Goal: Information Seeking & Learning: Learn about a topic

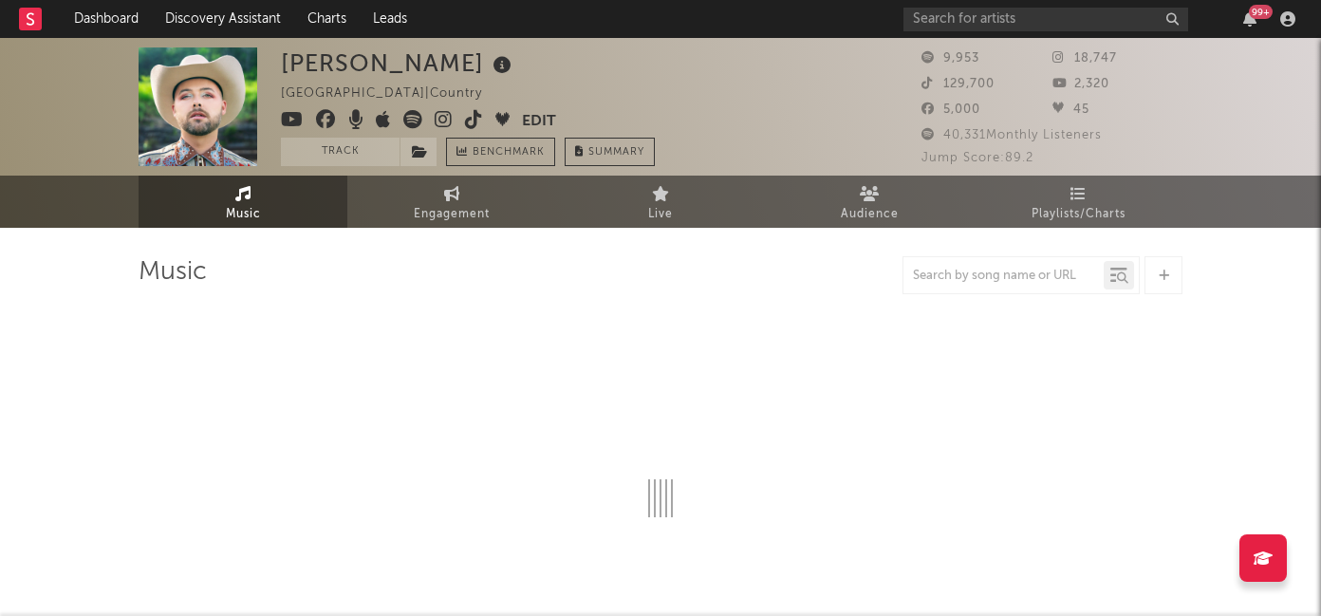
select select "6m"
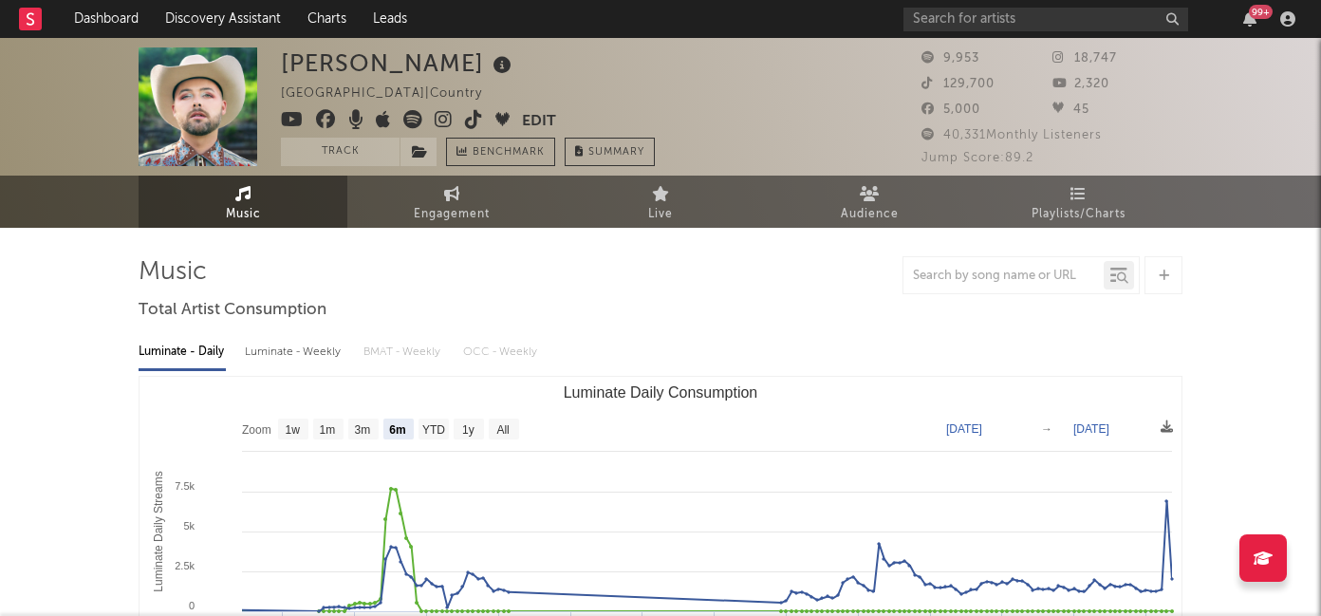
click at [448, 118] on icon at bounding box center [444, 119] width 18 height 19
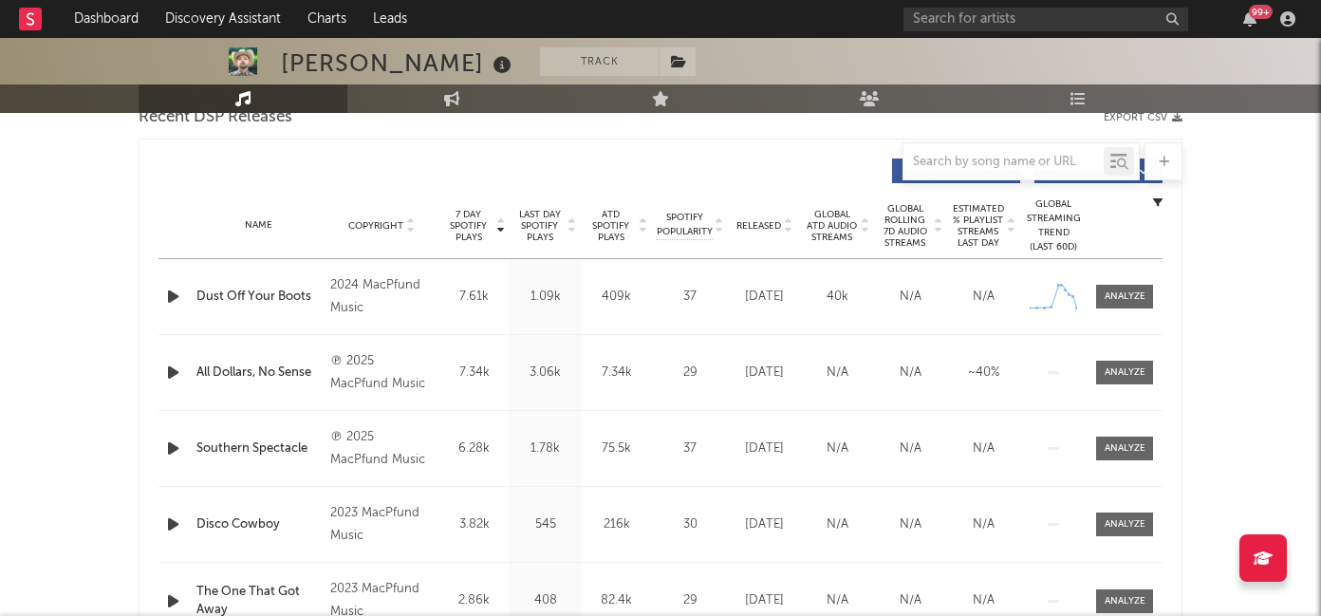
scroll to position [694, 0]
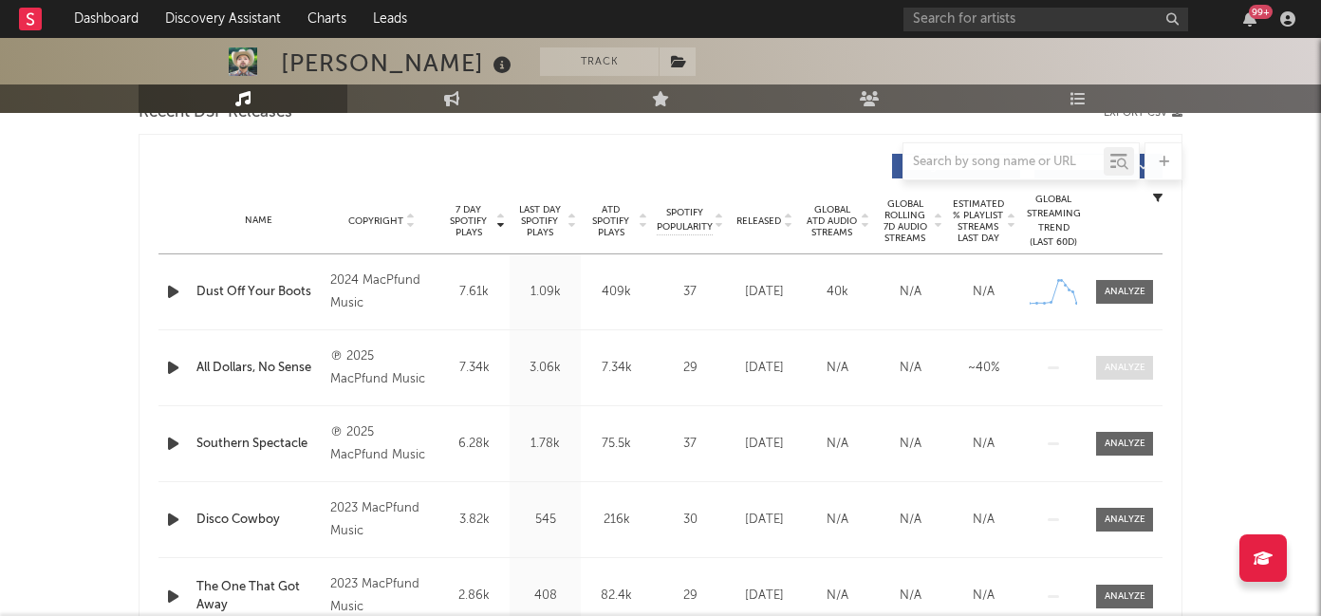
click at [1111, 371] on div at bounding box center [1125, 368] width 41 height 14
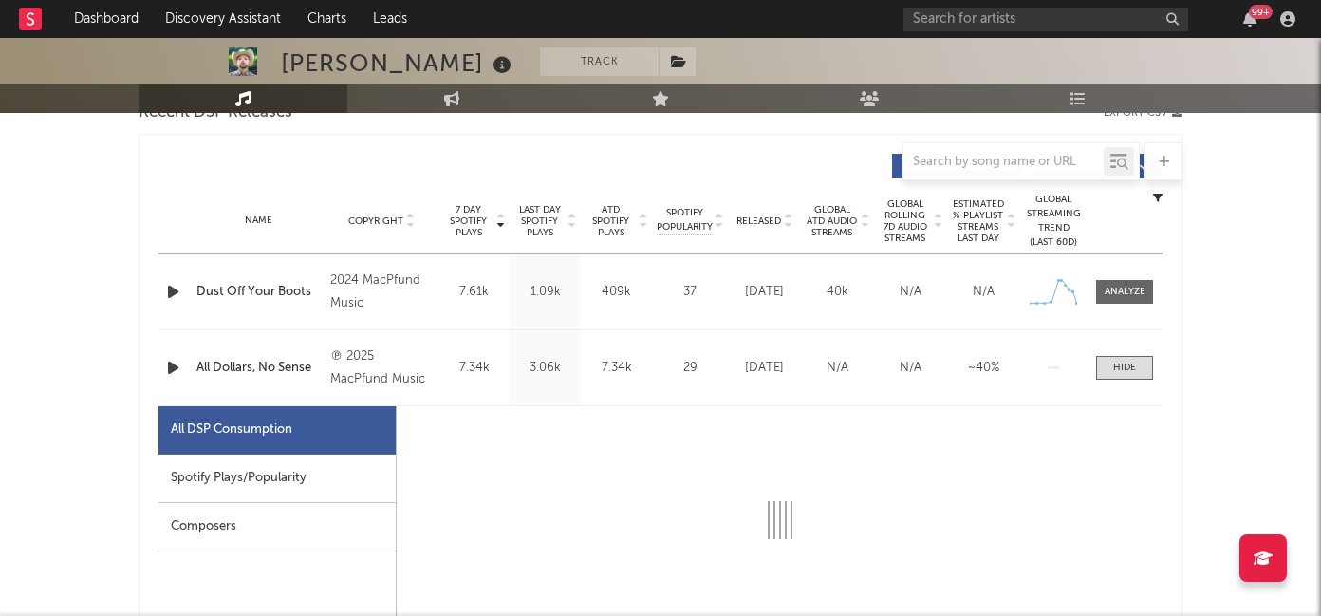
scroll to position [824, 0]
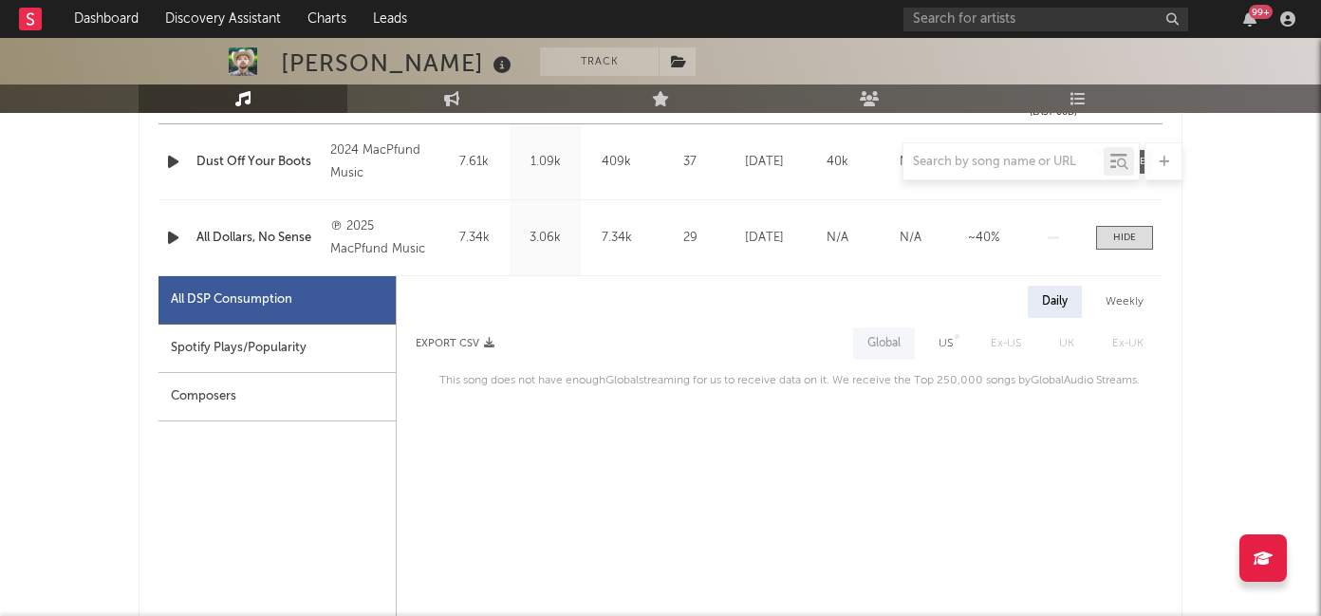
click at [276, 325] on div "Spotify Plays/Popularity" at bounding box center [276, 349] width 237 height 48
select select "1w"
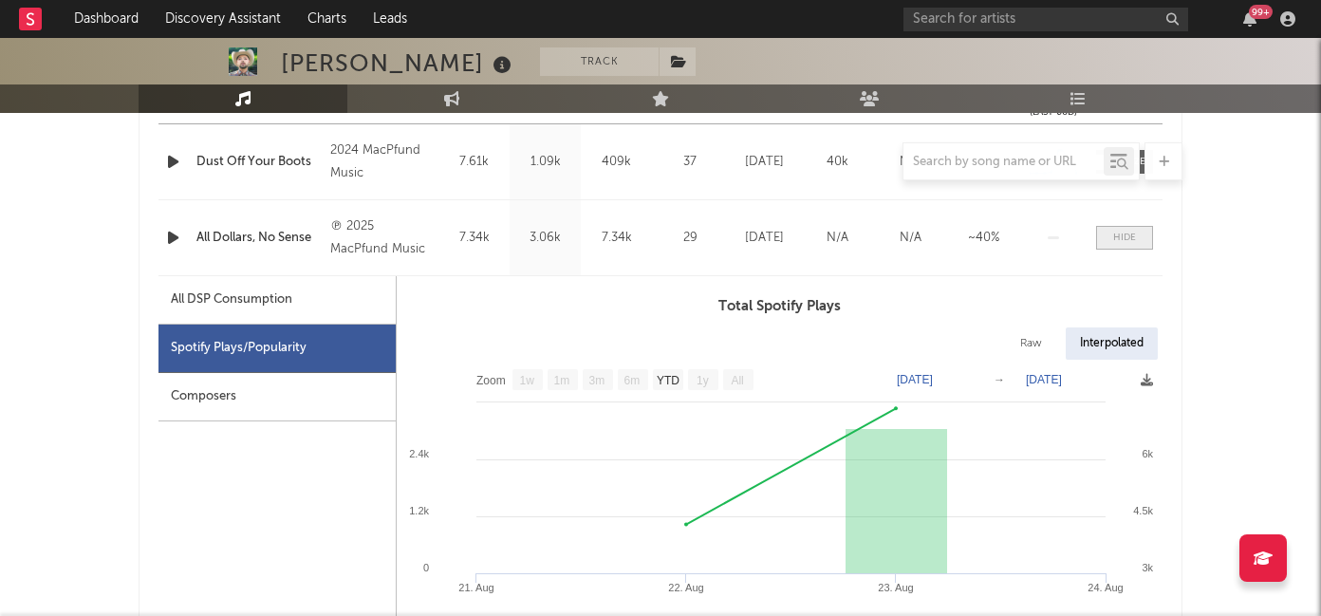
click at [1131, 226] on span at bounding box center [1124, 238] width 57 height 24
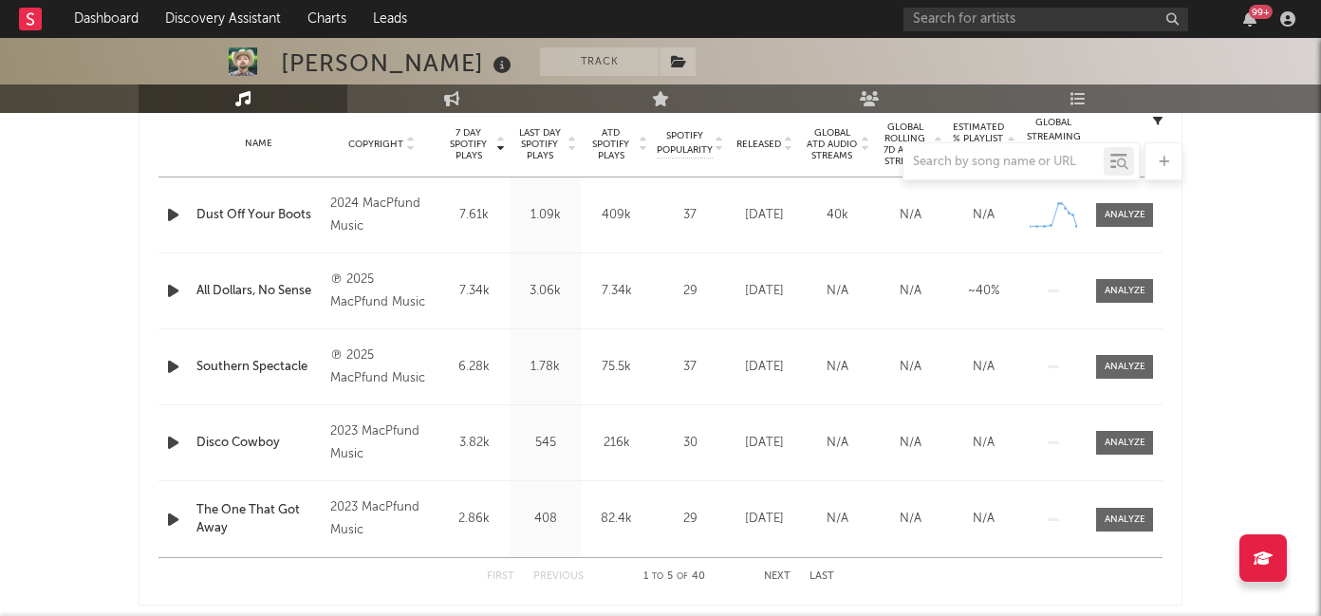
scroll to position [765, 0]
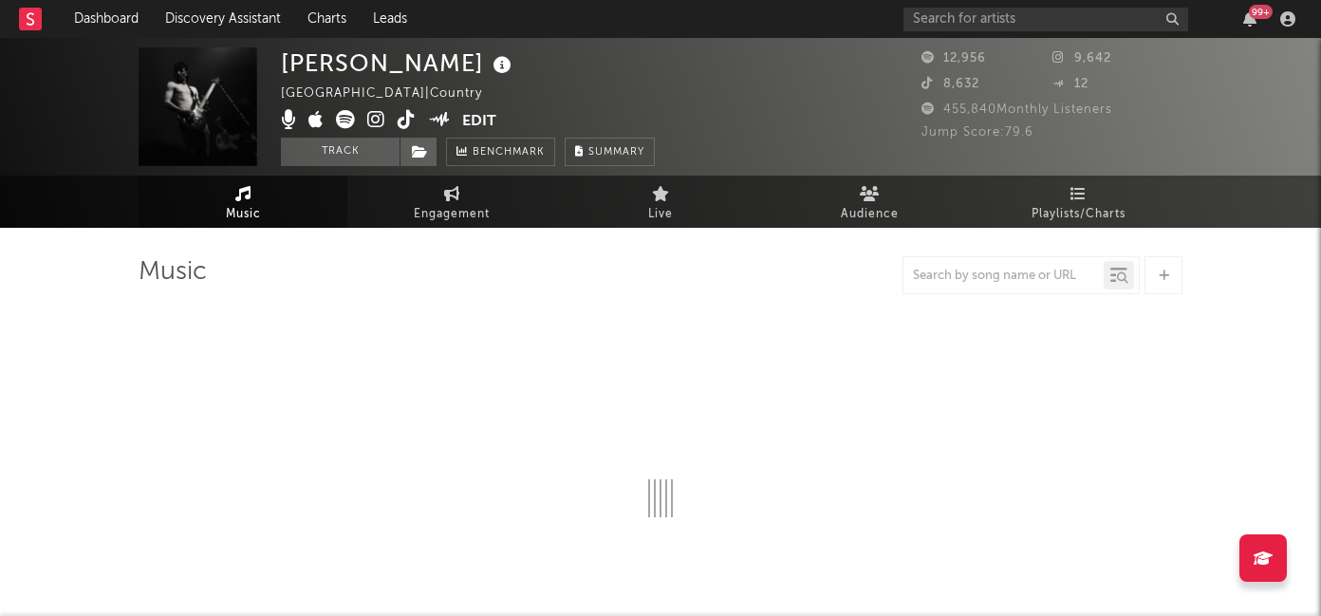
select select "6m"
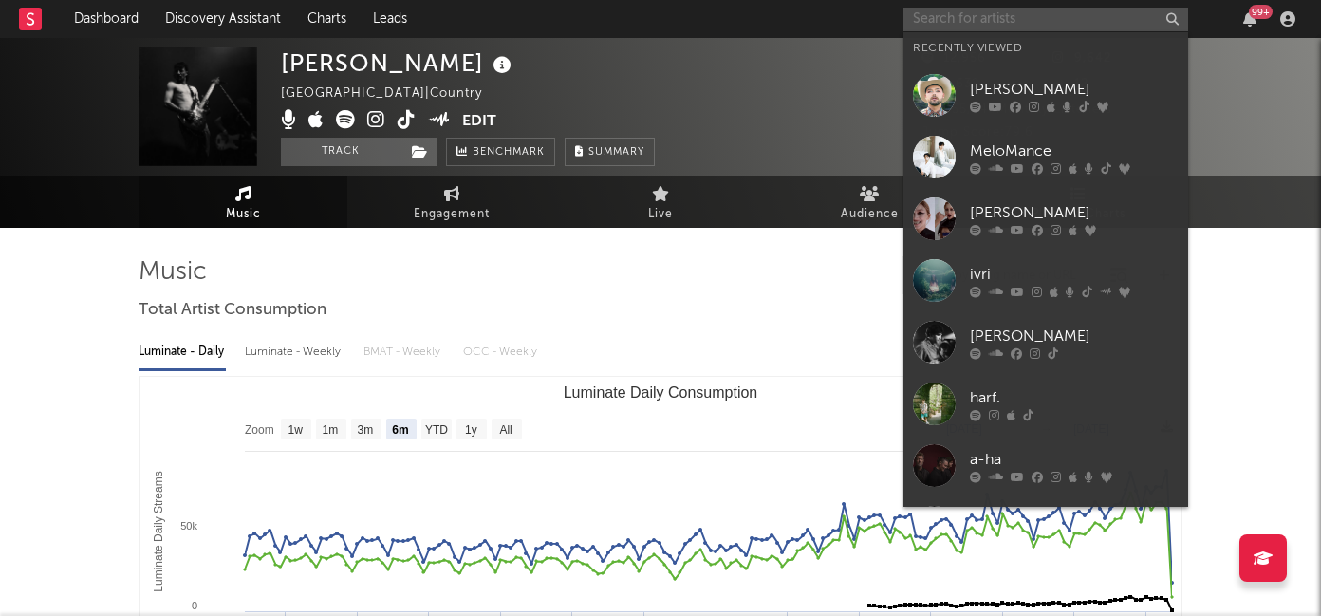
click at [1021, 14] on input "text" at bounding box center [1045, 20] width 285 height 24
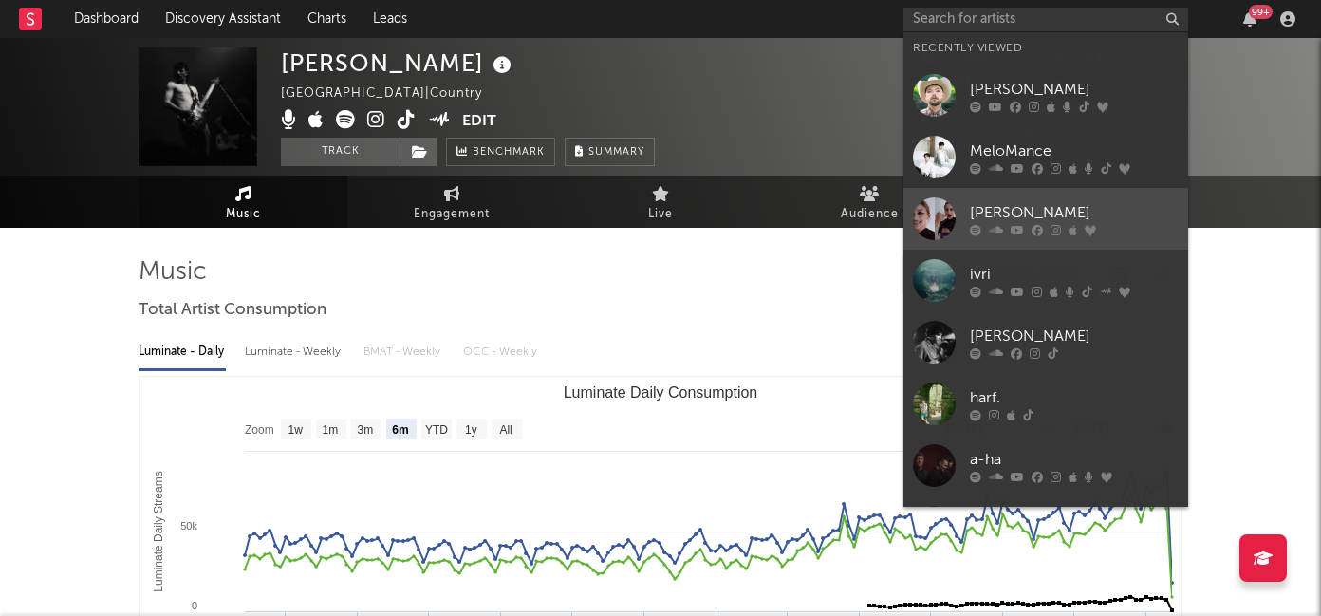
click at [1003, 214] on div "[PERSON_NAME]" at bounding box center [1074, 212] width 209 height 23
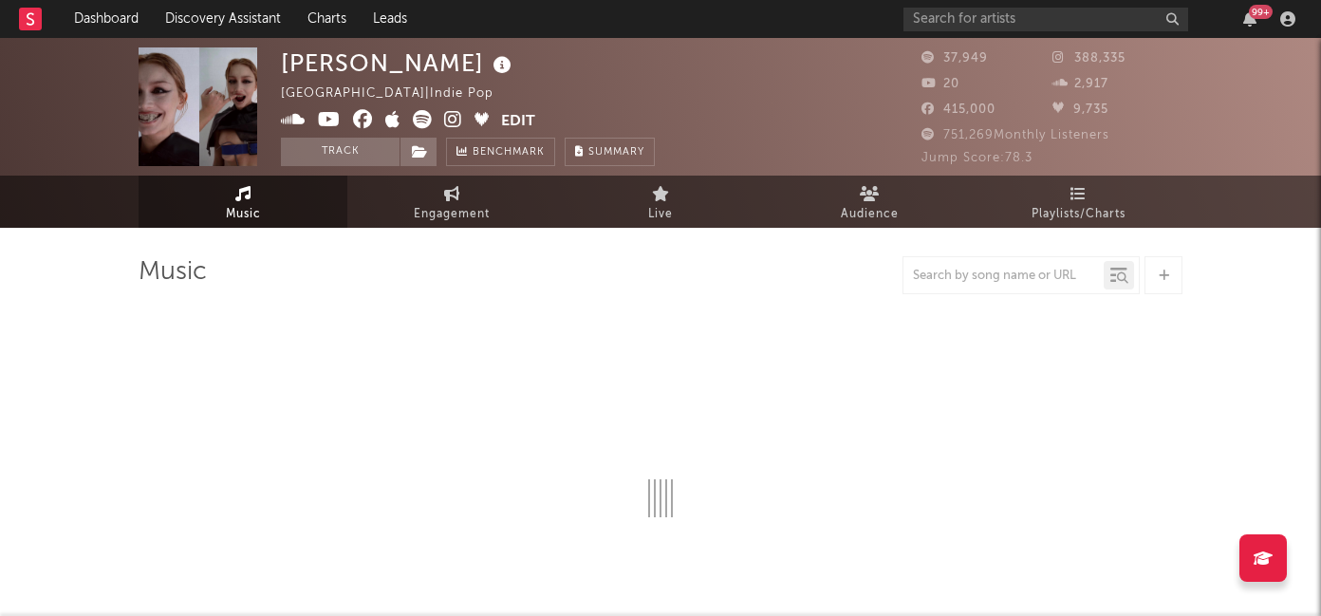
select select "6m"
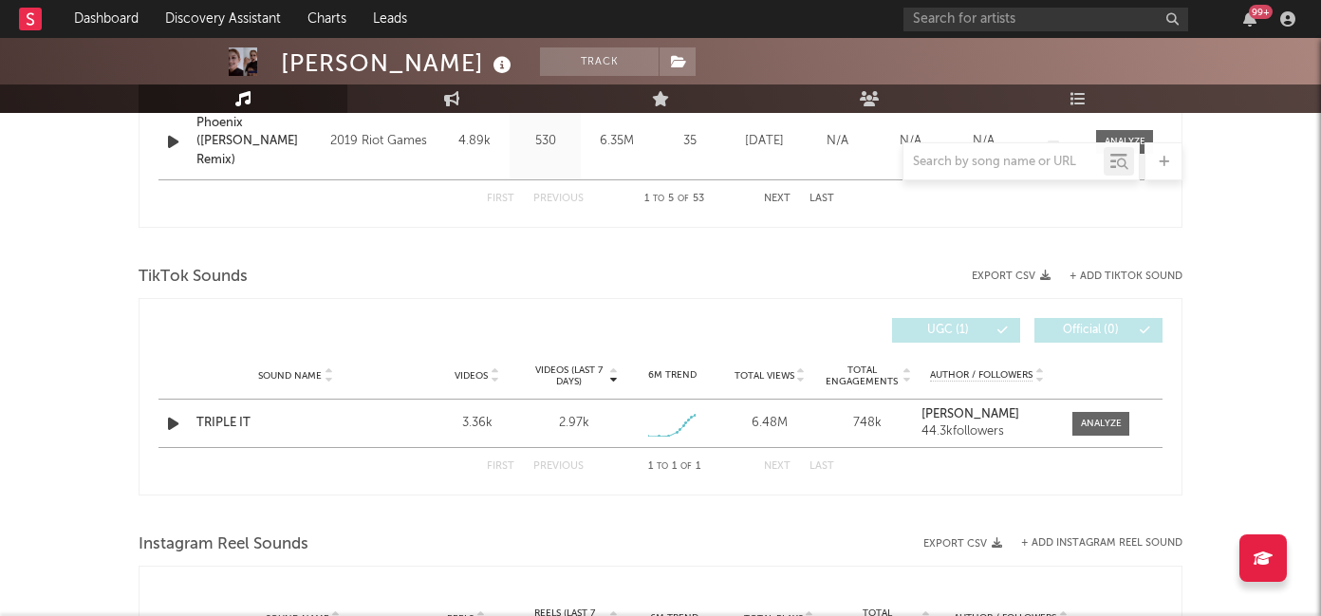
scroll to position [1258, 0]
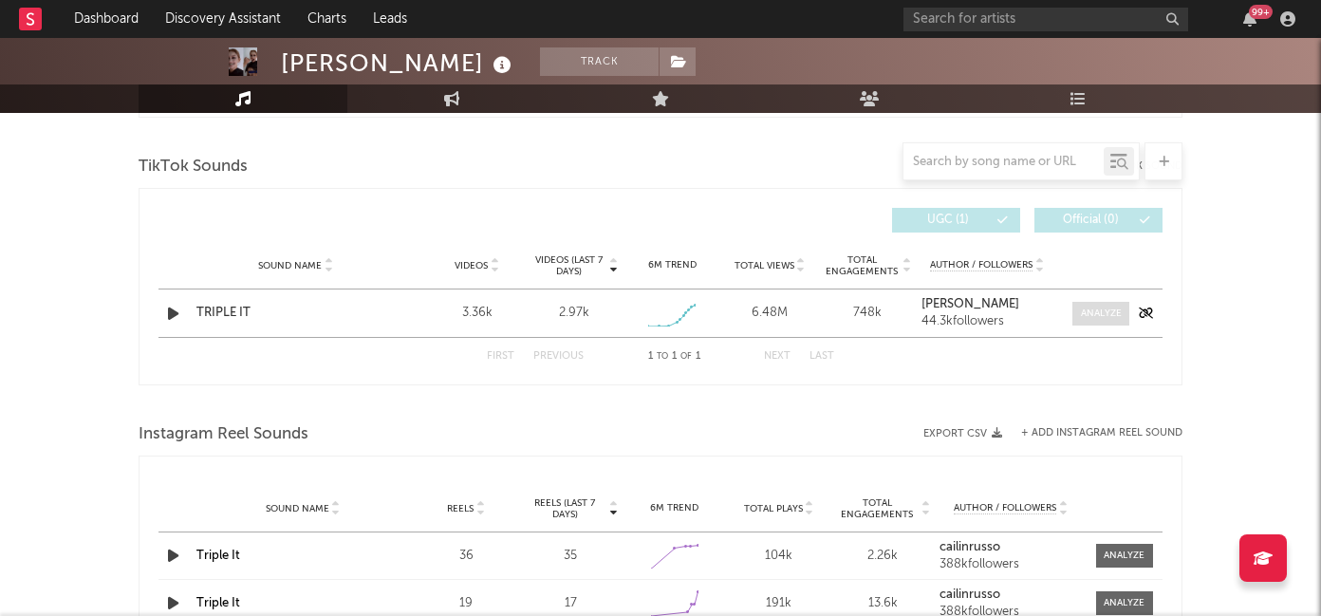
click at [1095, 319] on div at bounding box center [1101, 314] width 41 height 14
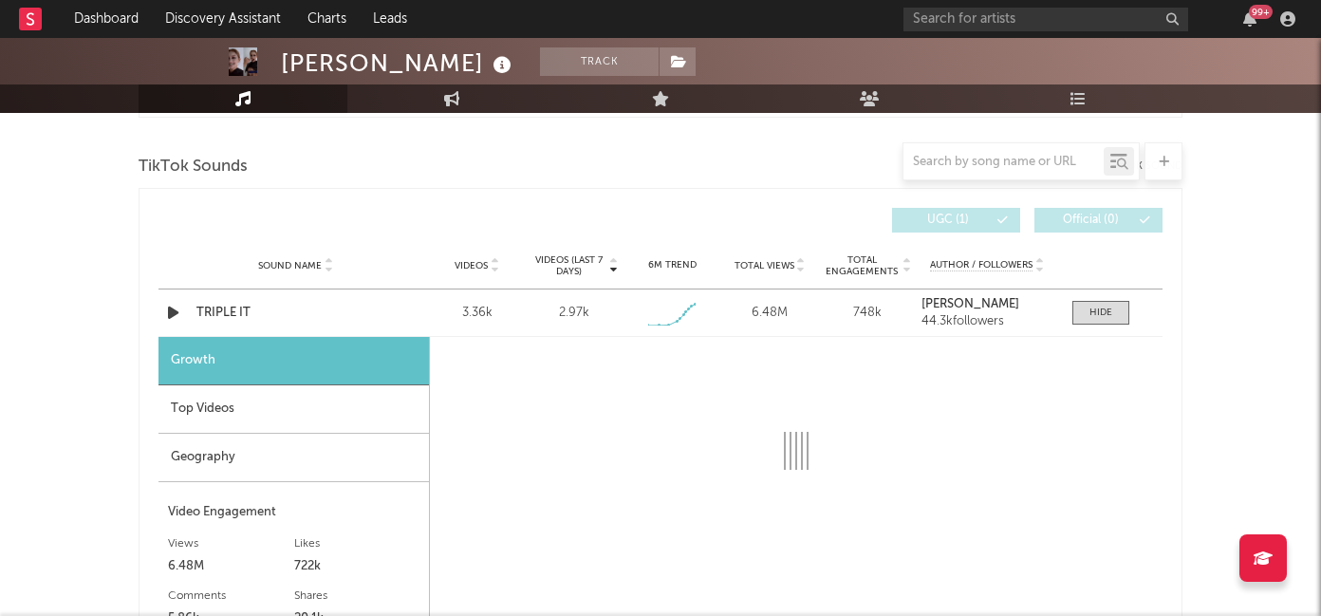
select select "1w"
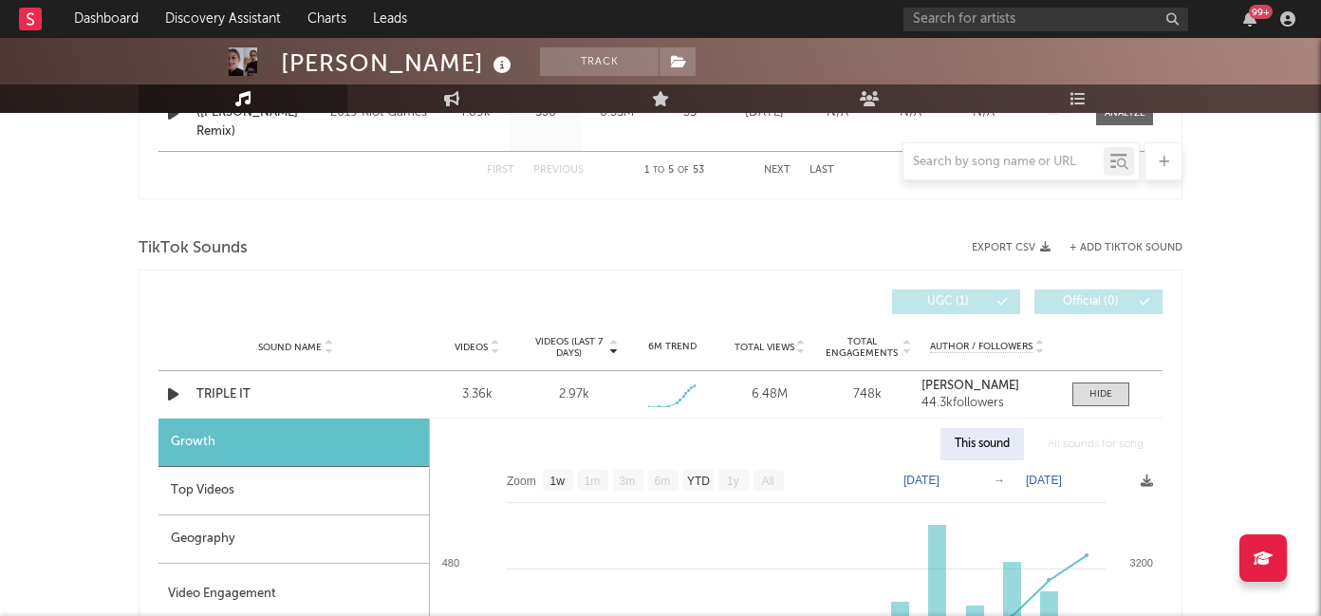
scroll to position [1069, 0]
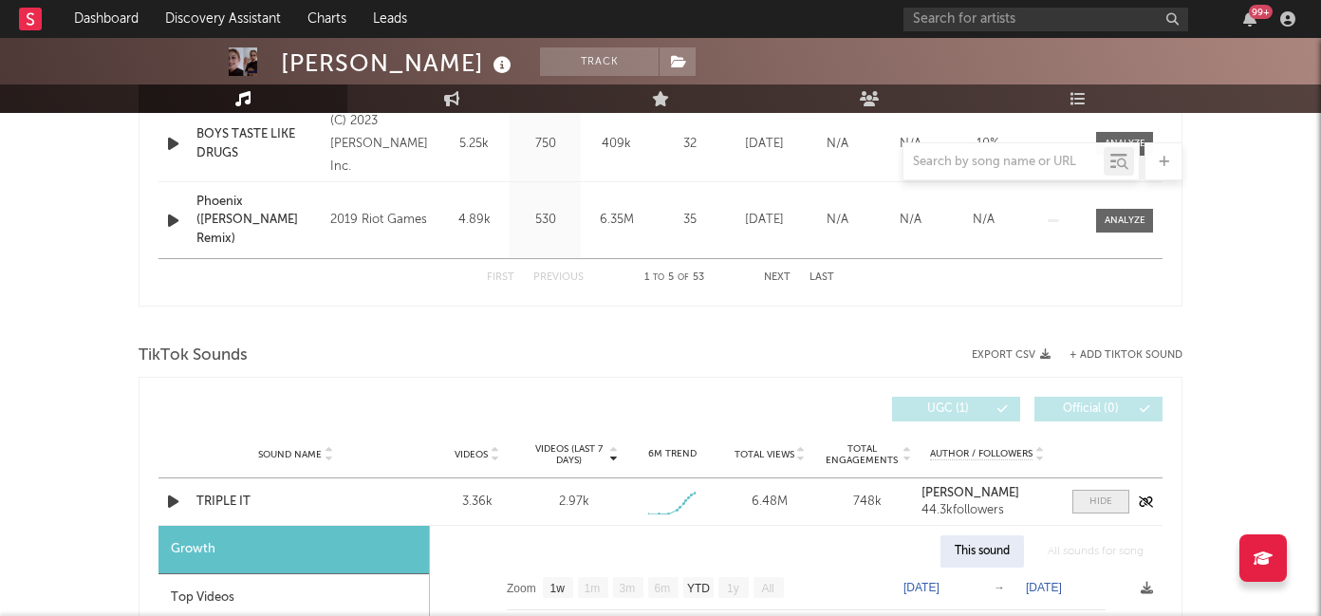
click at [1089, 507] on div at bounding box center [1100, 501] width 23 height 14
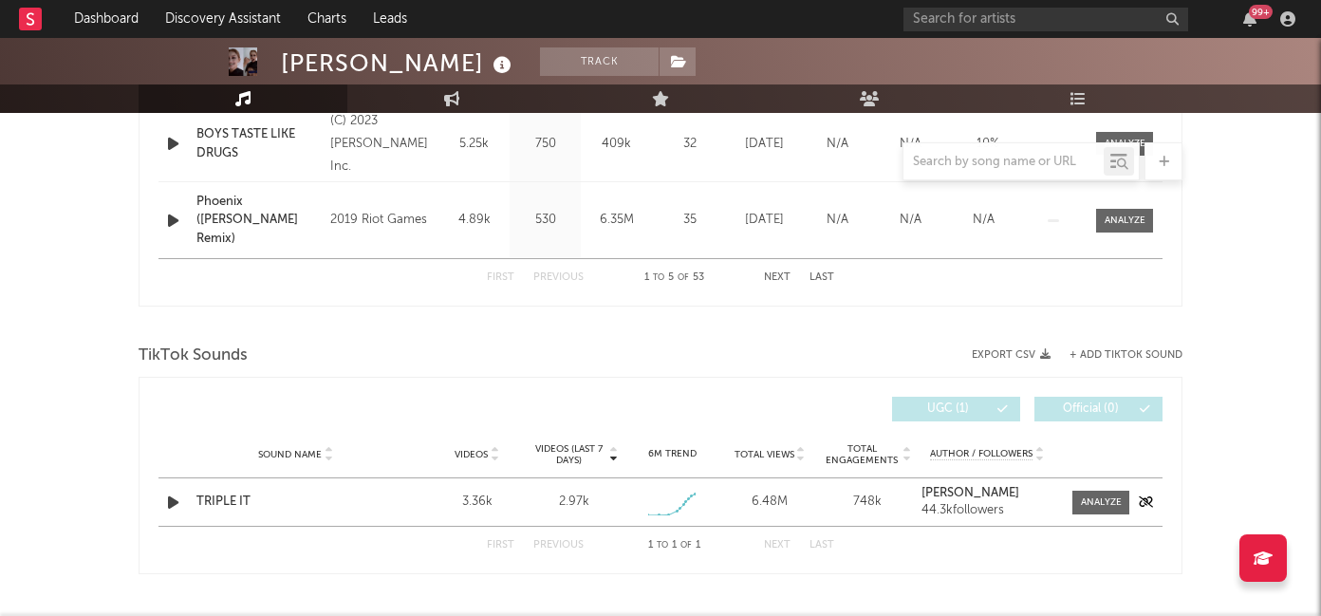
click at [220, 500] on div "TRIPLE IT" at bounding box center [295, 502] width 198 height 19
click at [958, 19] on input "text" at bounding box center [1045, 20] width 285 height 24
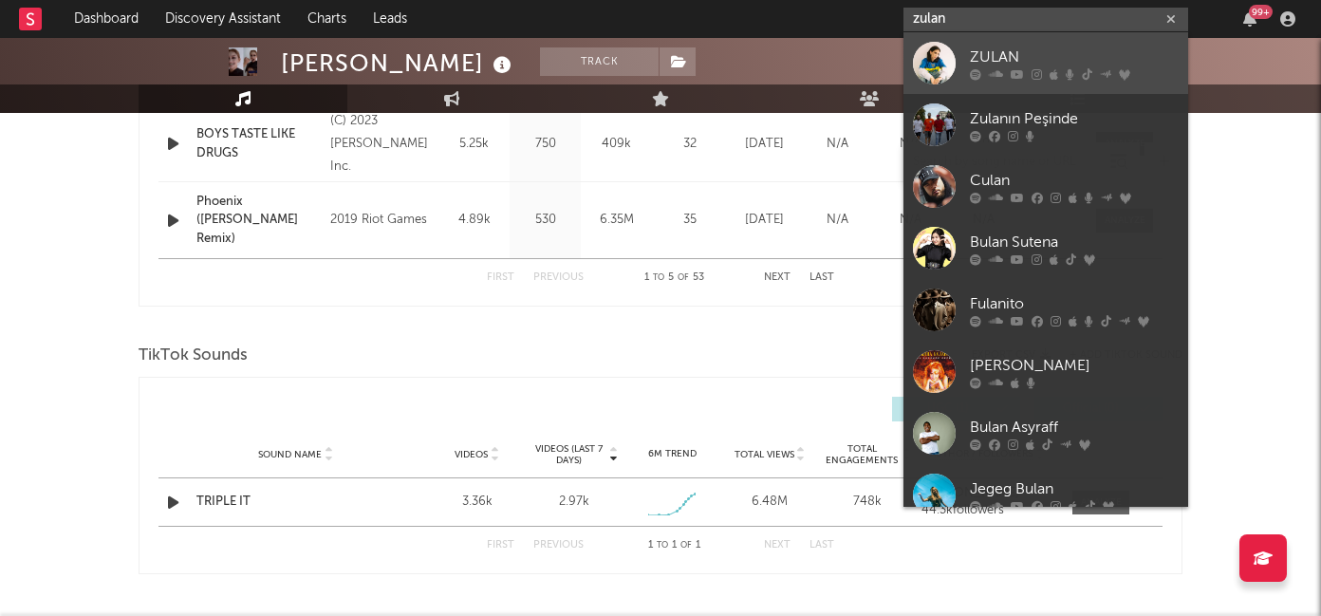
type input "zulan"
click at [1067, 68] on icon at bounding box center [1070, 73] width 9 height 11
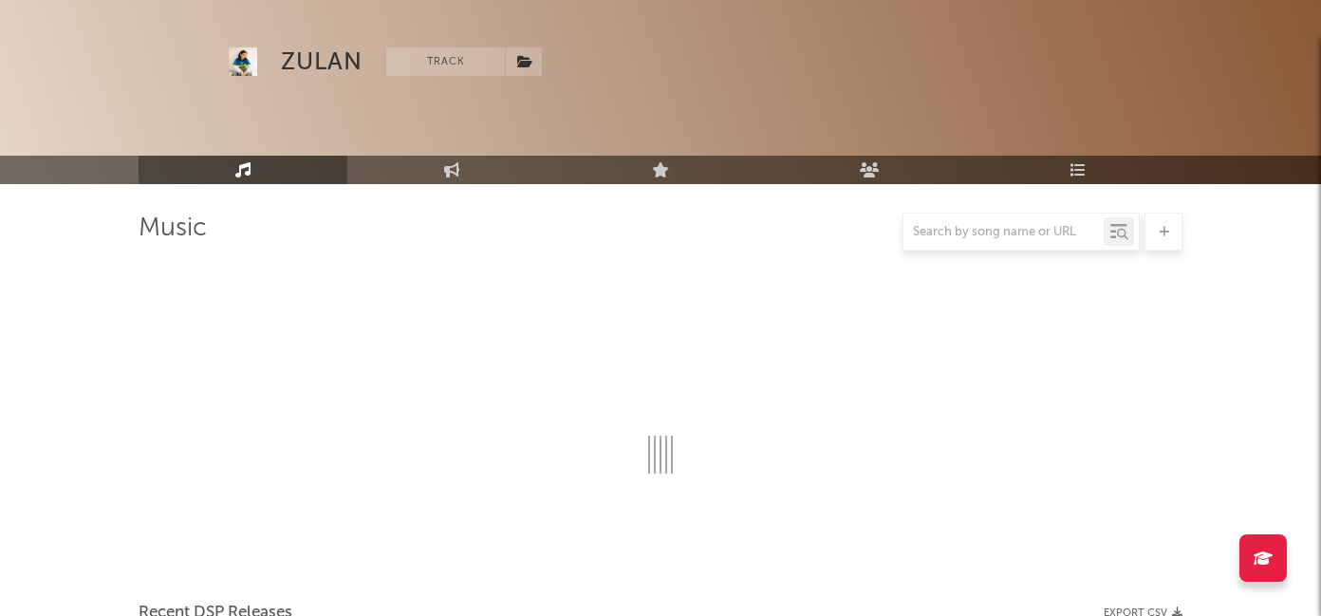
scroll to position [1069, 0]
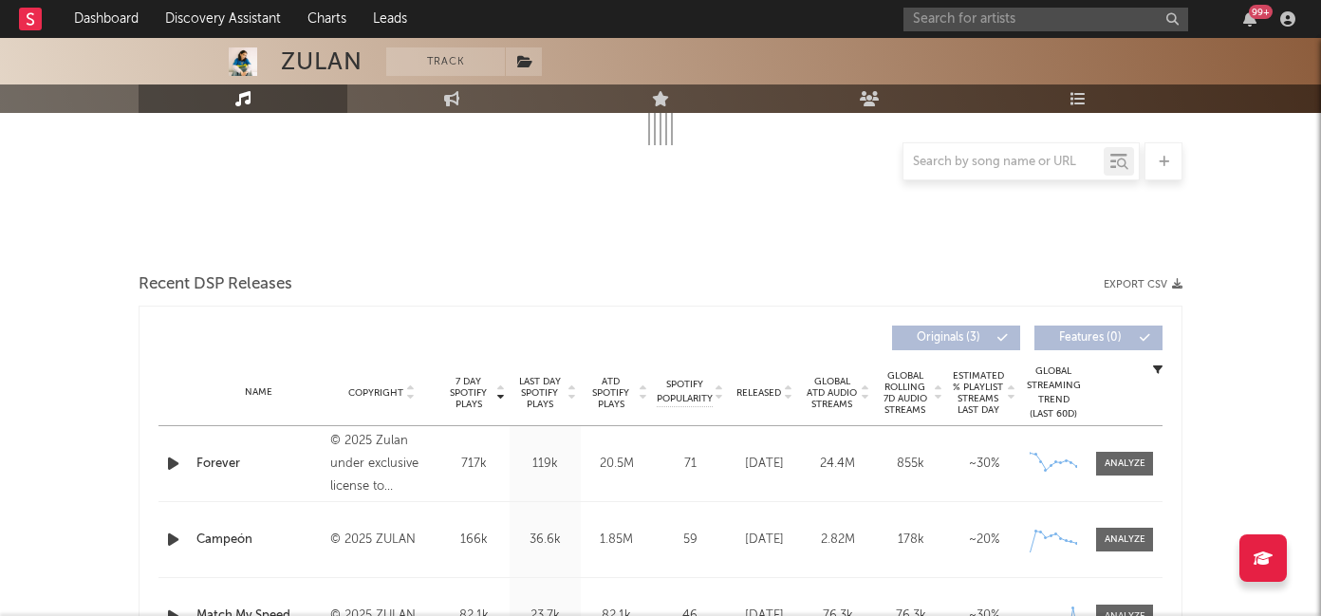
select select "1w"
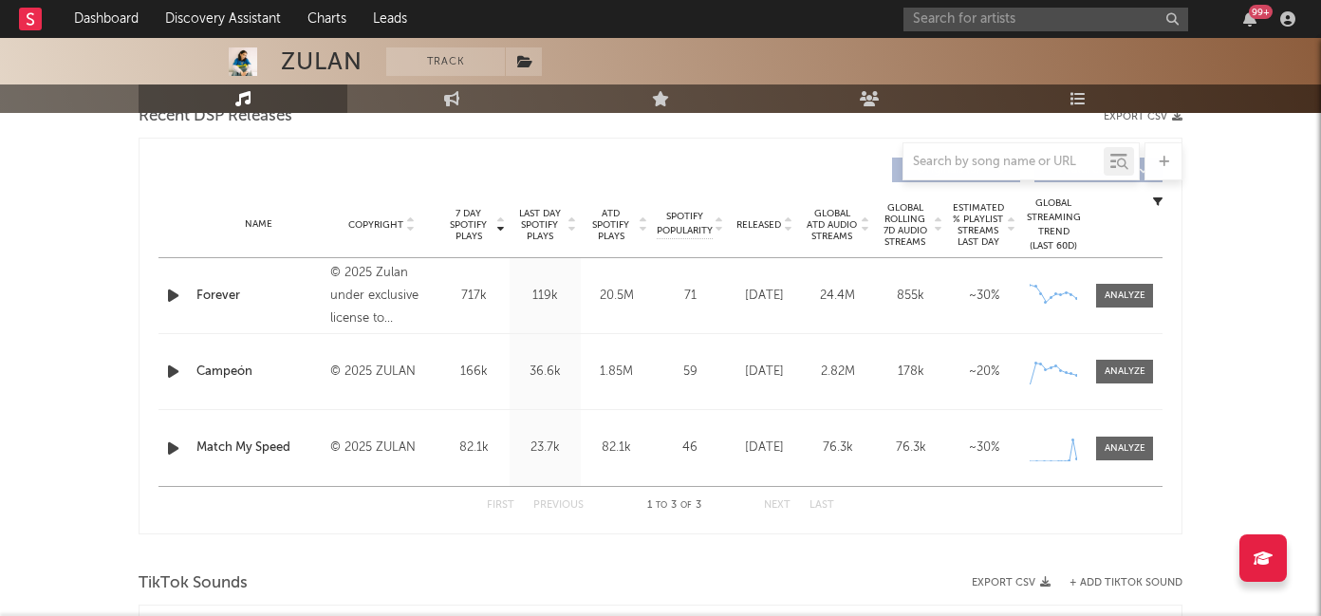
scroll to position [695, 0]
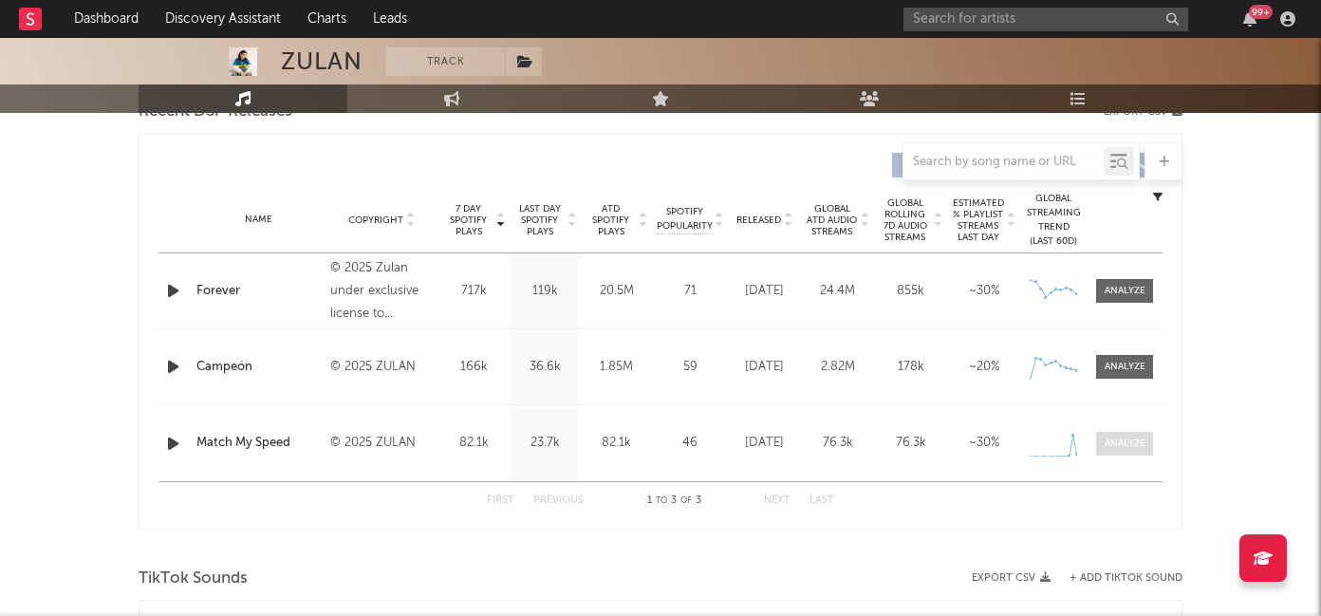
click at [1113, 437] on div at bounding box center [1125, 444] width 41 height 14
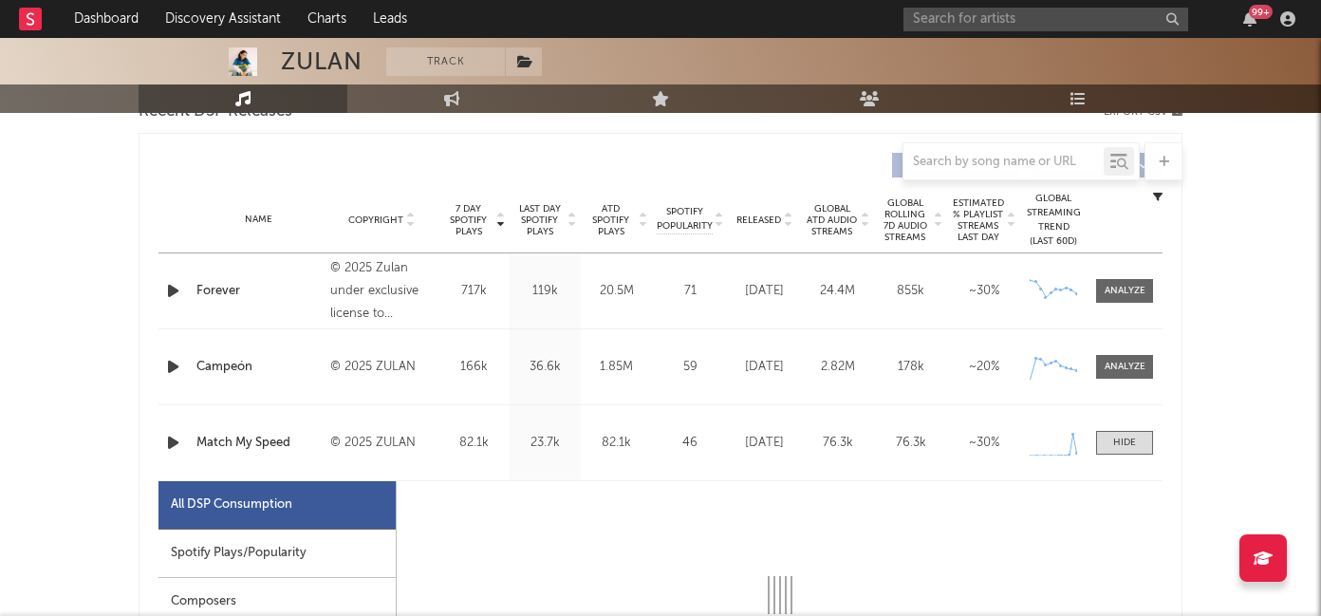
select select "1w"
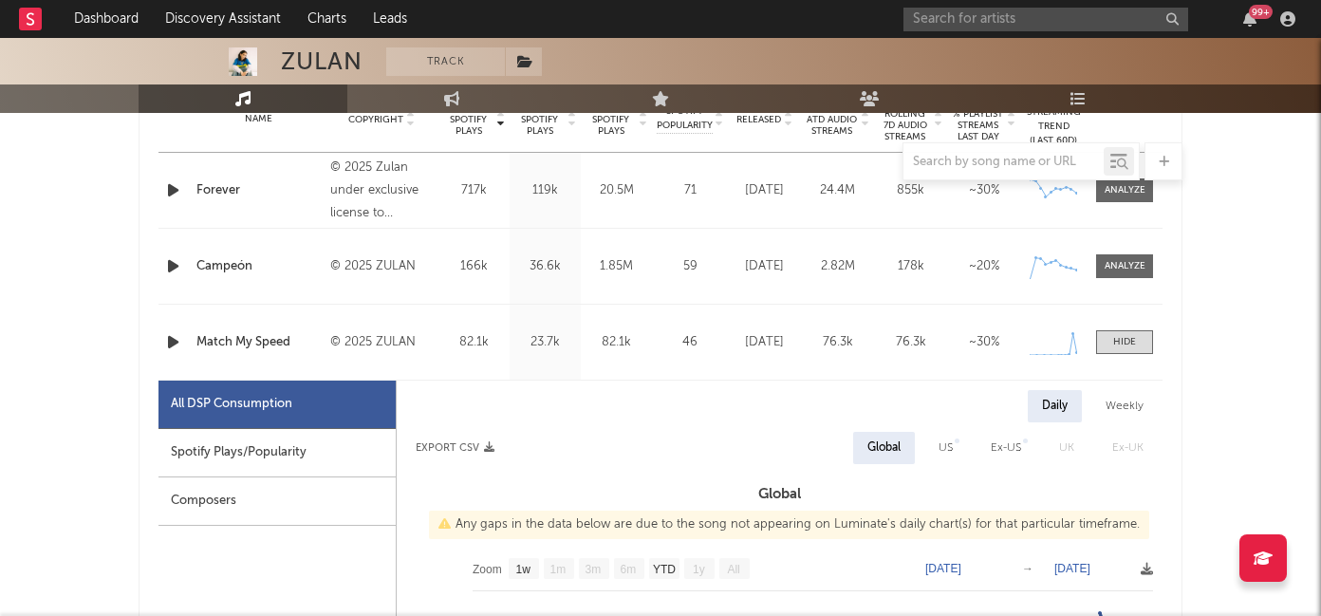
scroll to position [828, 0]
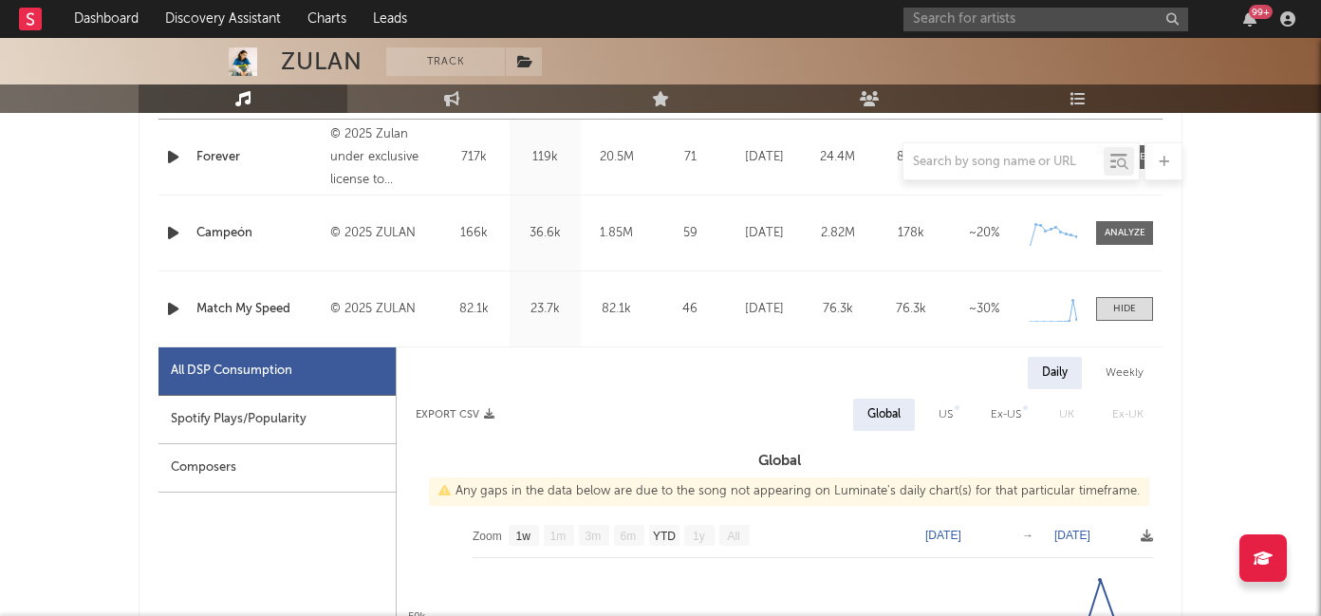
click at [256, 422] on div "Spotify Plays/Popularity" at bounding box center [276, 420] width 237 height 48
select select "1w"
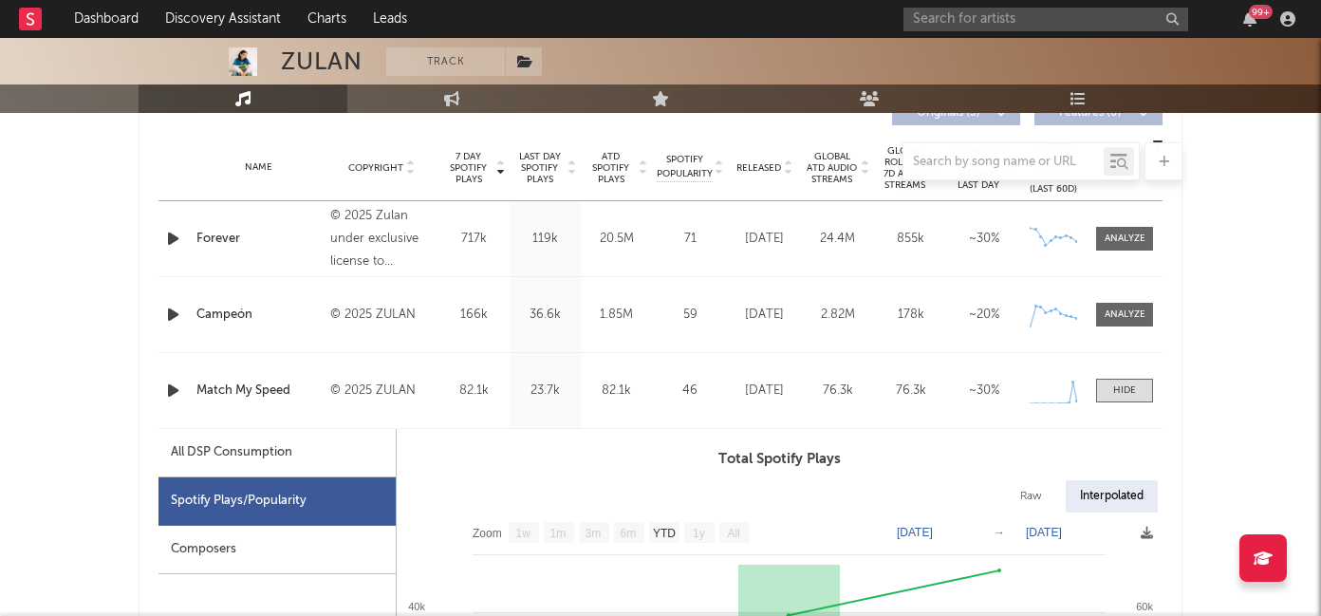
scroll to position [694, 0]
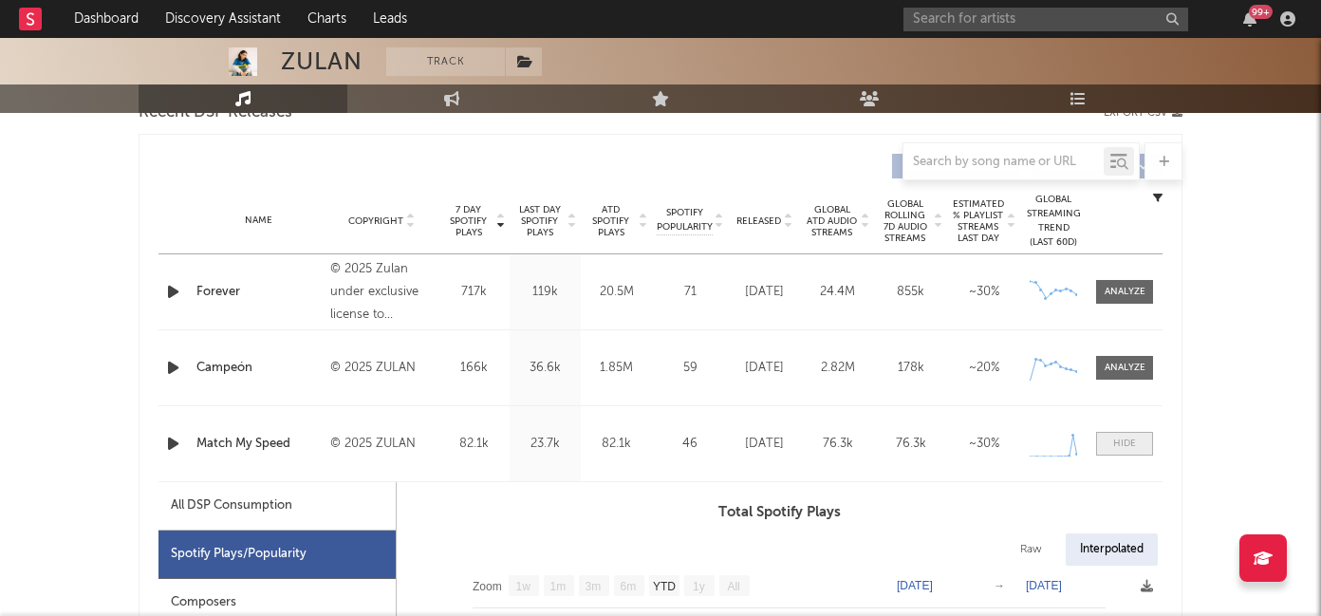
click at [1118, 443] on div at bounding box center [1124, 444] width 23 height 14
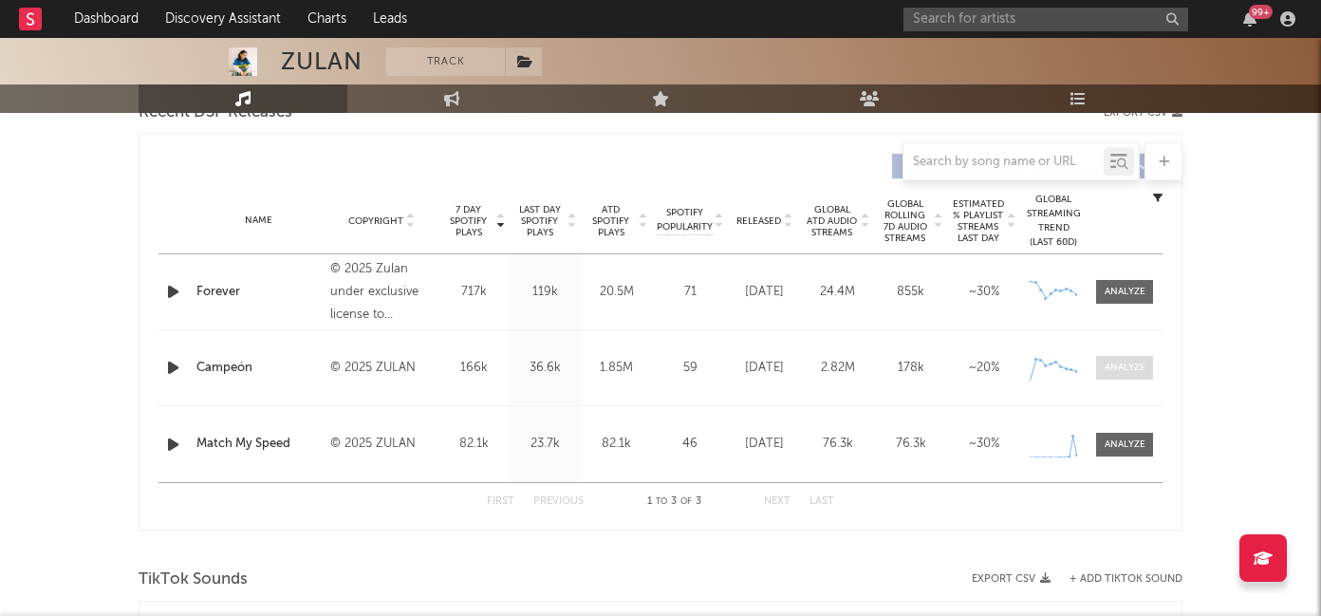
click at [1129, 367] on div at bounding box center [1125, 368] width 41 height 14
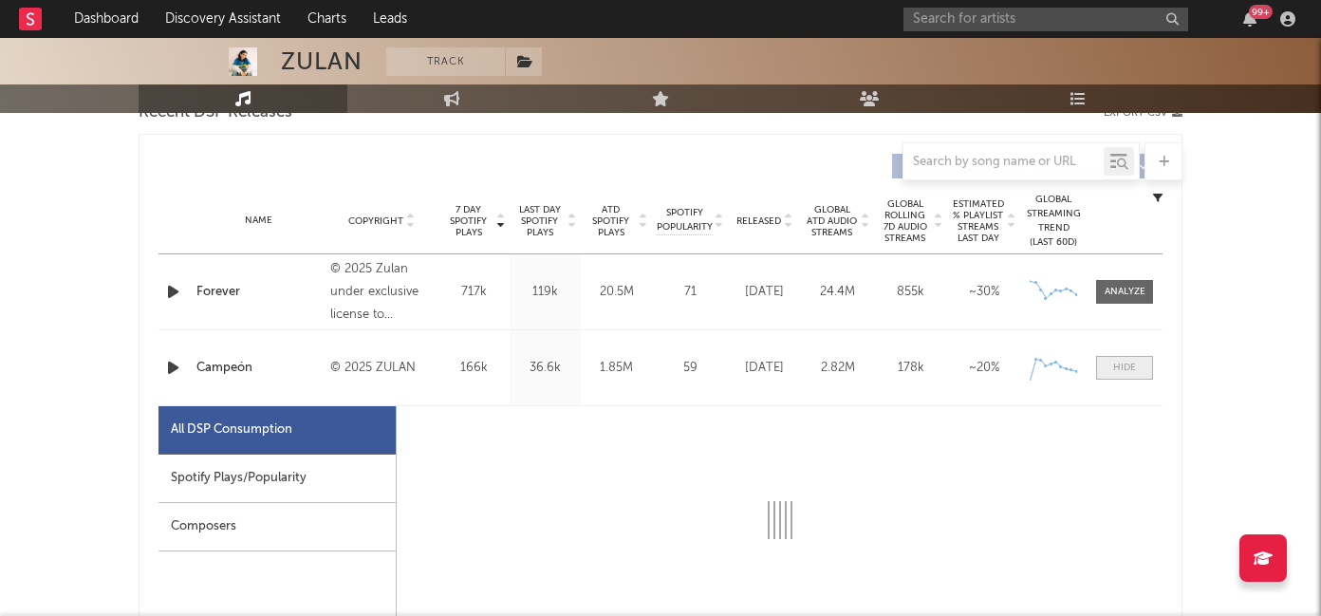
select select "1w"
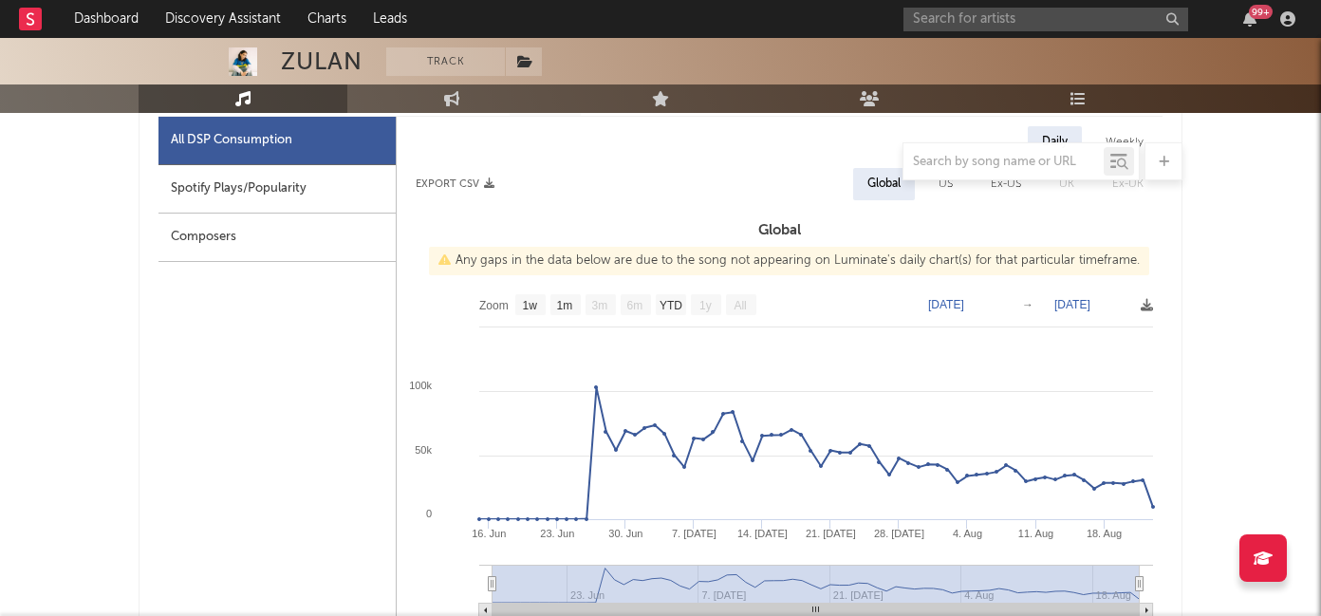
scroll to position [1012, 0]
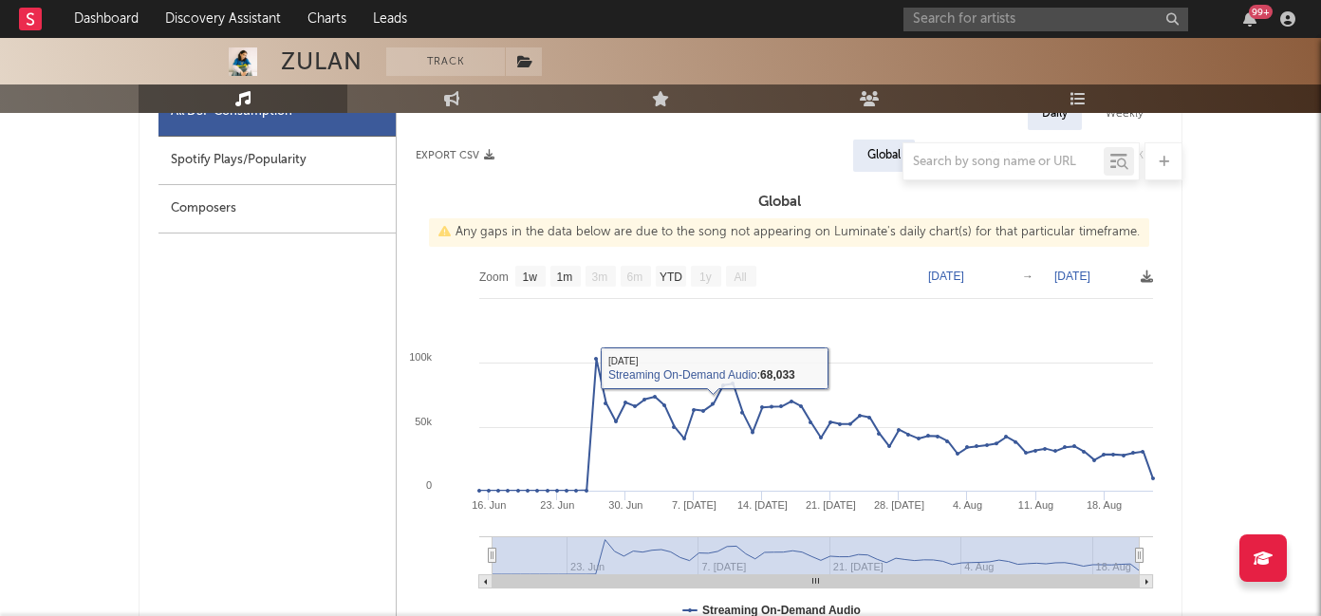
click at [332, 149] on div at bounding box center [661, 161] width 1044 height 38
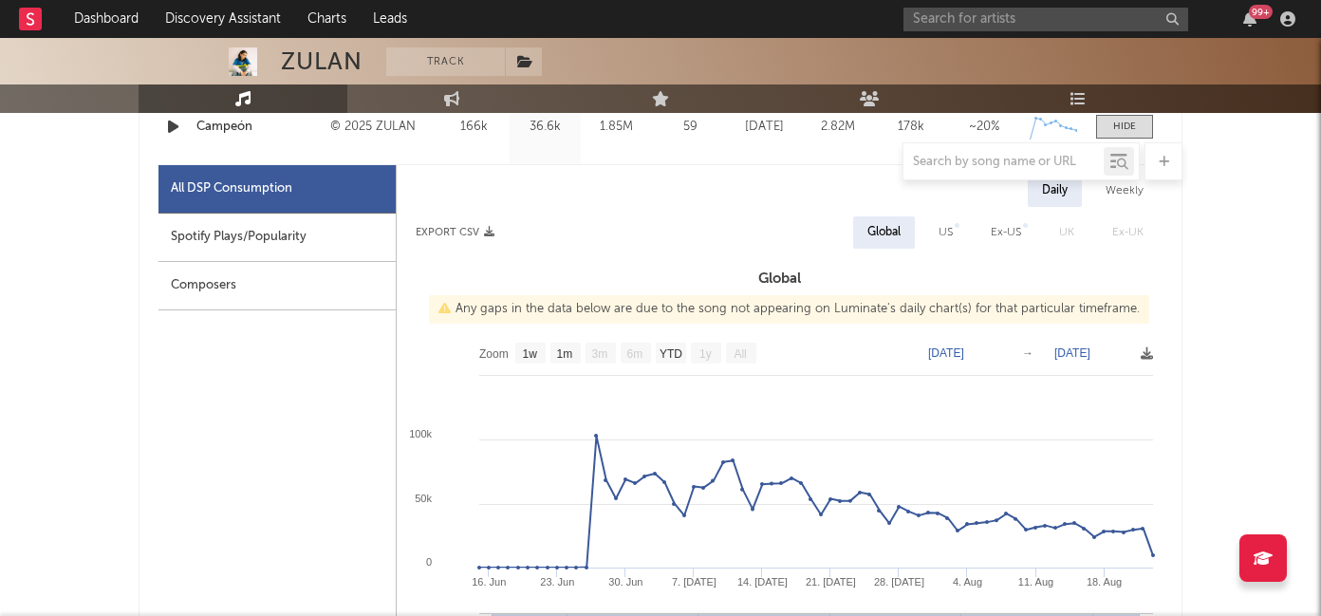
scroll to position [921, 0]
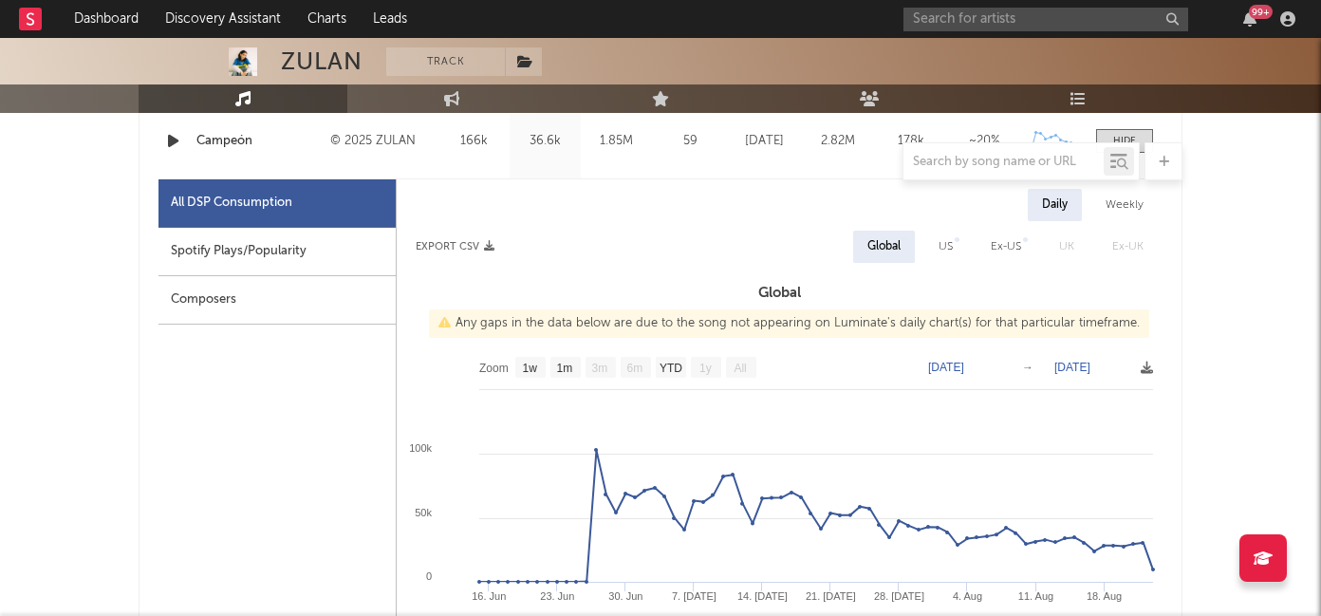
click at [305, 251] on div "Spotify Plays/Popularity" at bounding box center [276, 252] width 237 height 48
select select "1w"
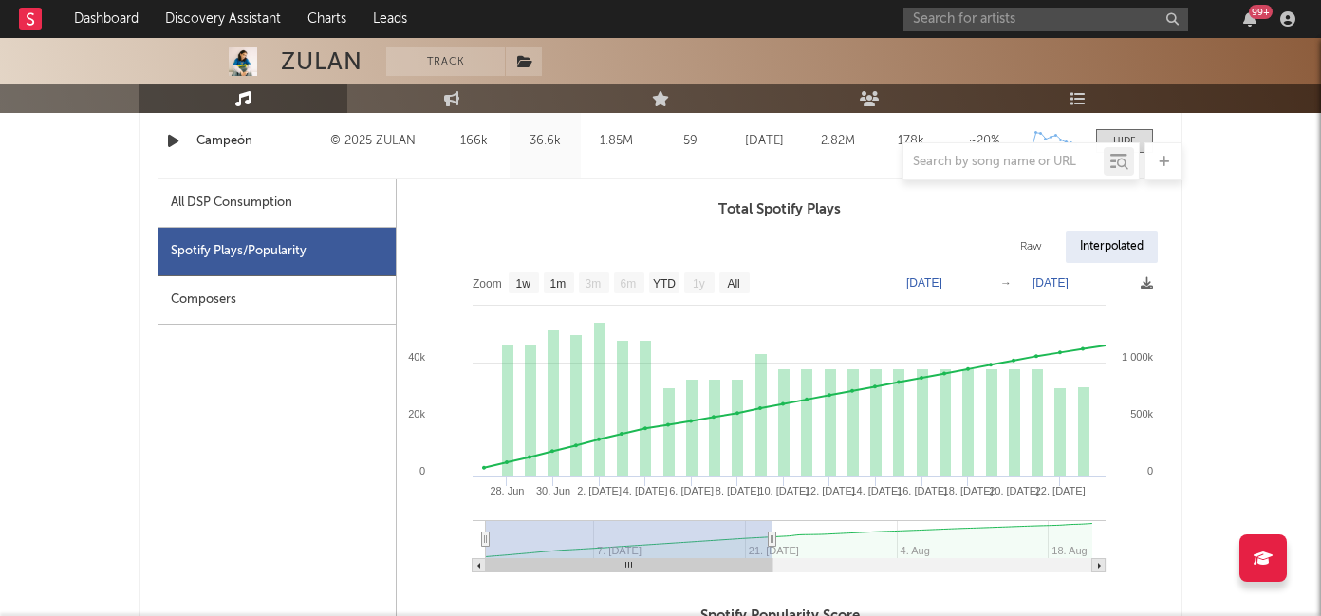
type input "2025-07-03"
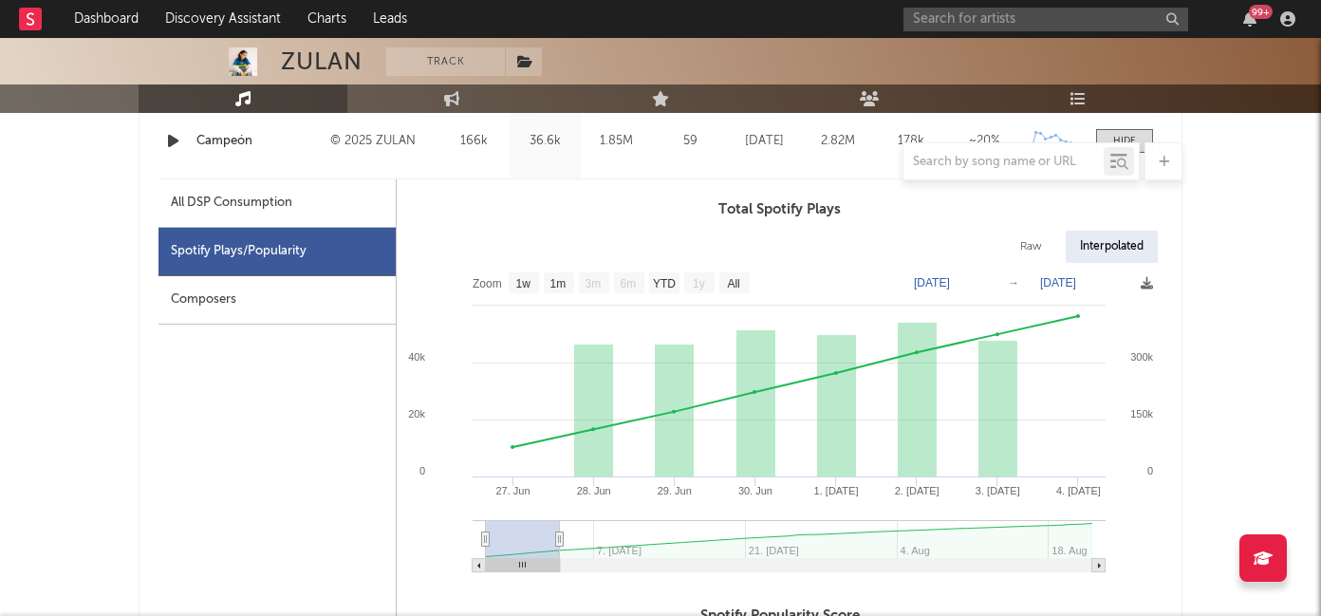
drag, startPoint x: 1091, startPoint y: 542, endPoint x: 560, endPoint y: 535, distance: 531.5
click at [560, 535] on icon at bounding box center [560, 539] width 8 height 14
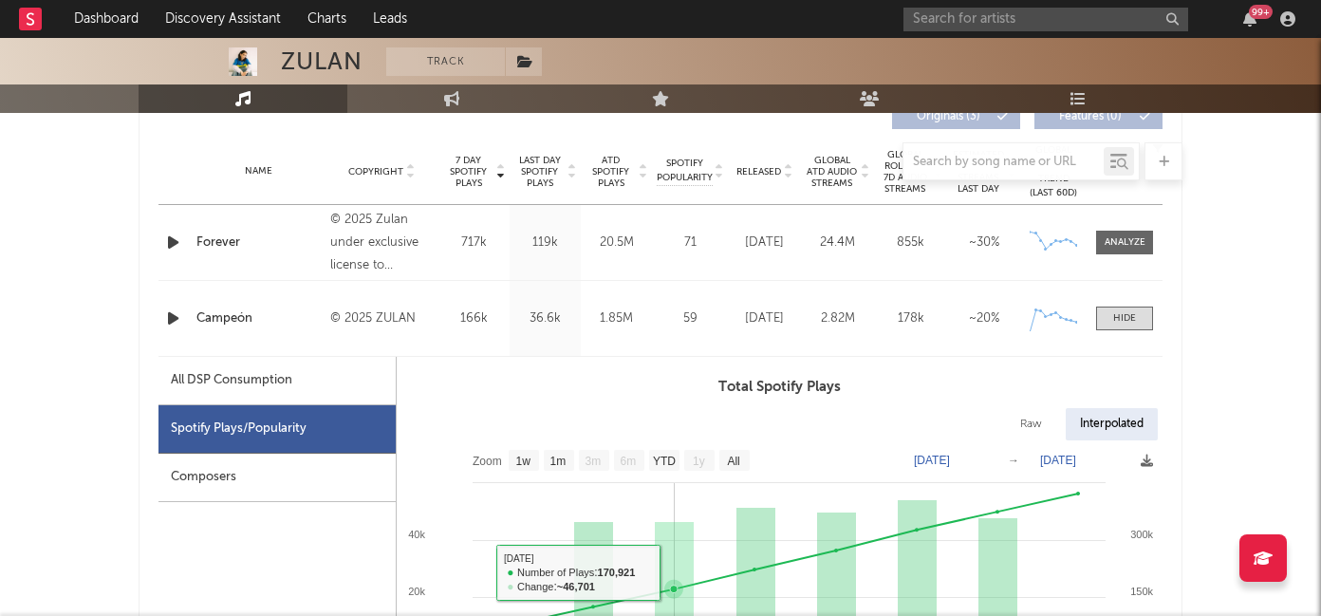
scroll to position [730, 0]
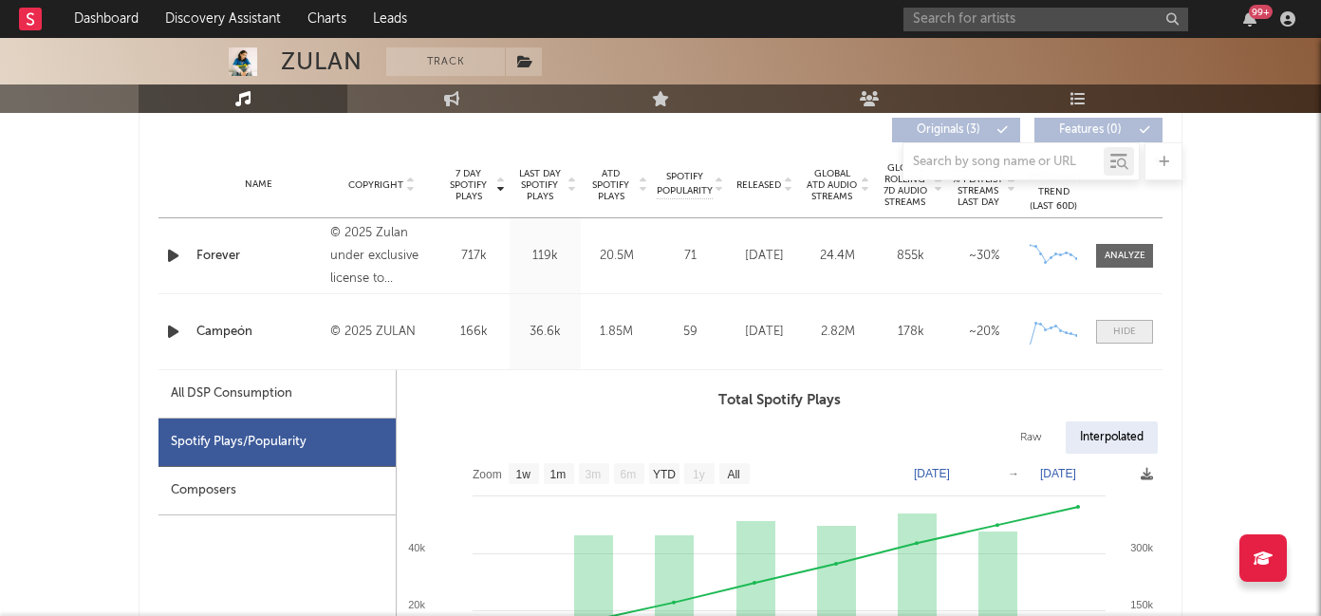
click at [1133, 336] on div at bounding box center [1124, 332] width 23 height 14
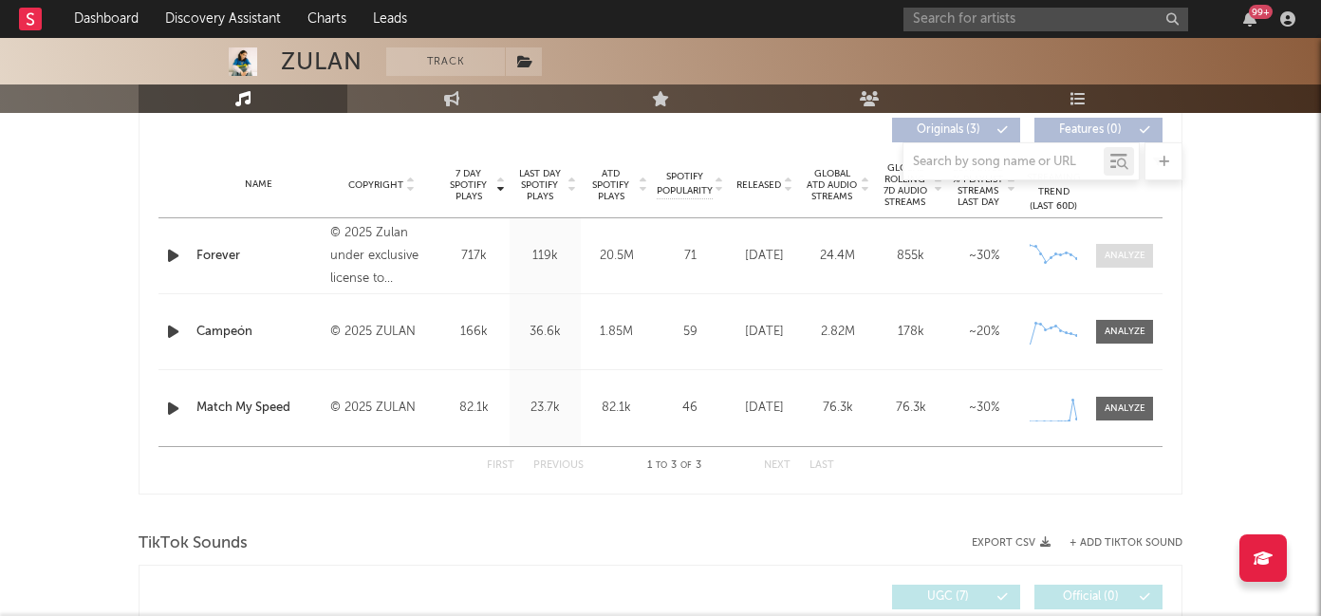
click at [1144, 248] on span at bounding box center [1124, 256] width 57 height 24
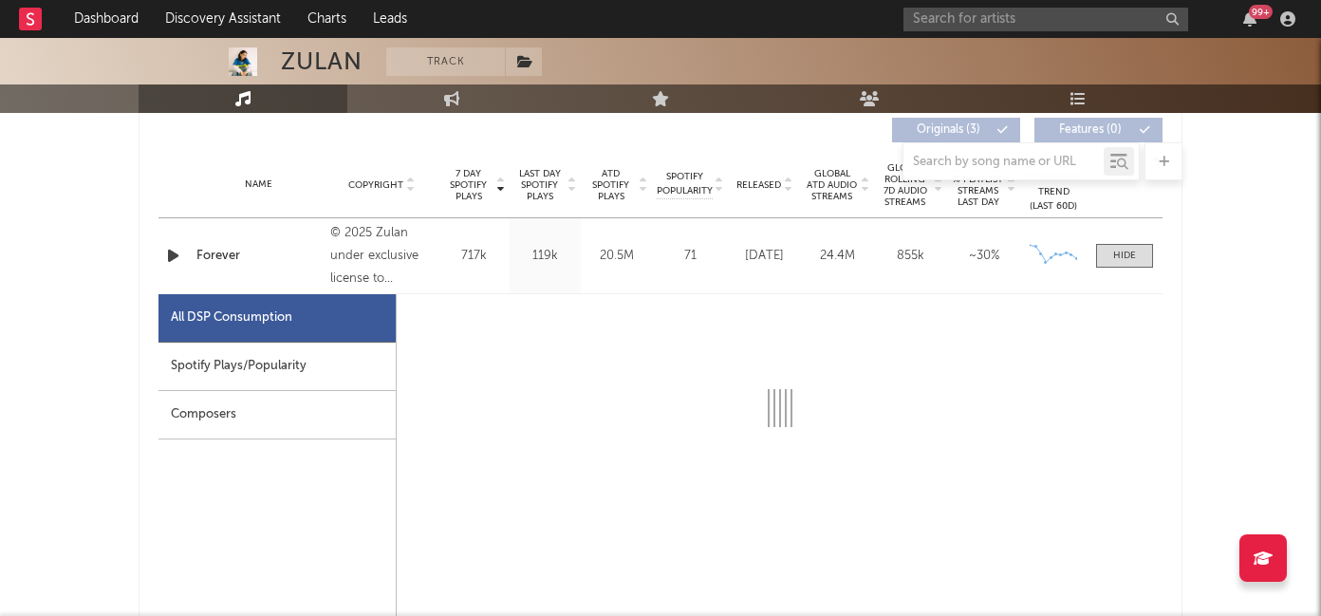
click at [307, 371] on div "Spotify Plays/Popularity" at bounding box center [276, 367] width 237 height 48
select select "1w"
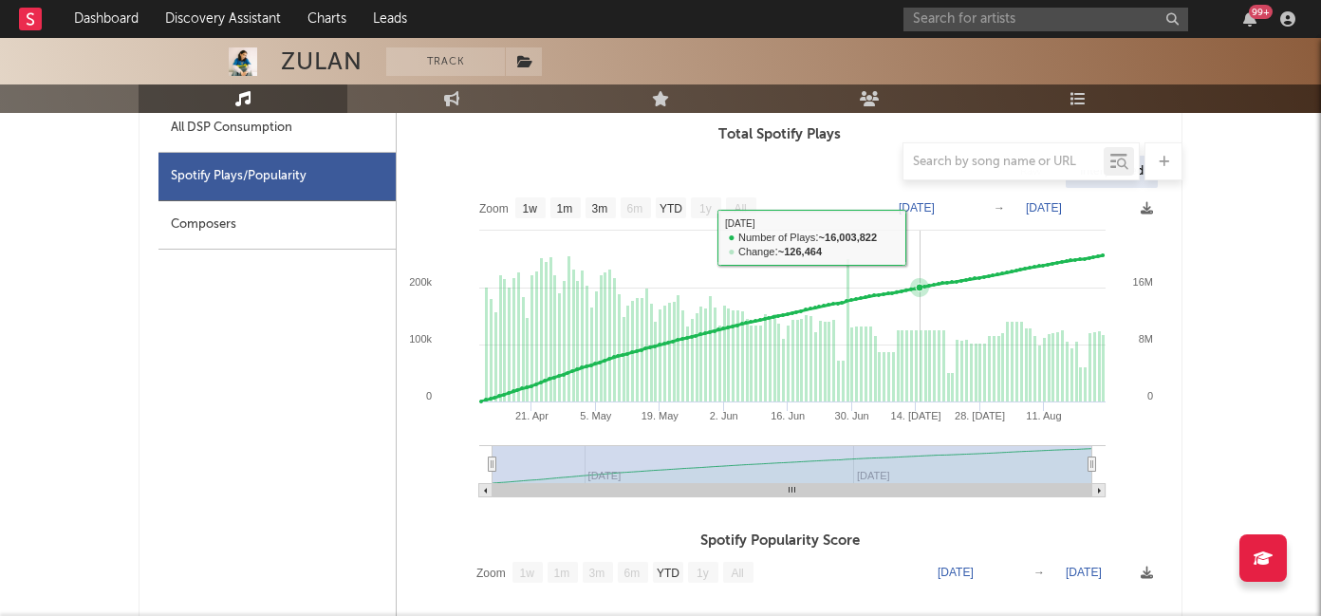
scroll to position [982, 0]
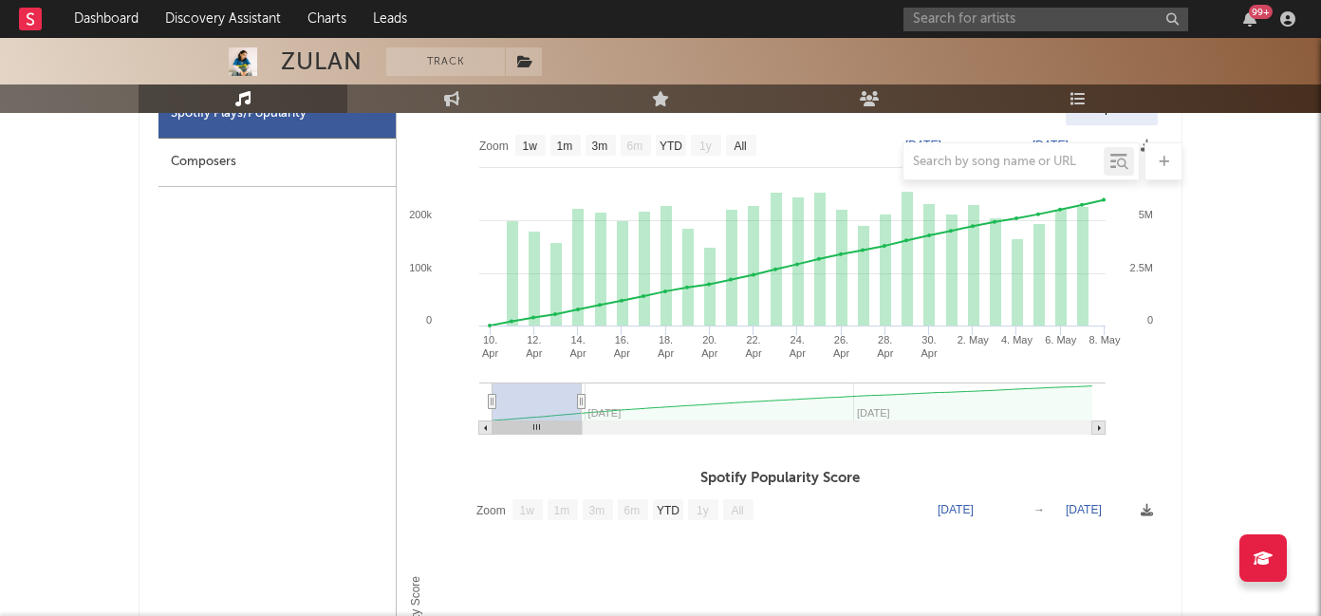
type input "2025-04-28"
drag, startPoint x: 1091, startPoint y: 395, endPoint x: 573, endPoint y: 398, distance: 518.1
click at [578, 398] on icon at bounding box center [582, 402] width 8 height 14
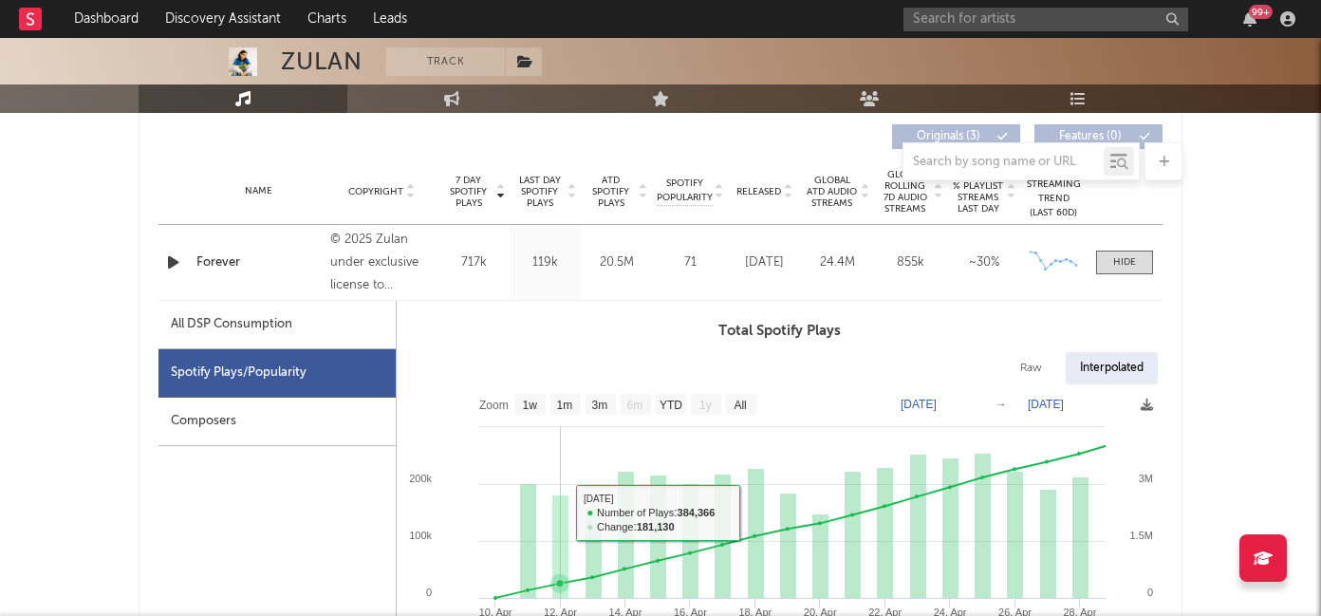
scroll to position [665, 0]
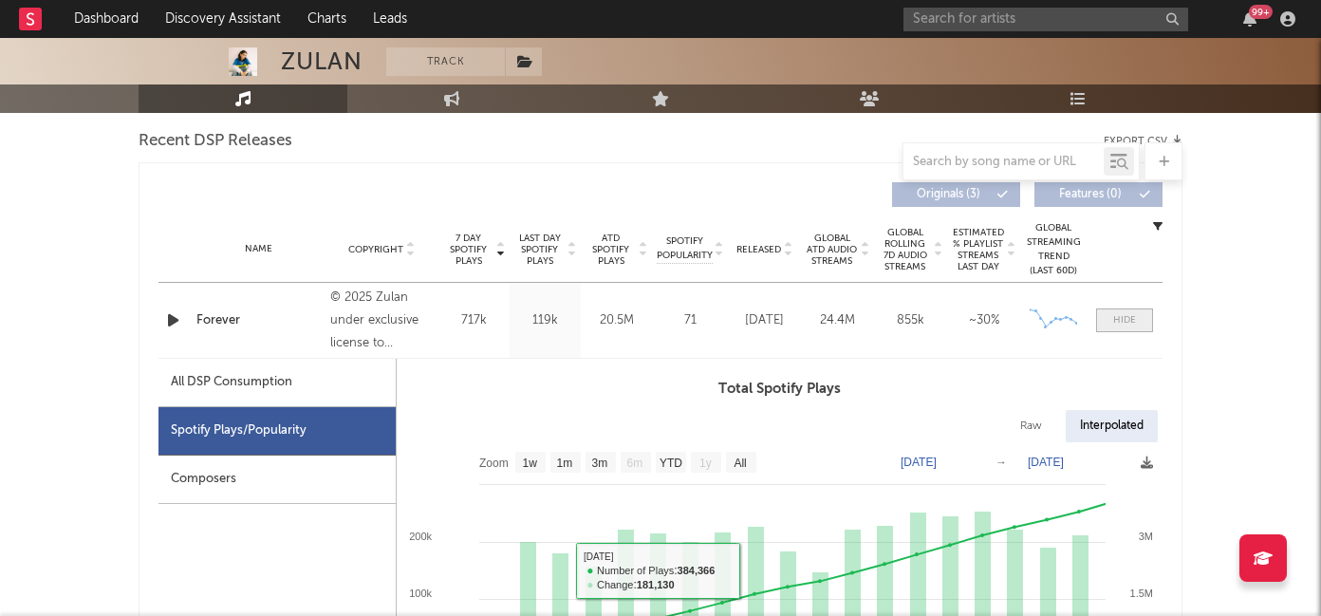
click at [1115, 316] on div at bounding box center [1124, 320] width 23 height 14
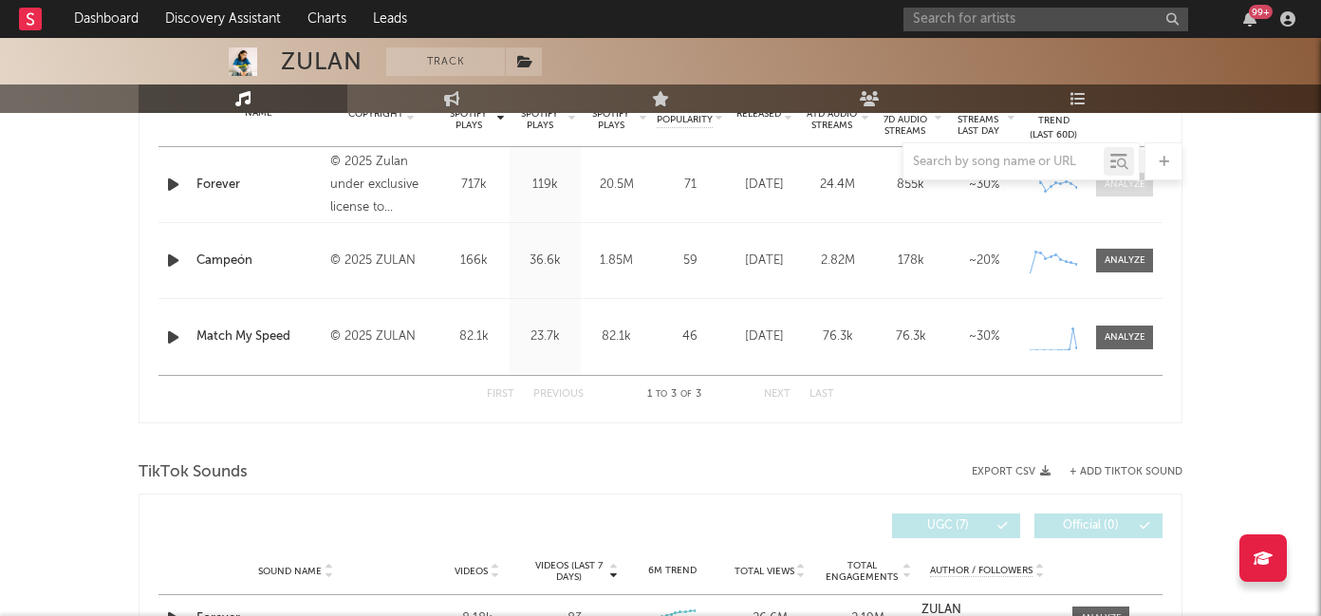
scroll to position [834, 0]
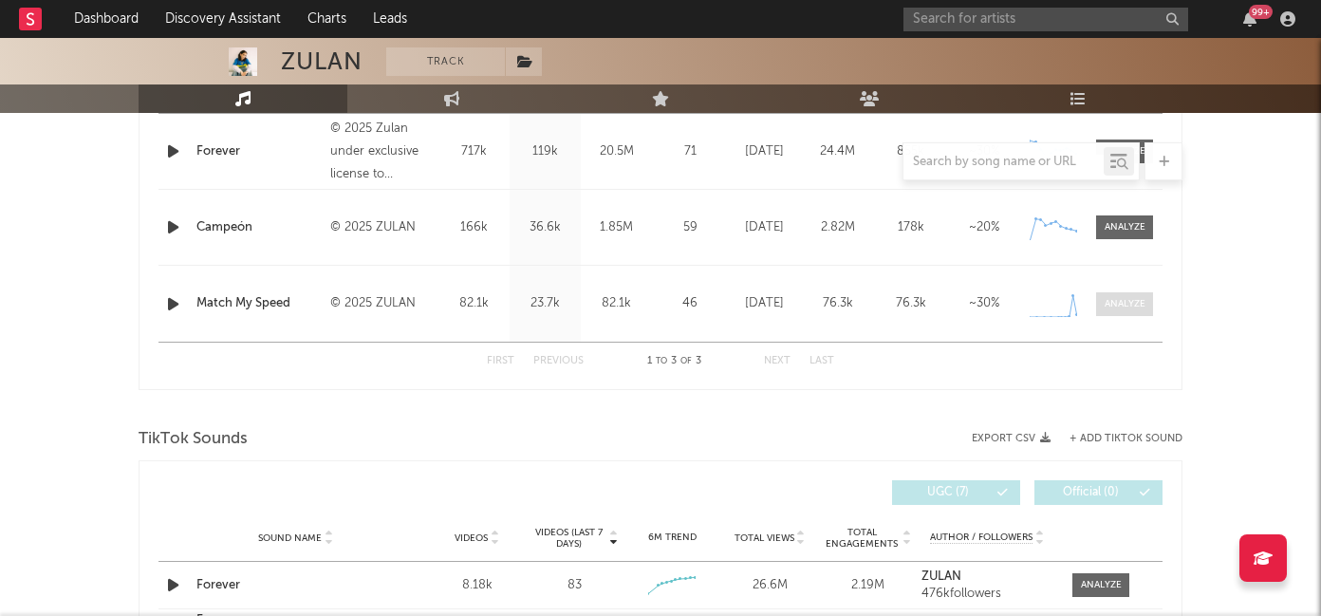
click at [1118, 310] on span at bounding box center [1124, 304] width 57 height 24
select select "1w"
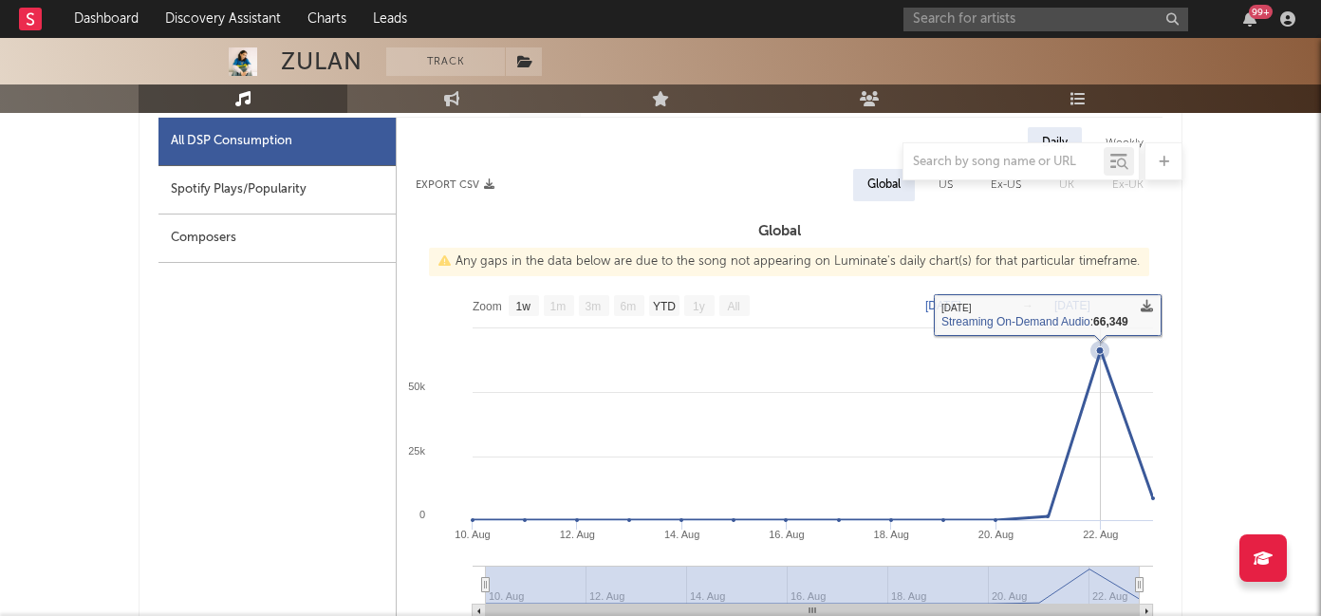
scroll to position [1028, 0]
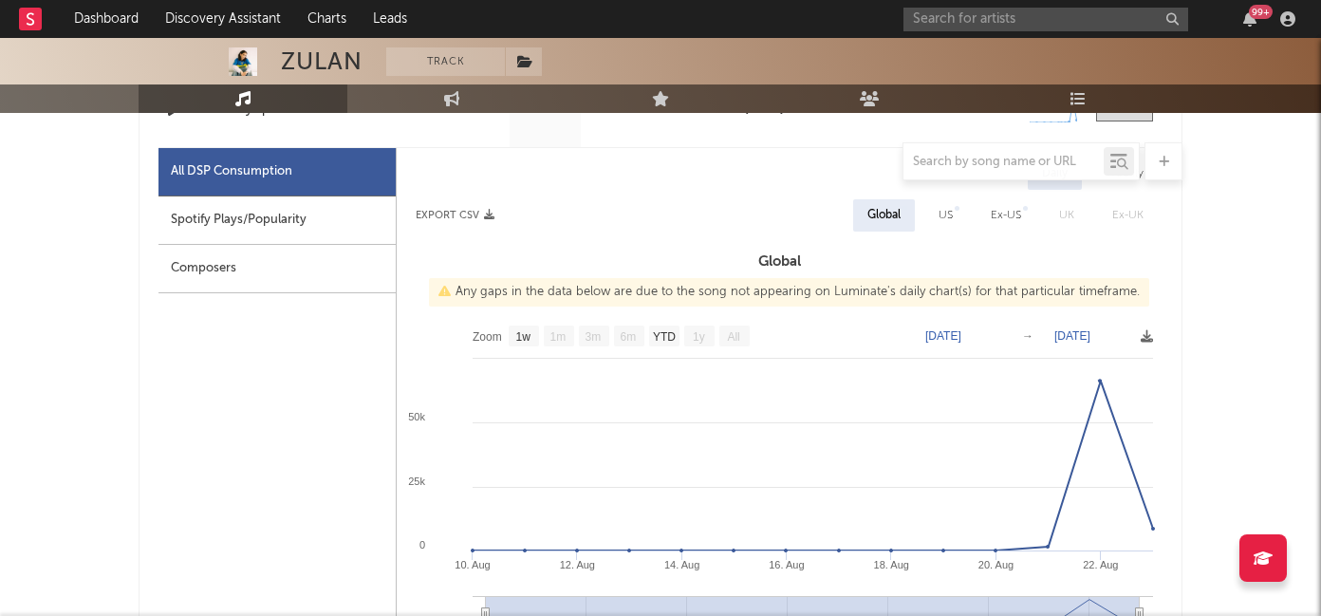
click at [350, 222] on div "Spotify Plays/Popularity" at bounding box center [276, 220] width 237 height 48
select select "1w"
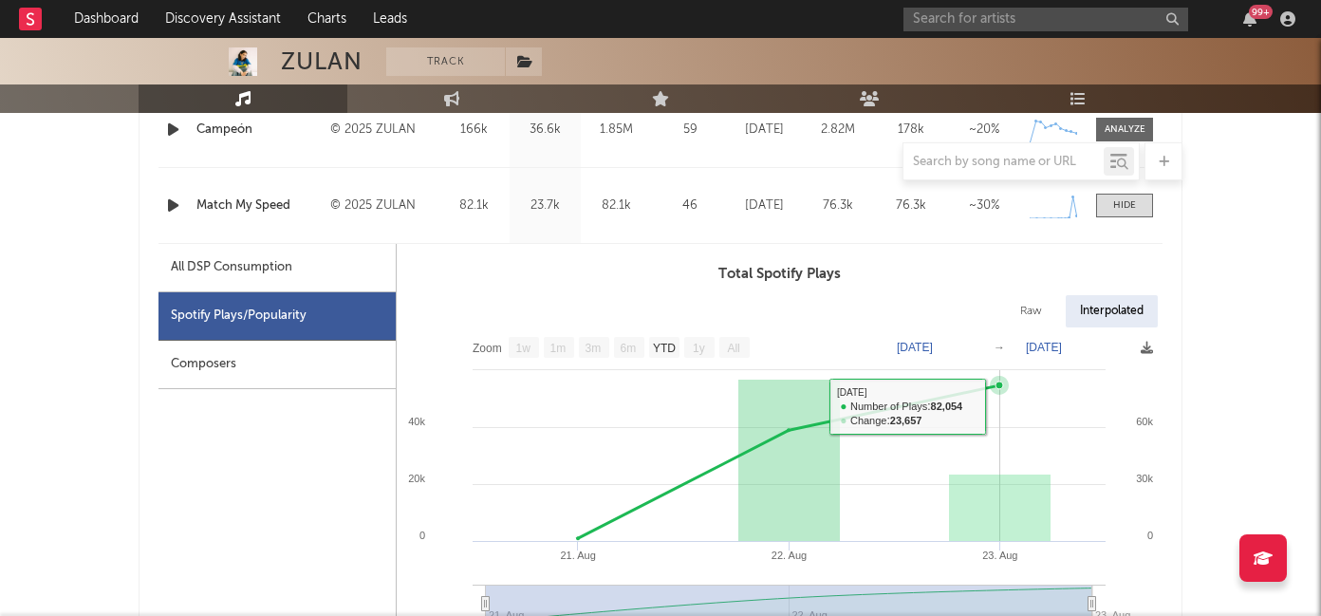
scroll to position [939, 0]
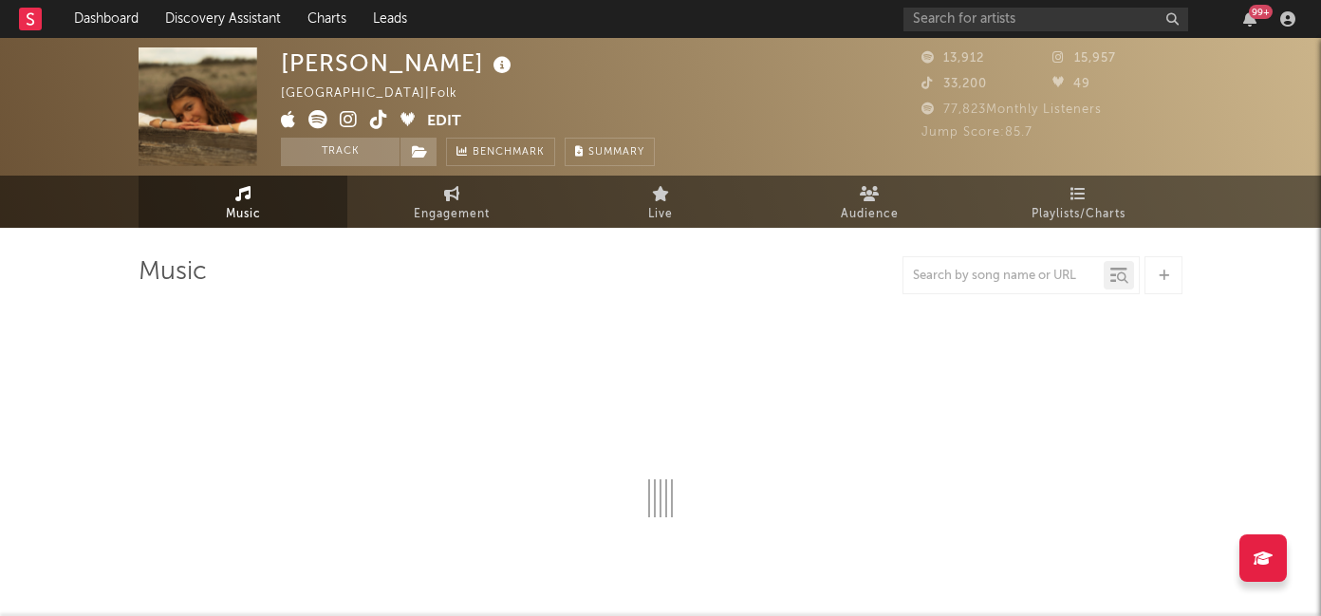
select select "6m"
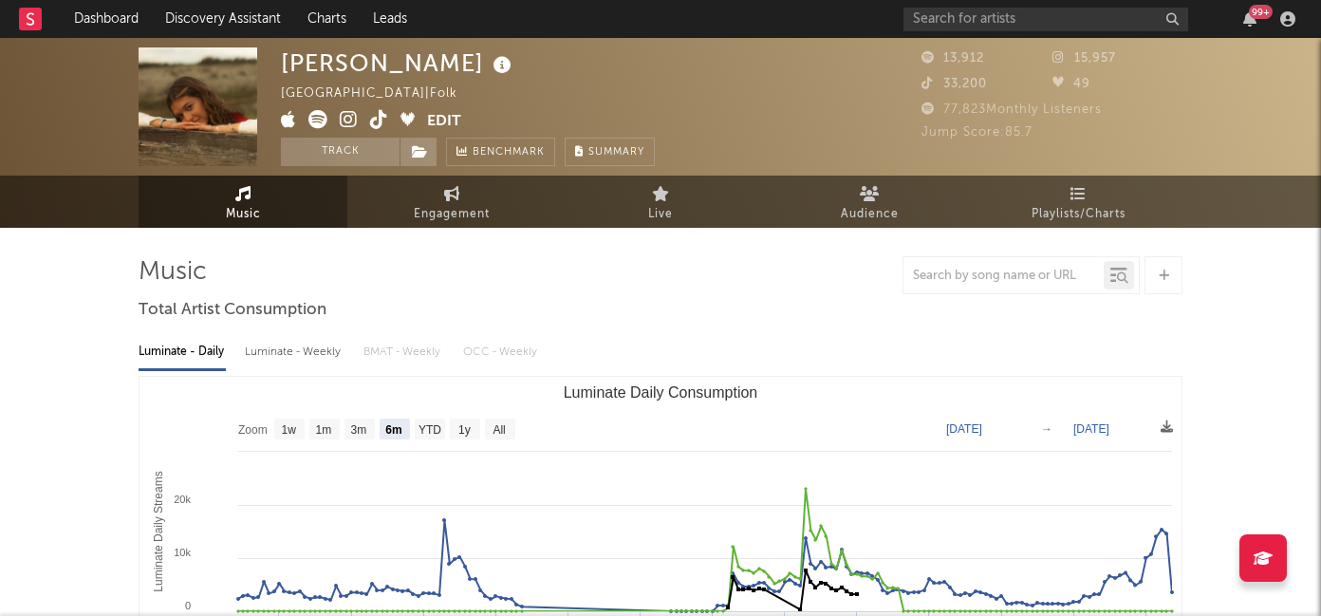
click at [374, 115] on icon at bounding box center [379, 119] width 18 height 19
click at [376, 116] on icon at bounding box center [379, 119] width 18 height 19
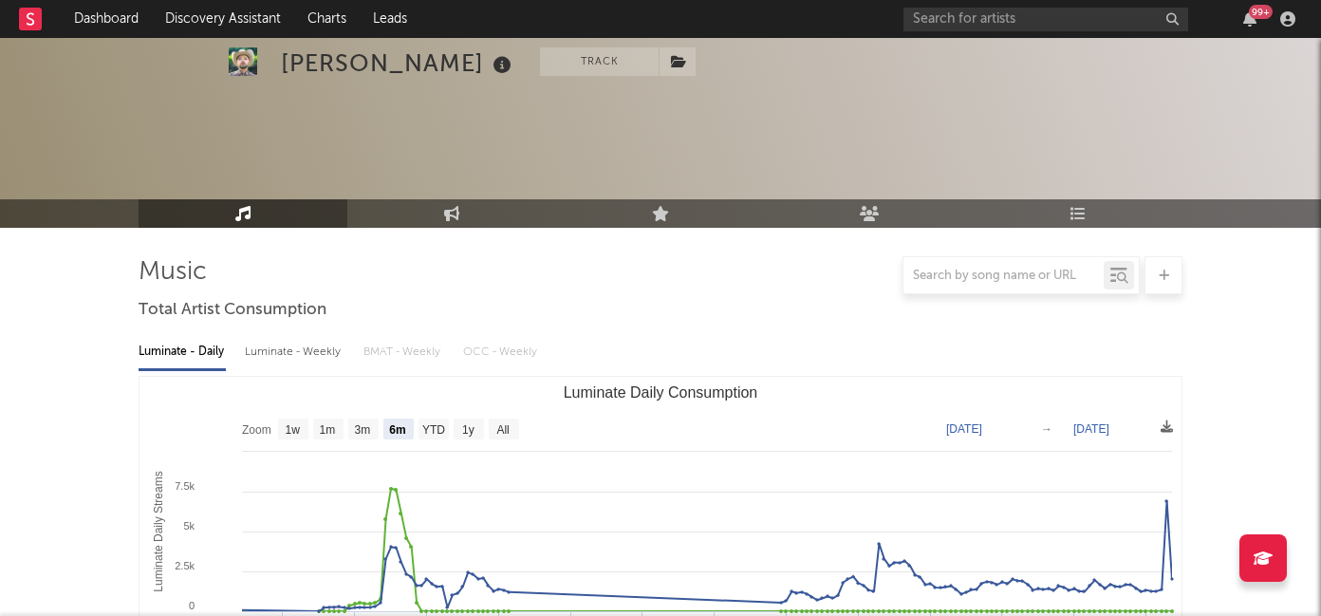
select select "6m"
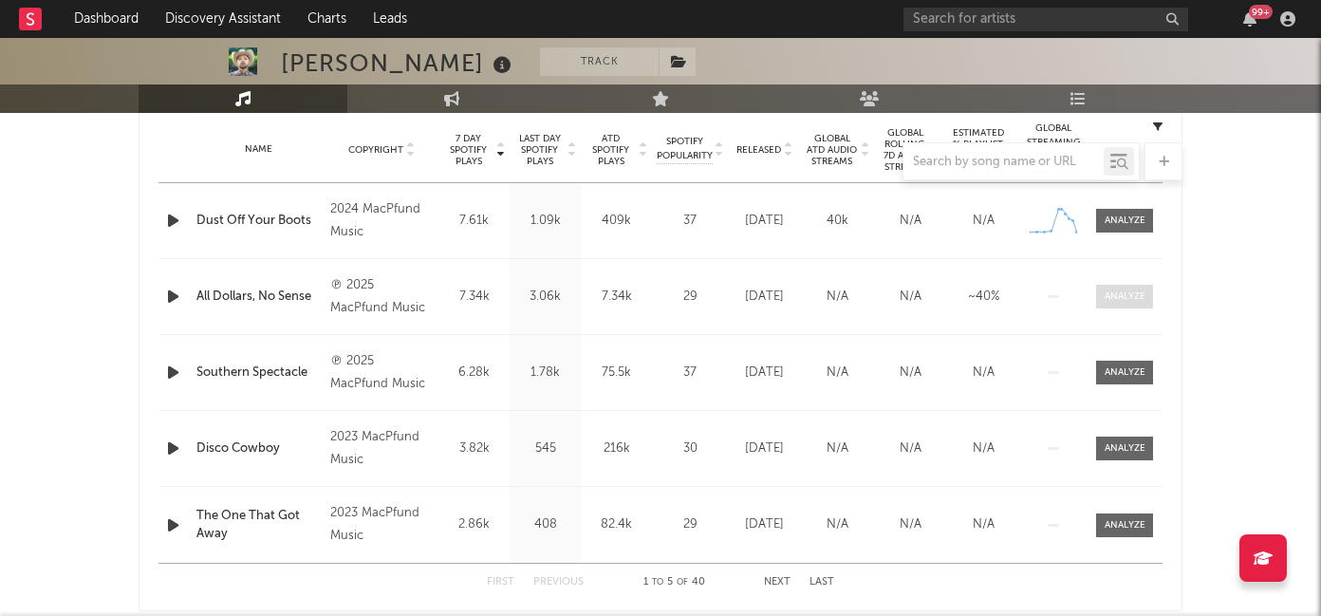
click at [1117, 297] on div at bounding box center [1125, 296] width 41 height 14
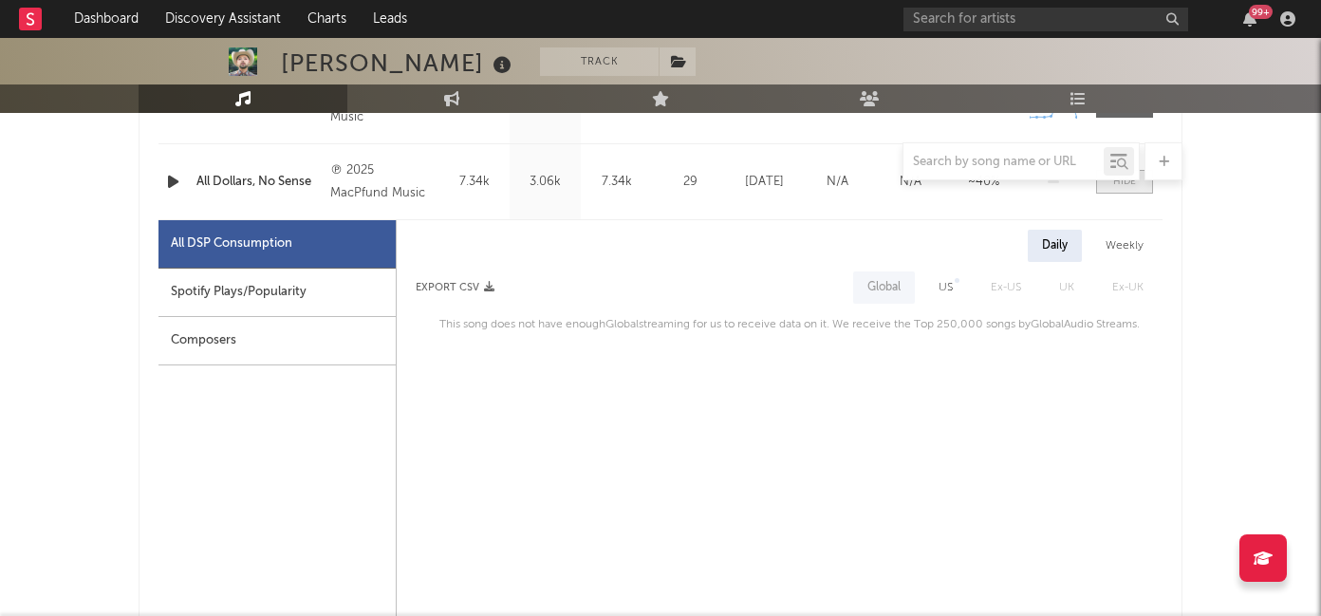
scroll to position [958, 0]
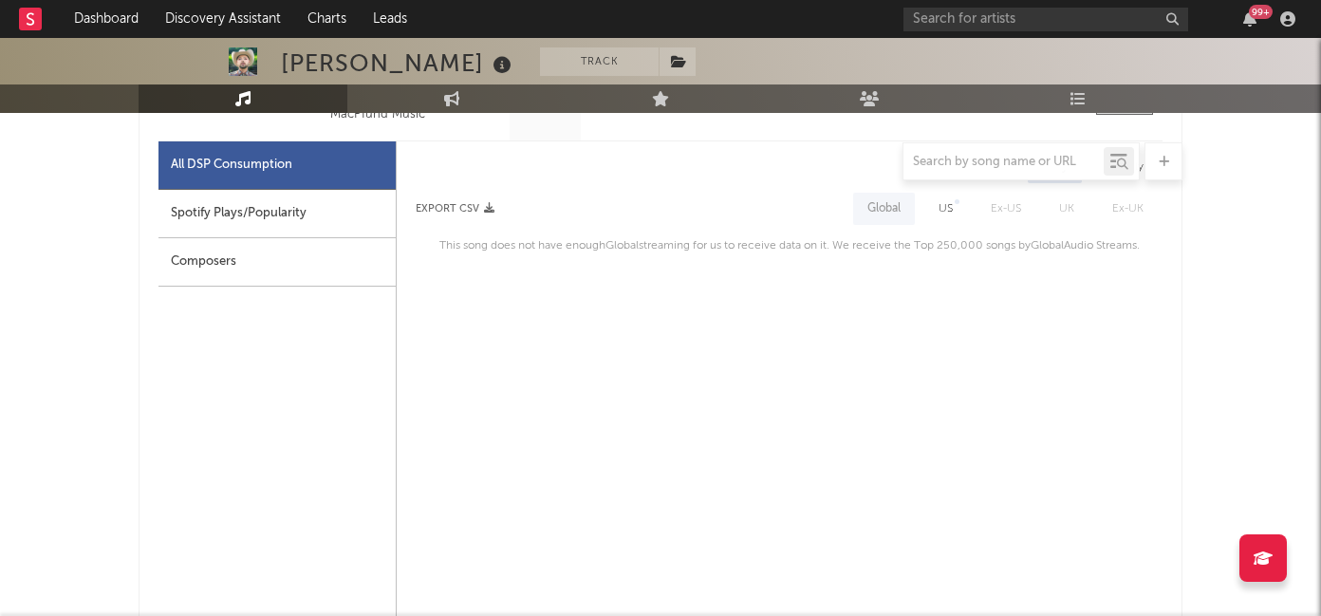
click at [375, 221] on div "Spotify Plays/Popularity" at bounding box center [276, 214] width 237 height 48
select select "1w"
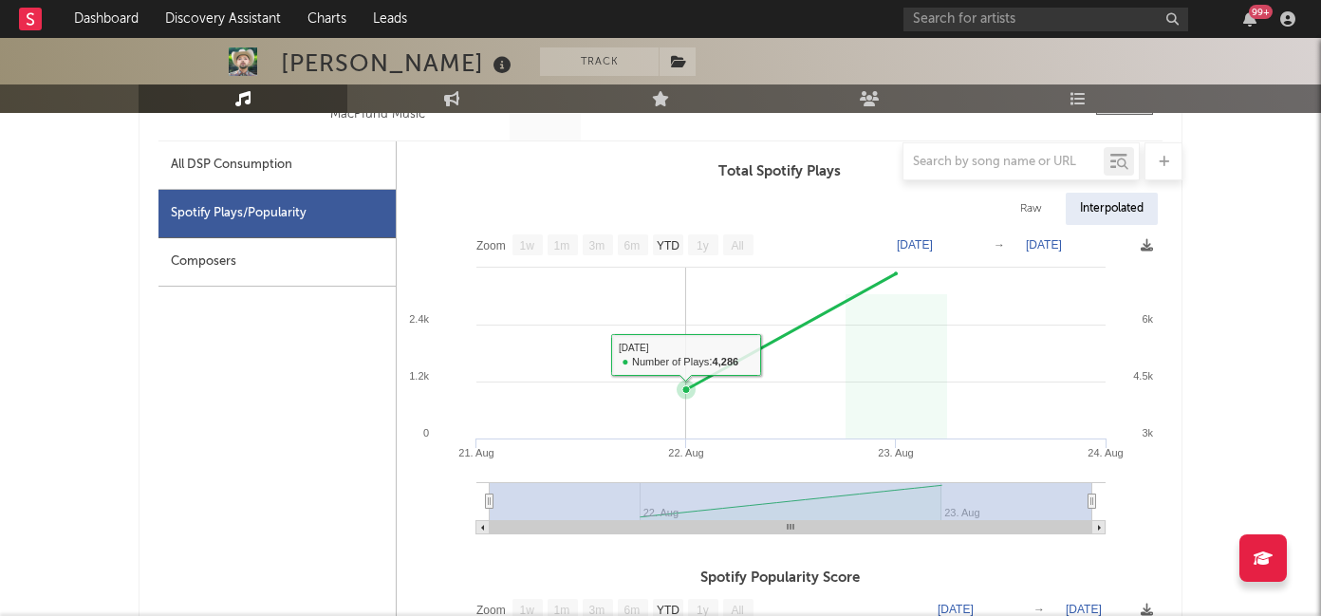
scroll to position [0, 0]
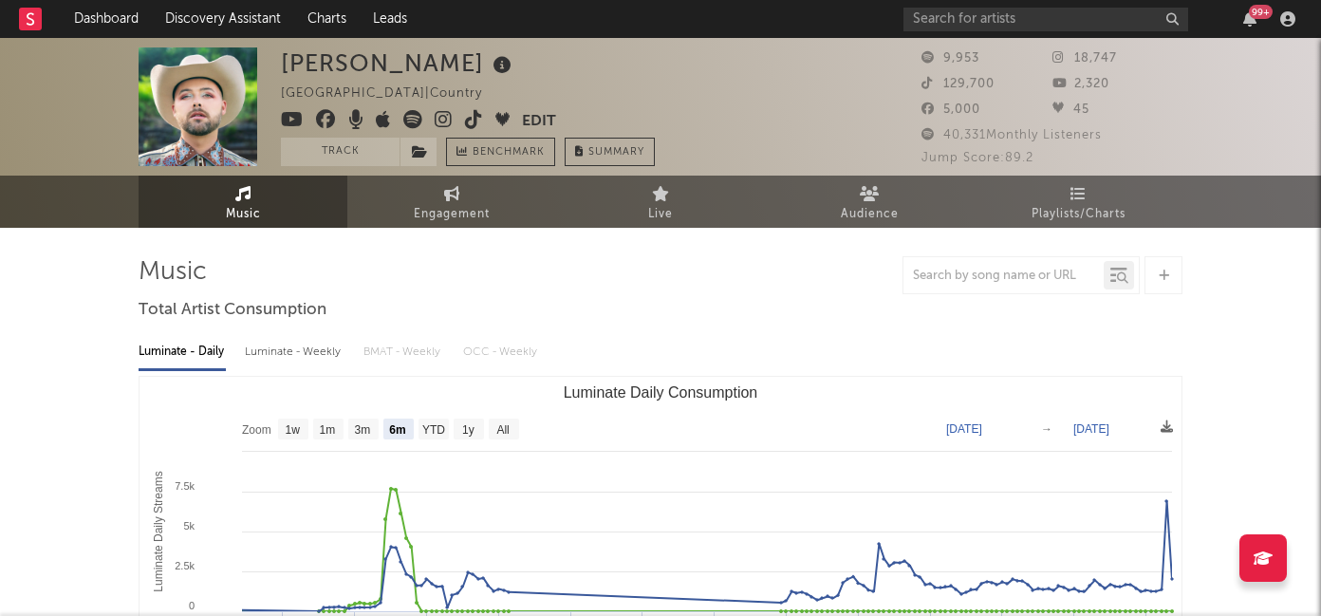
click at [474, 118] on icon at bounding box center [474, 119] width 18 height 19
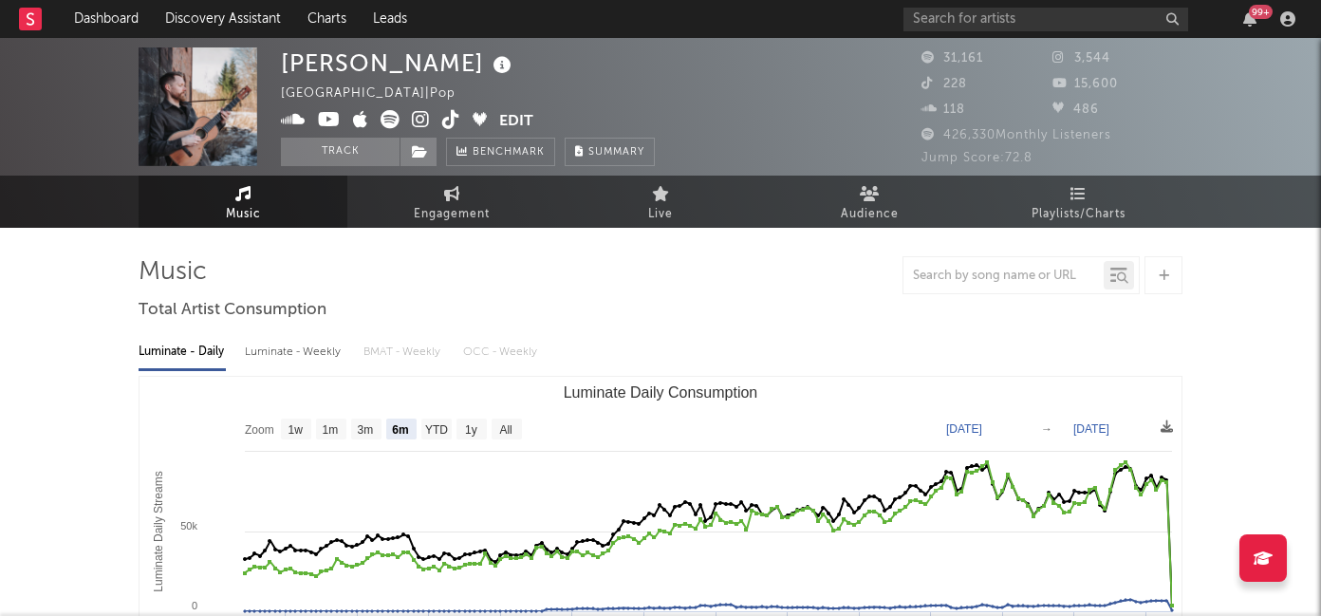
select select "6m"
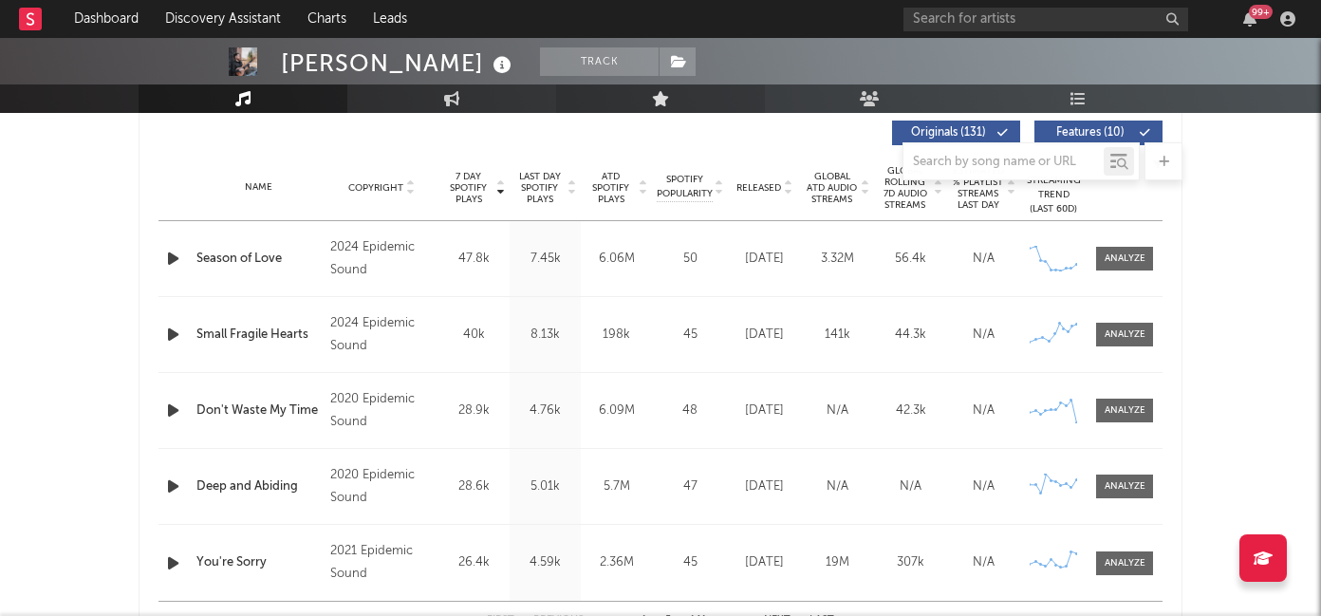
scroll to position [808, 0]
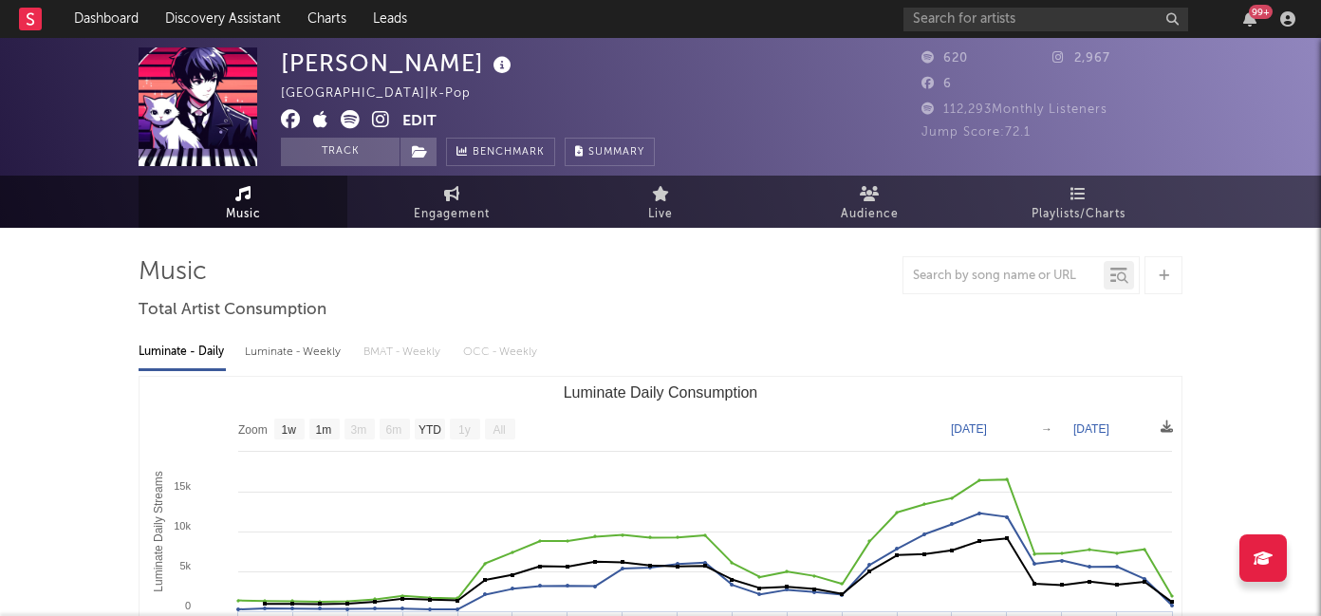
select select "1w"
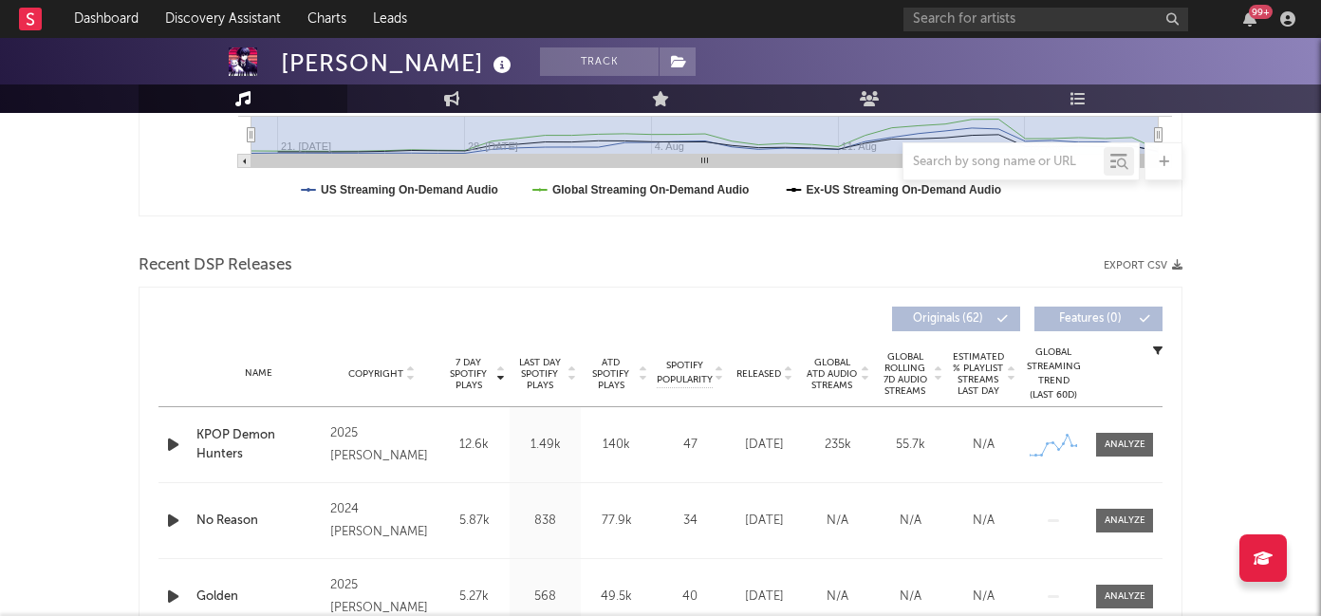
scroll to position [630, 0]
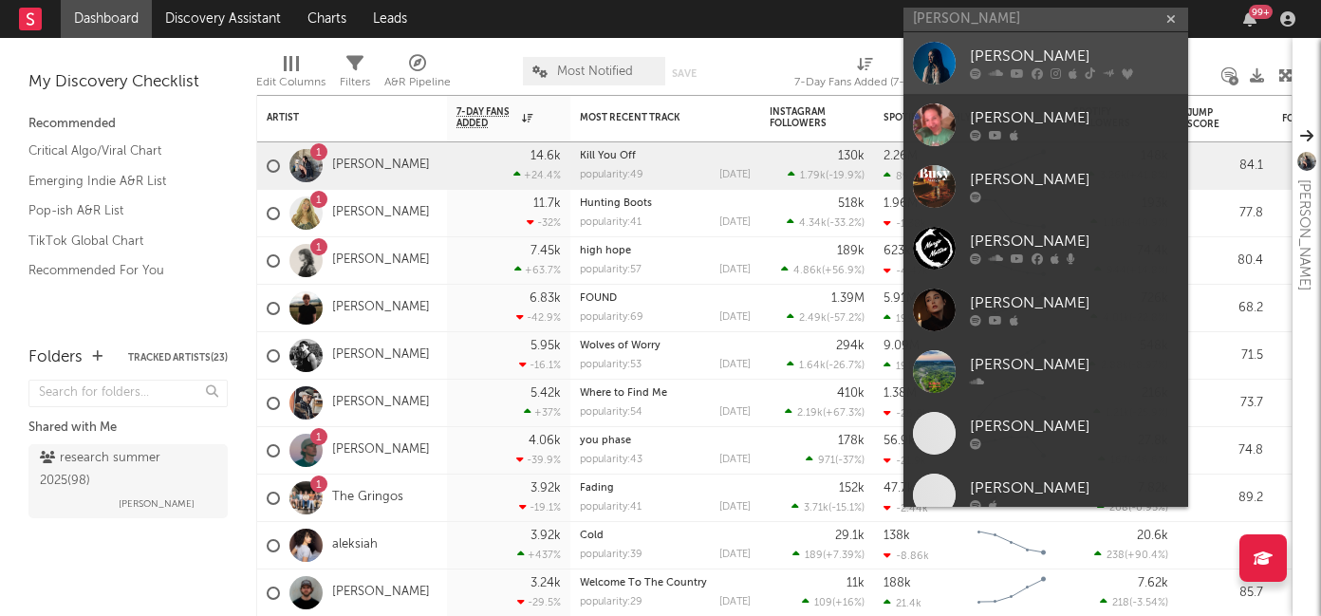
type input "[PERSON_NAME]"
click at [1060, 60] on div "[PERSON_NAME]" at bounding box center [1074, 57] width 209 height 23
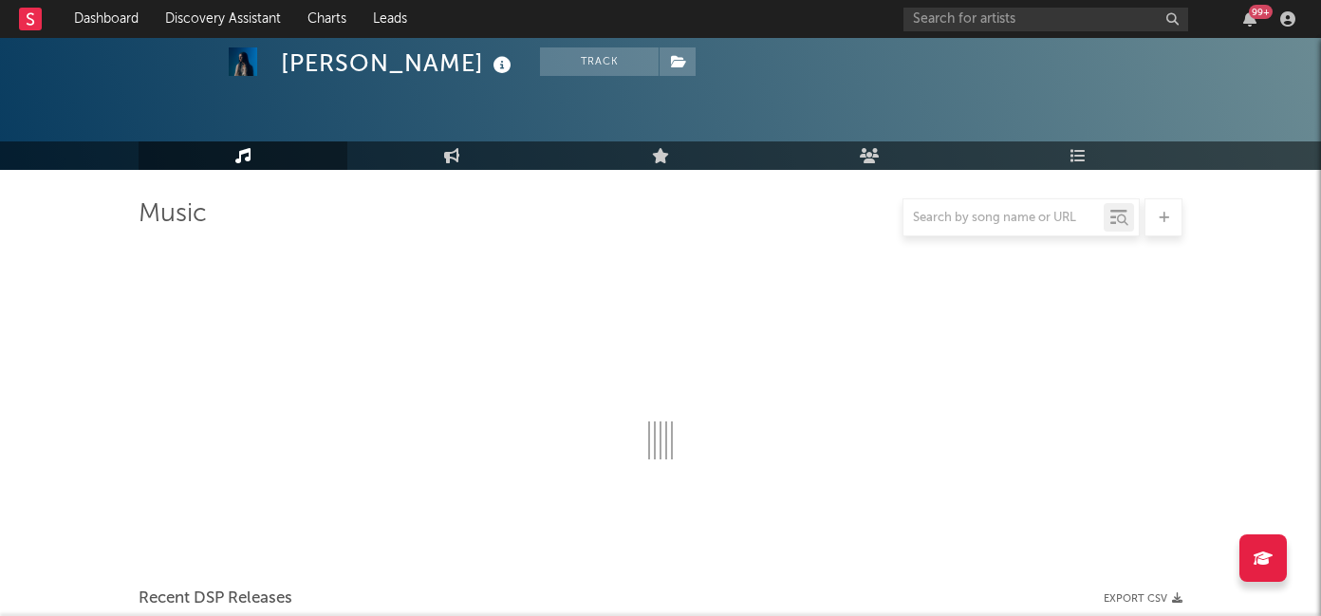
scroll to position [279, 0]
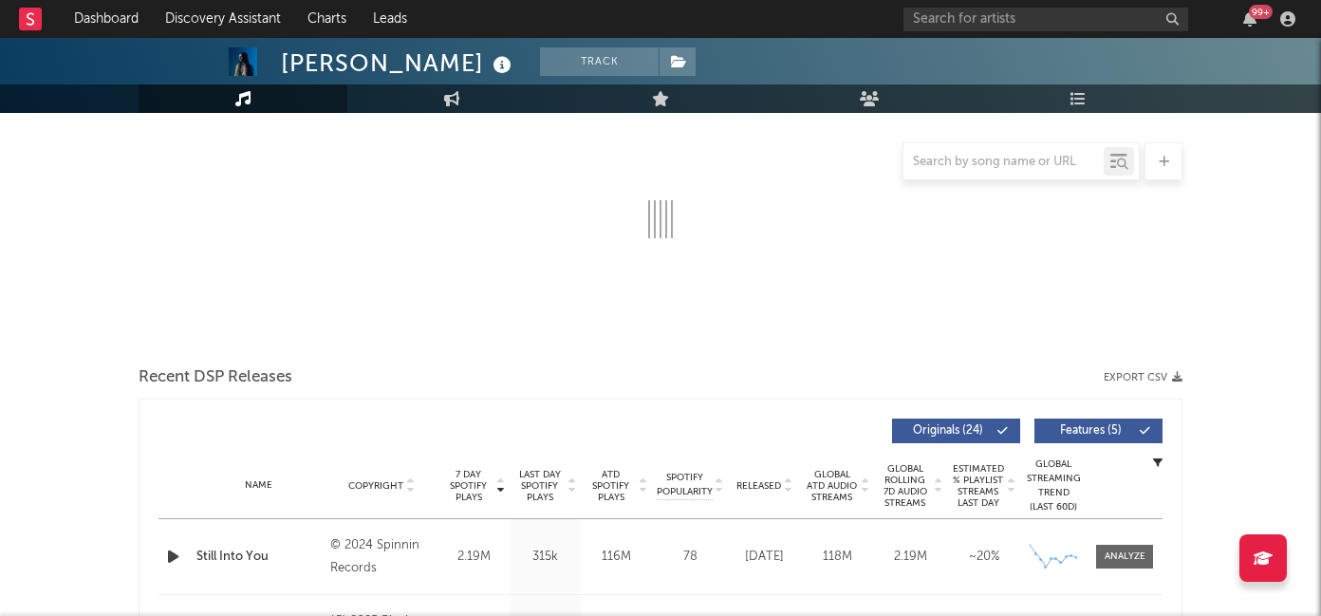
select select "6m"
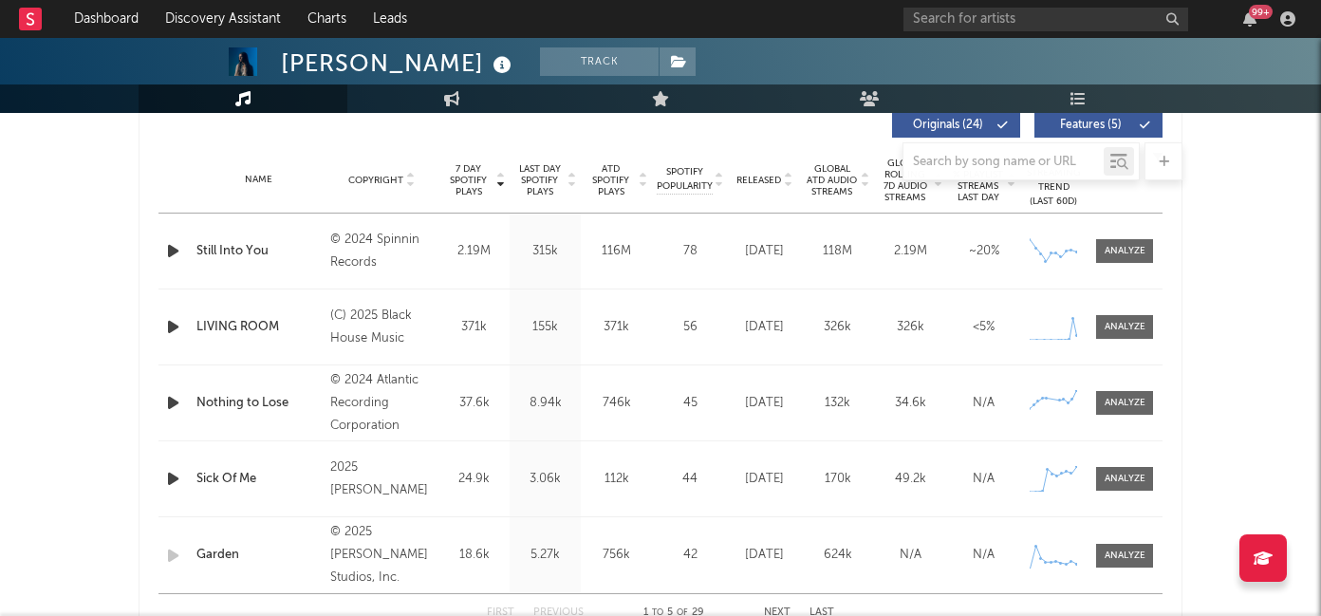
scroll to position [778, 0]
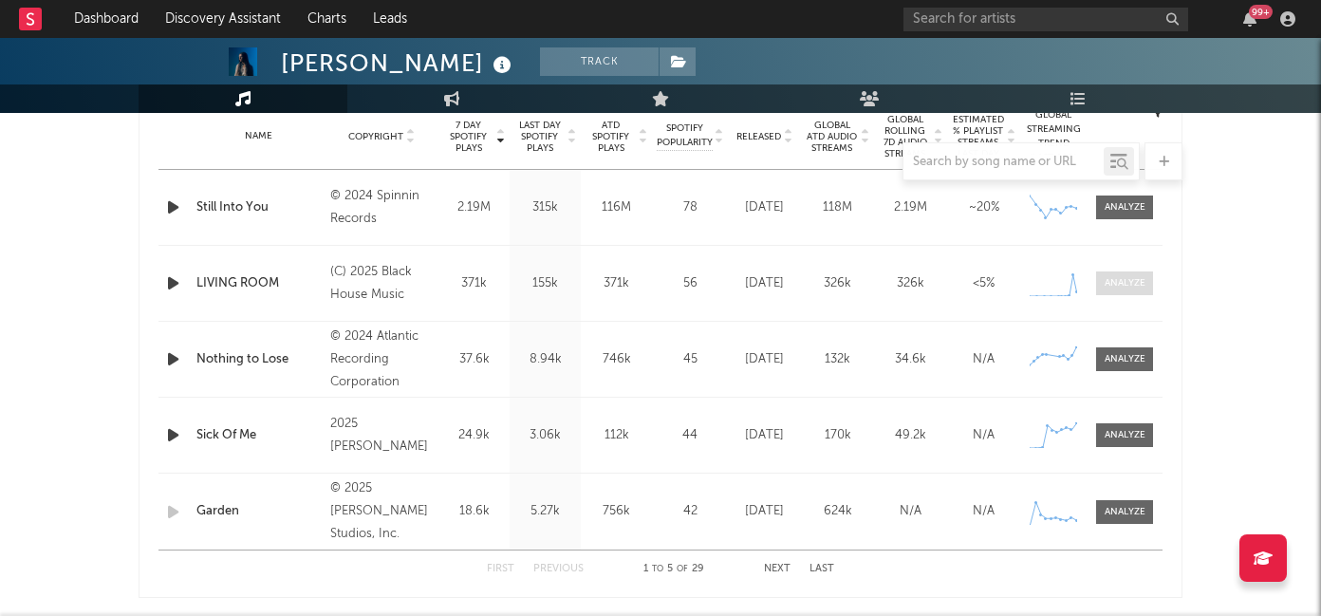
click at [1117, 281] on div at bounding box center [1125, 283] width 41 height 14
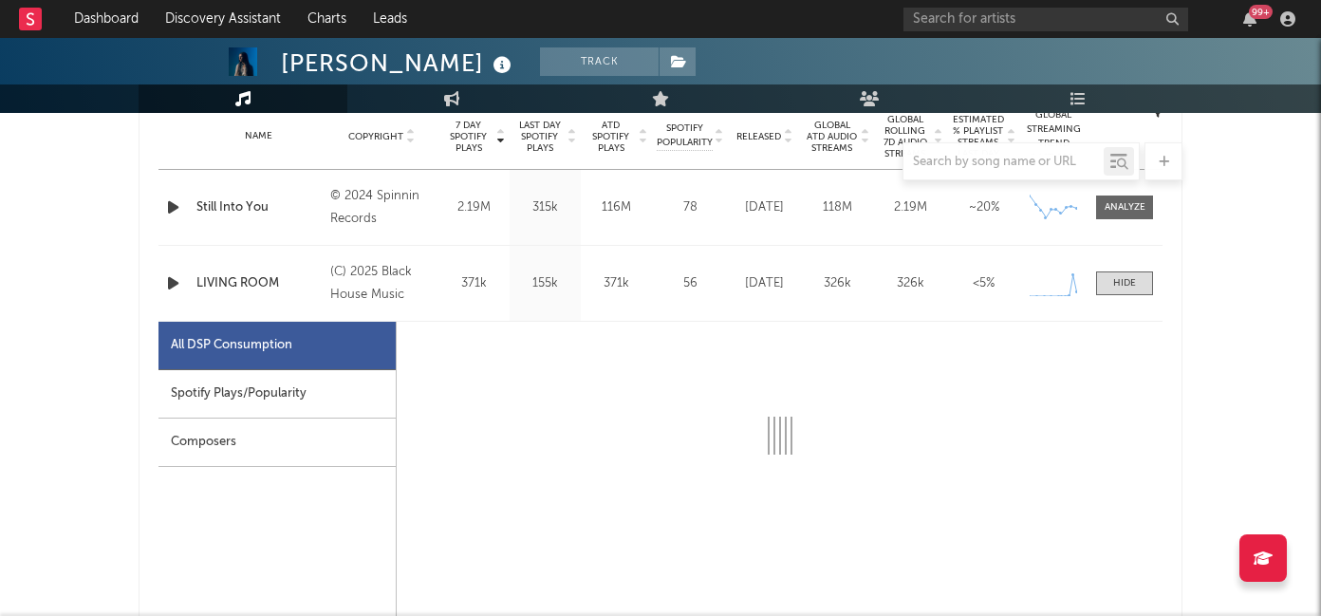
click at [277, 389] on div "Spotify Plays/Popularity" at bounding box center [276, 394] width 237 height 48
select select "1w"
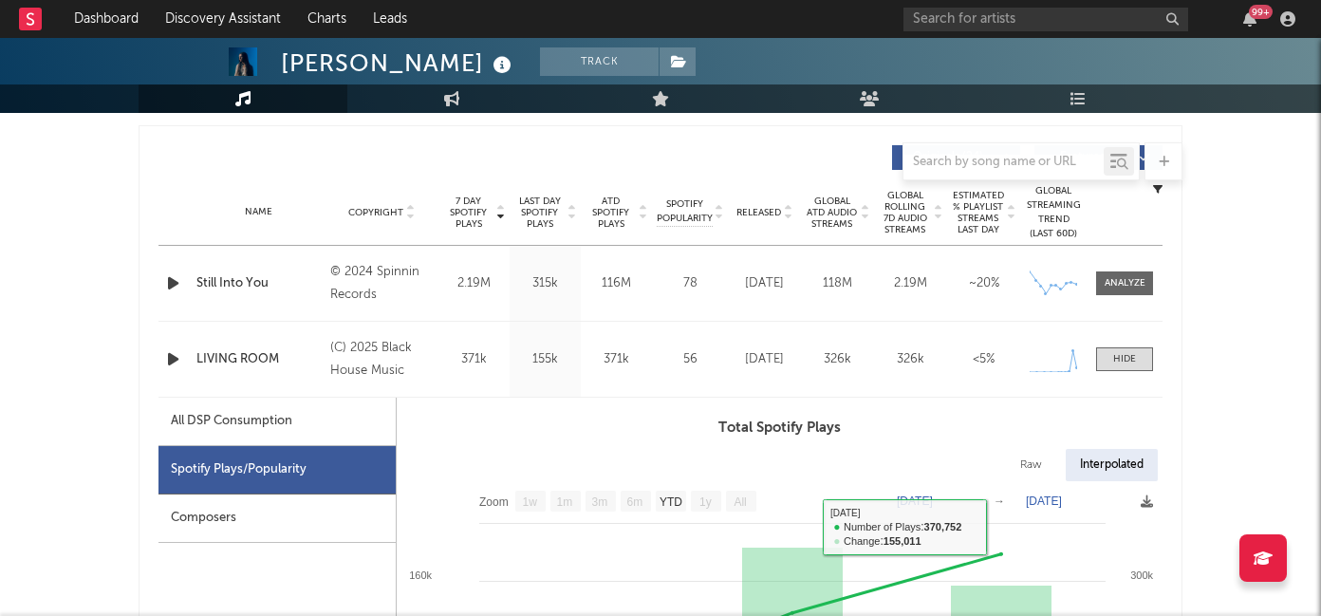
scroll to position [594, 0]
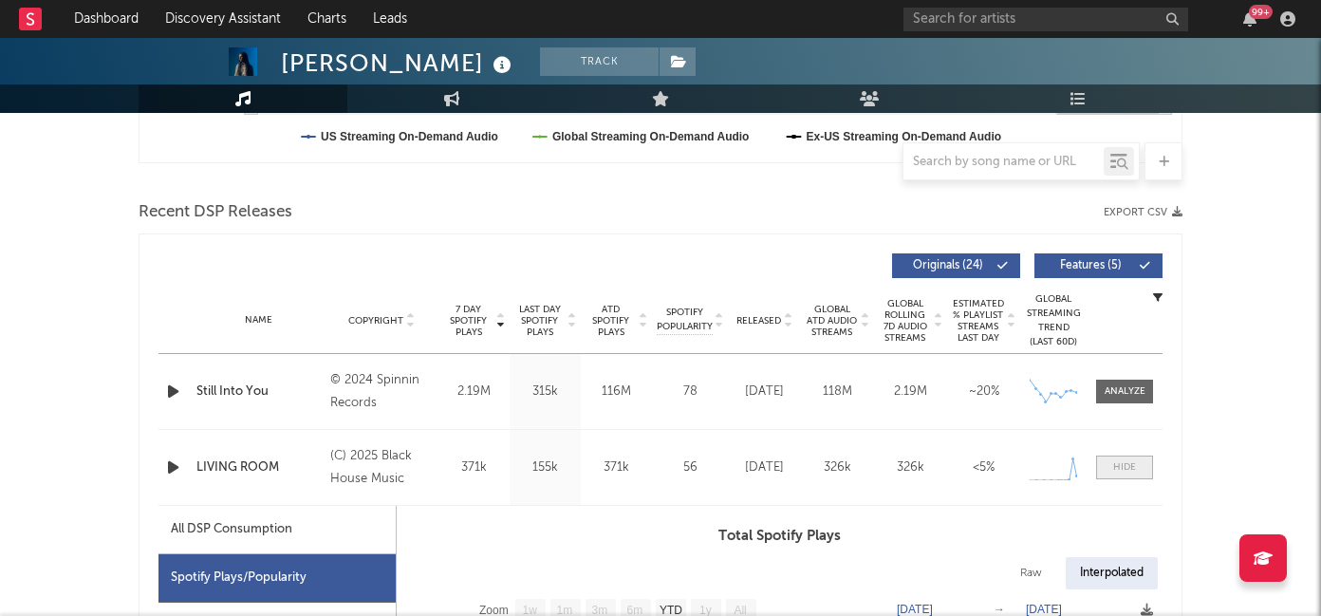
click at [1116, 462] on div at bounding box center [1124, 467] width 23 height 14
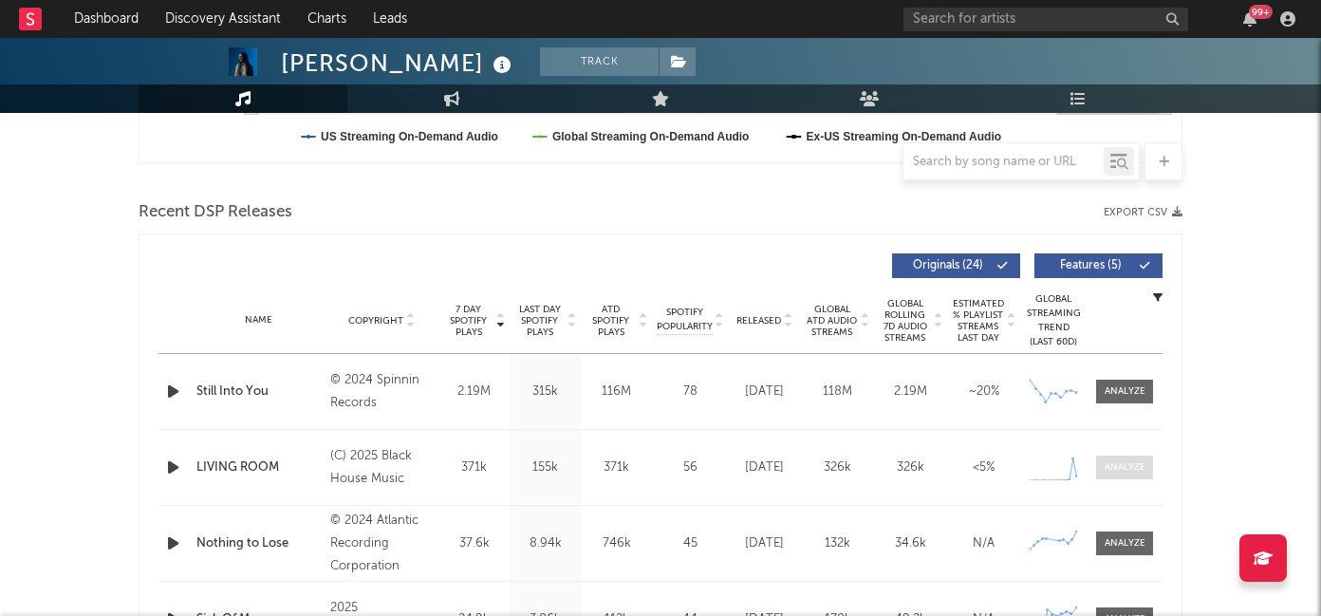
click at [1116, 464] on div at bounding box center [1125, 467] width 41 height 14
select select "1w"
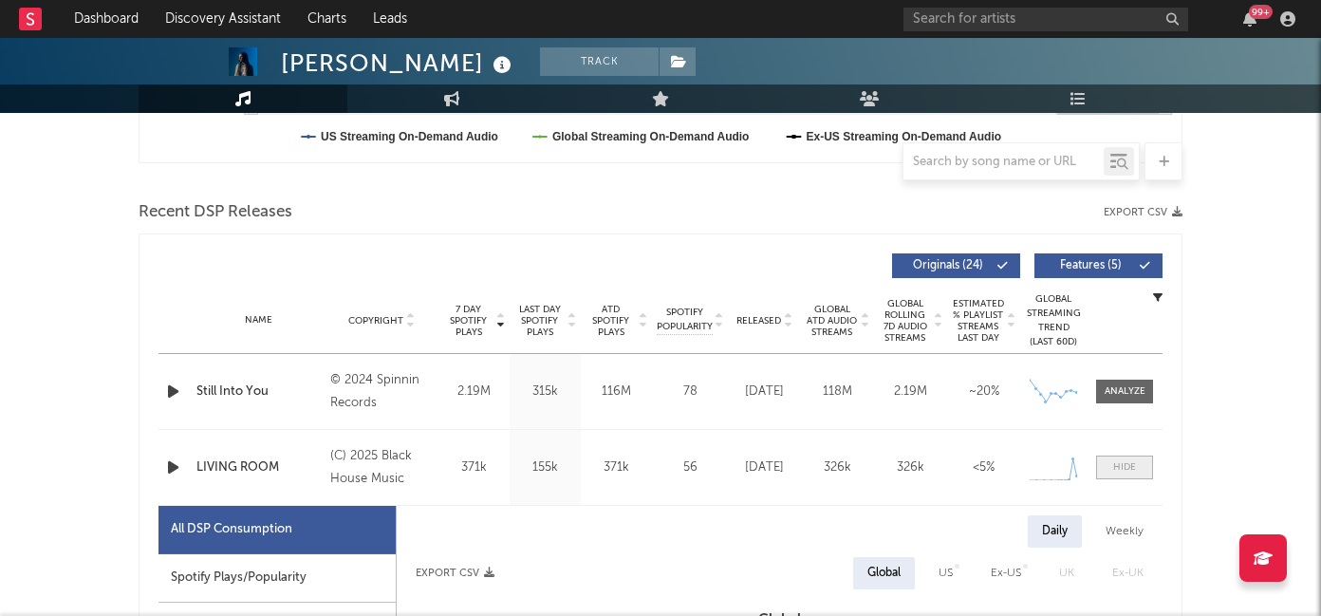
click at [1116, 464] on div at bounding box center [1124, 467] width 23 height 14
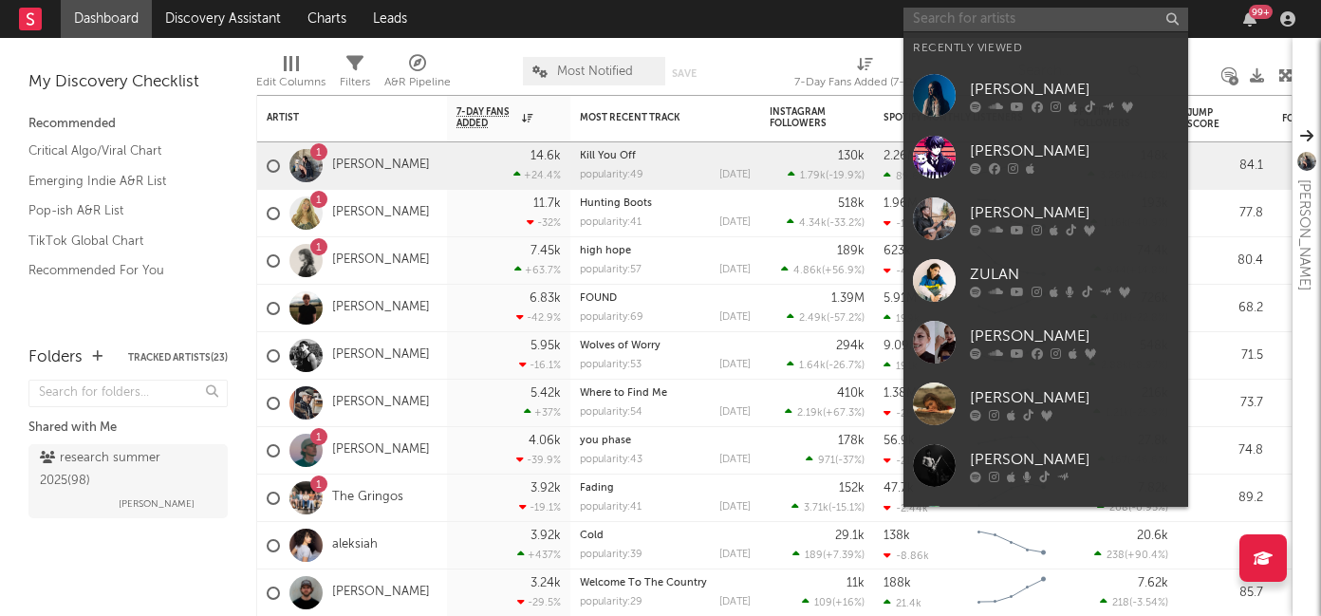
click at [954, 21] on input "text" at bounding box center [1045, 20] width 285 height 24
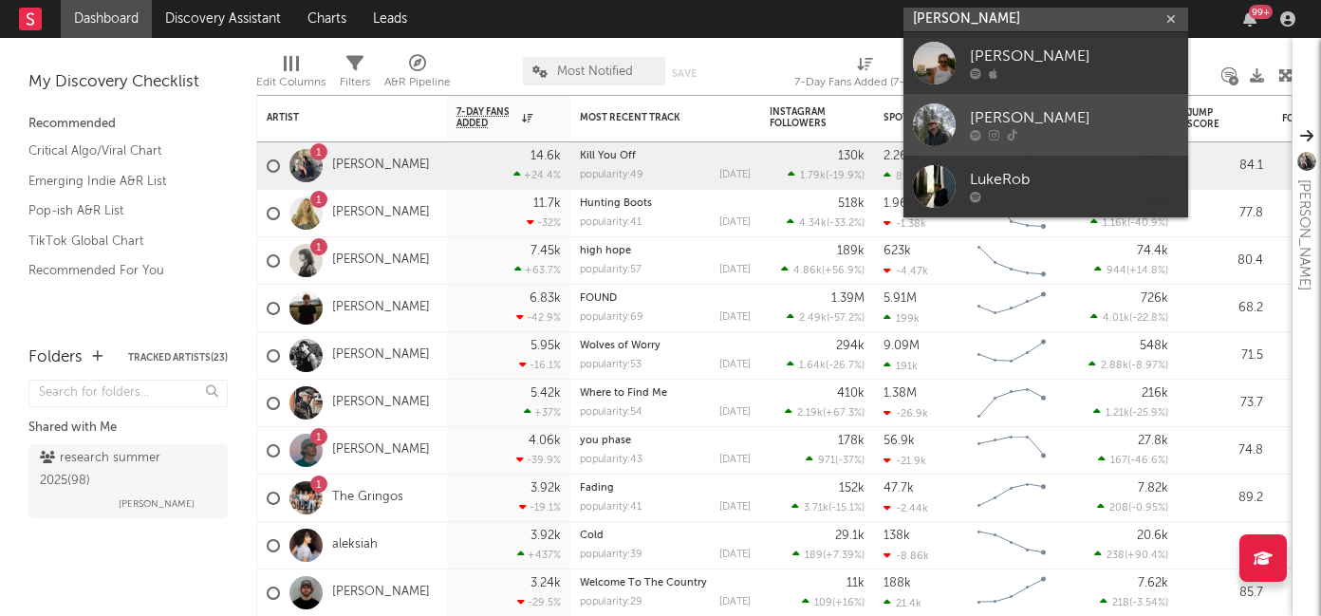
type input "luke robb"
click at [1023, 115] on div "[PERSON_NAME]" at bounding box center [1074, 118] width 209 height 23
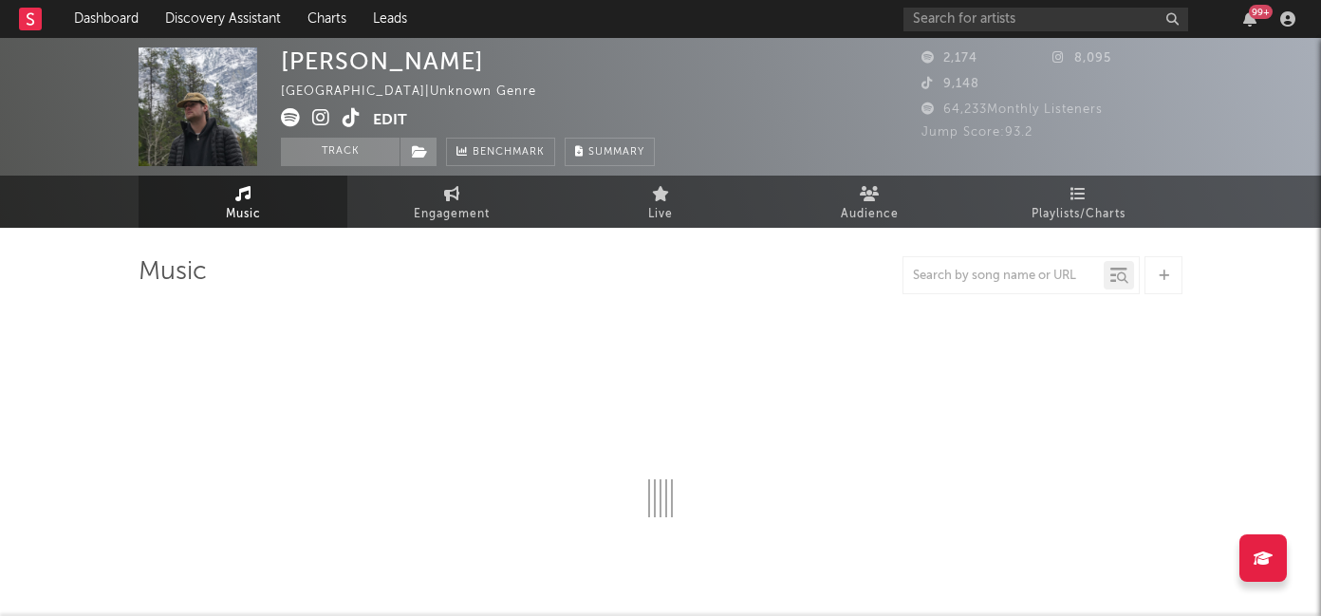
select select "6m"
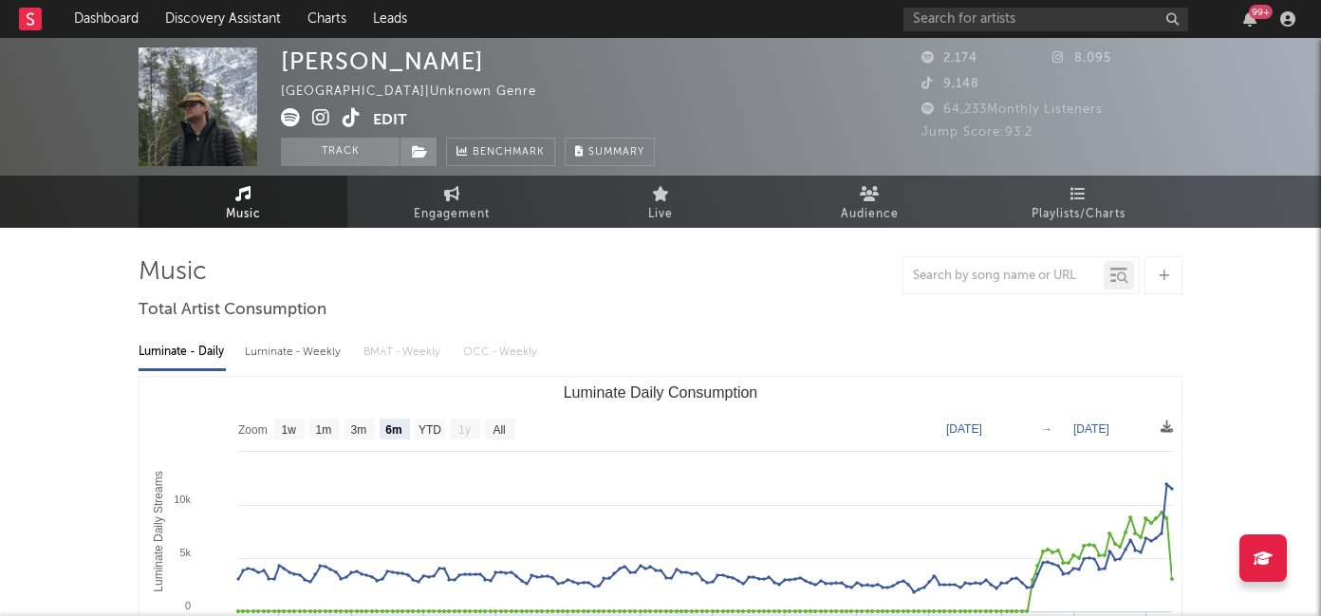
click at [321, 114] on icon at bounding box center [321, 117] width 18 height 19
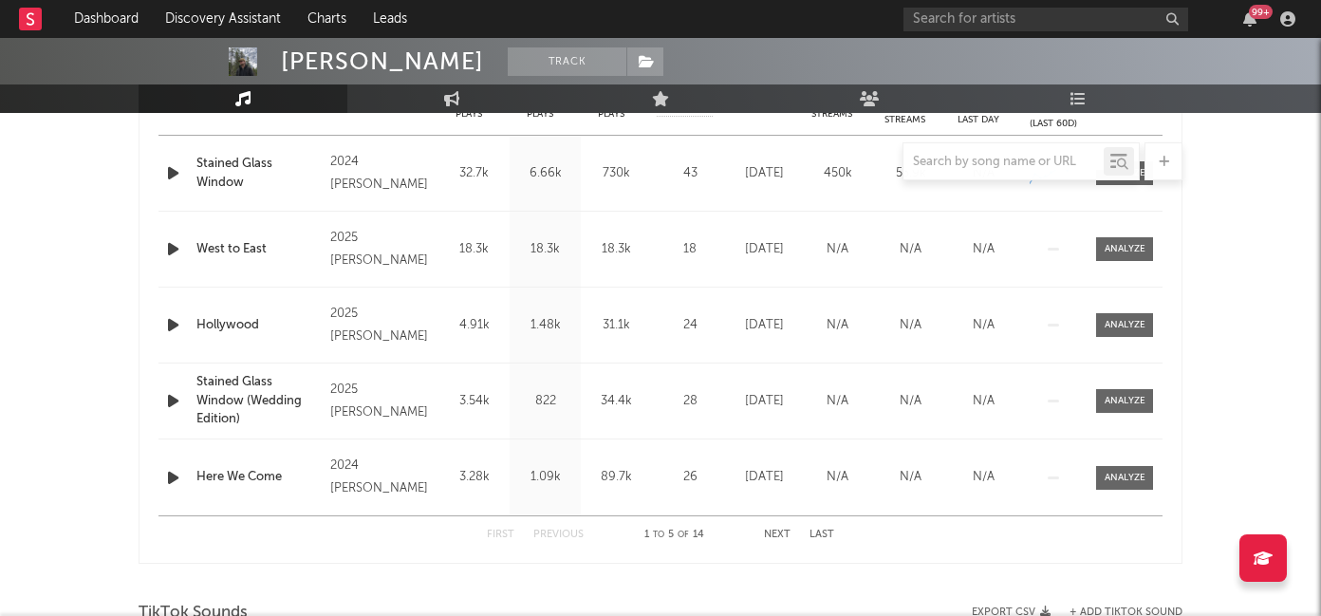
scroll to position [811, 0]
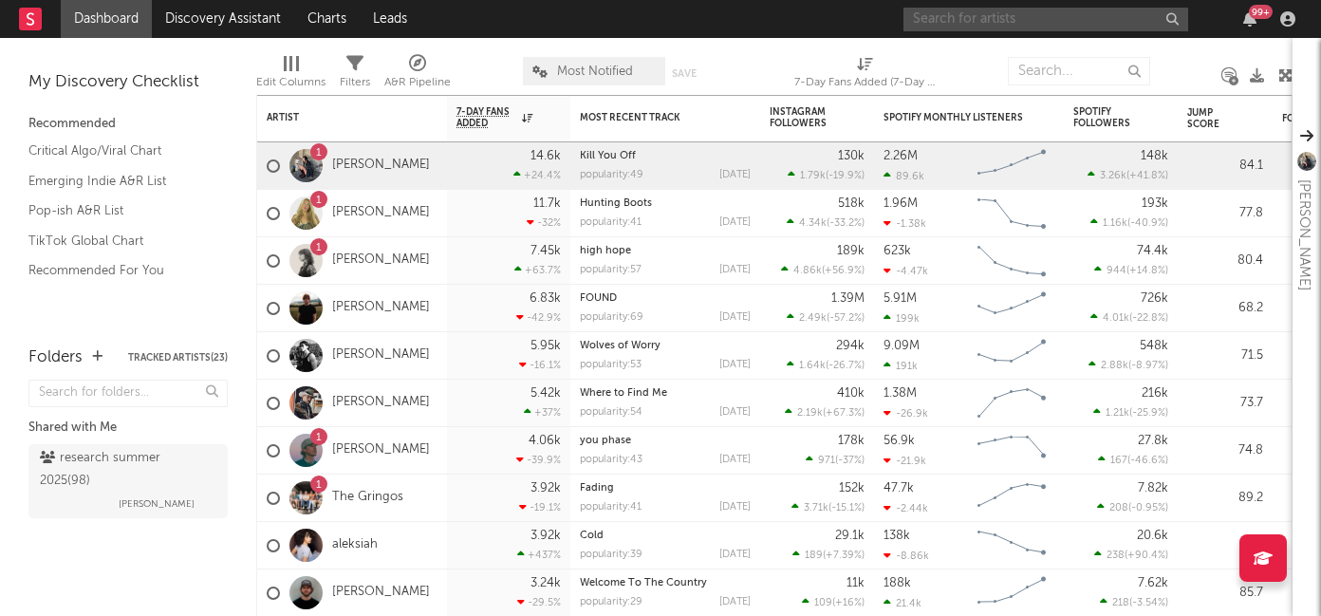
click at [927, 8] on input "text" at bounding box center [1045, 20] width 285 height 24
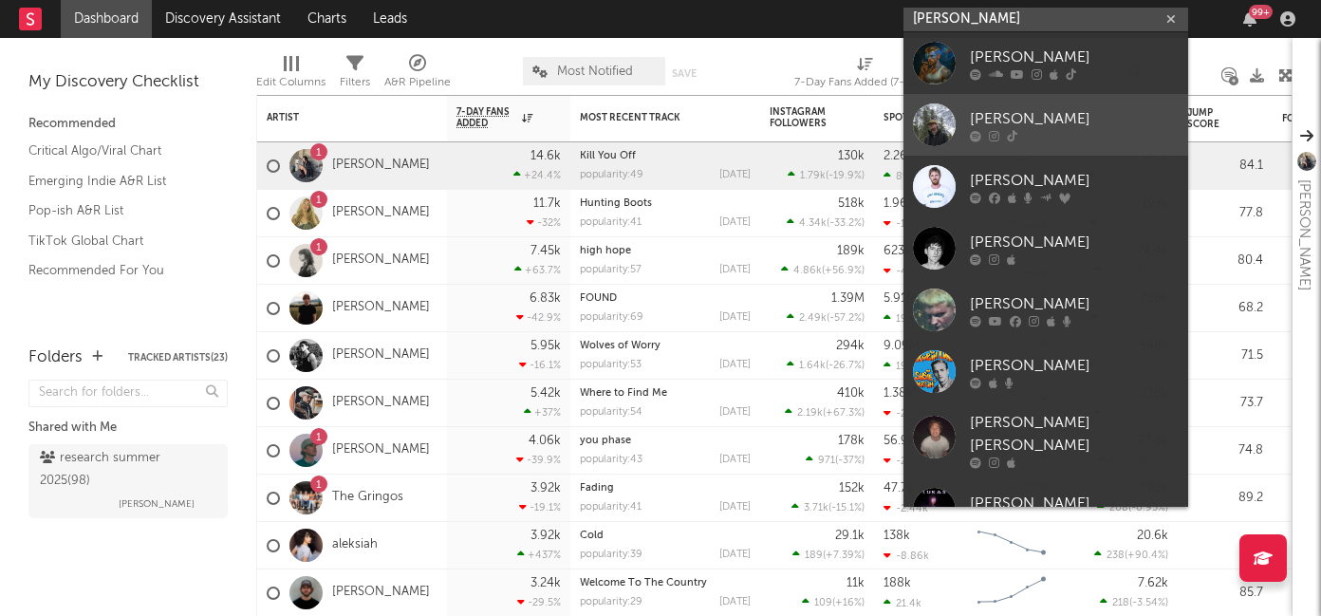
type input "[PERSON_NAME]"
click at [995, 140] on icon at bounding box center [994, 135] width 10 height 11
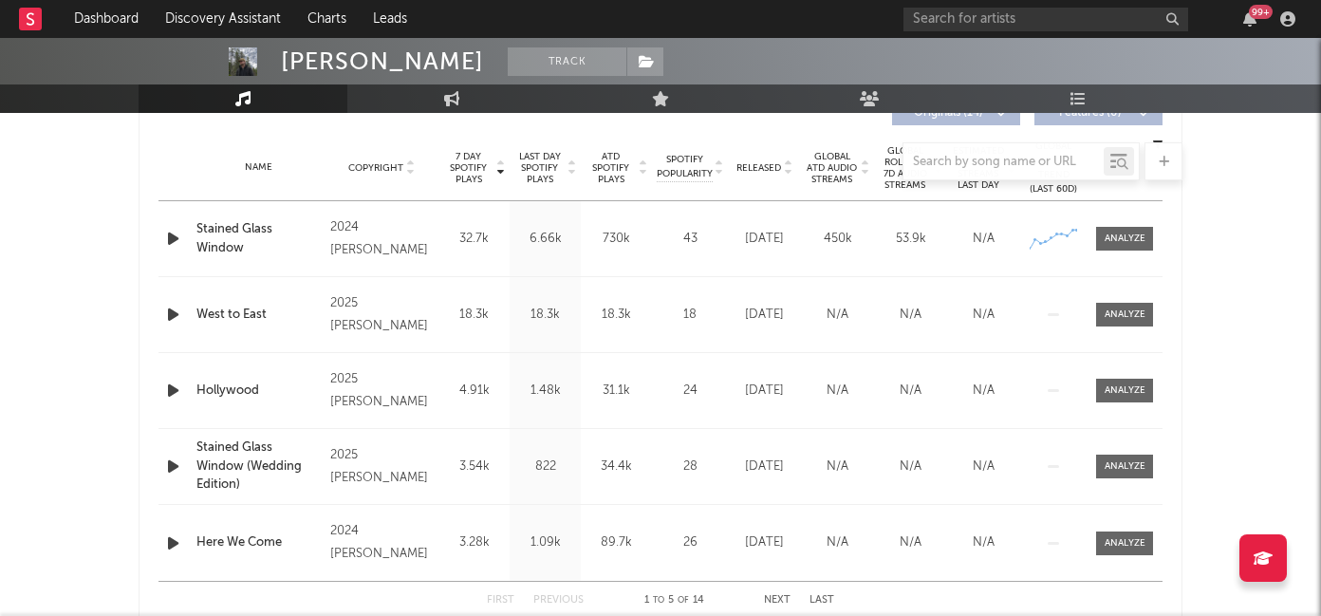
select select "6m"
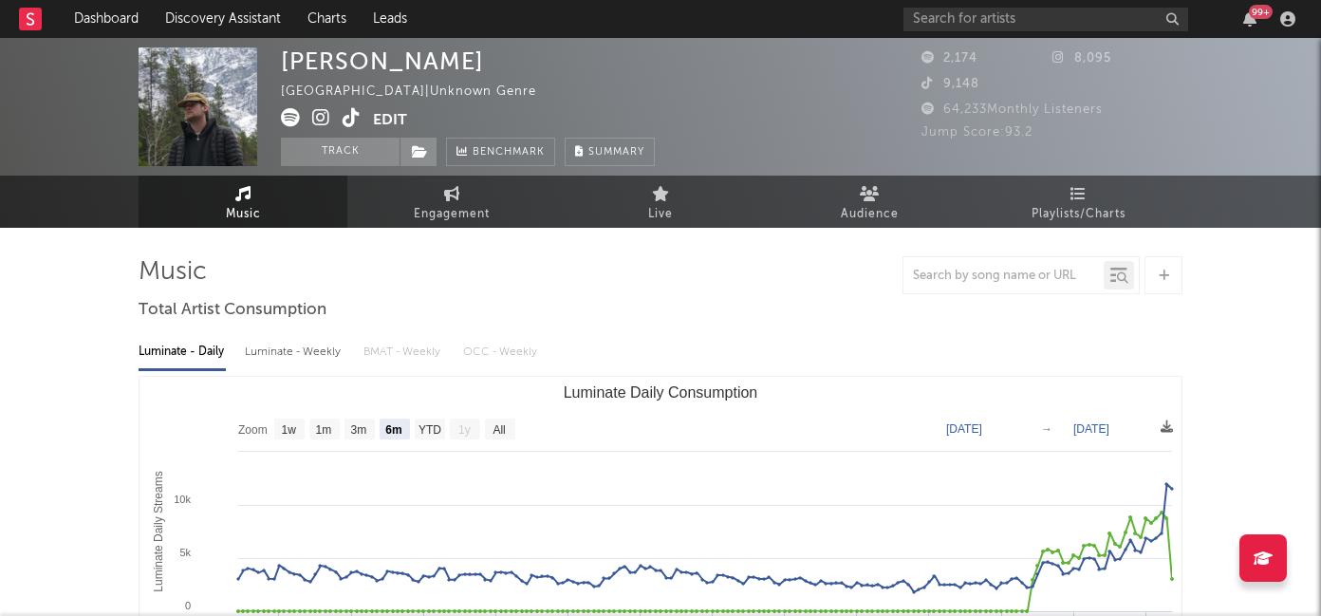
click at [352, 117] on icon at bounding box center [352, 117] width 18 height 19
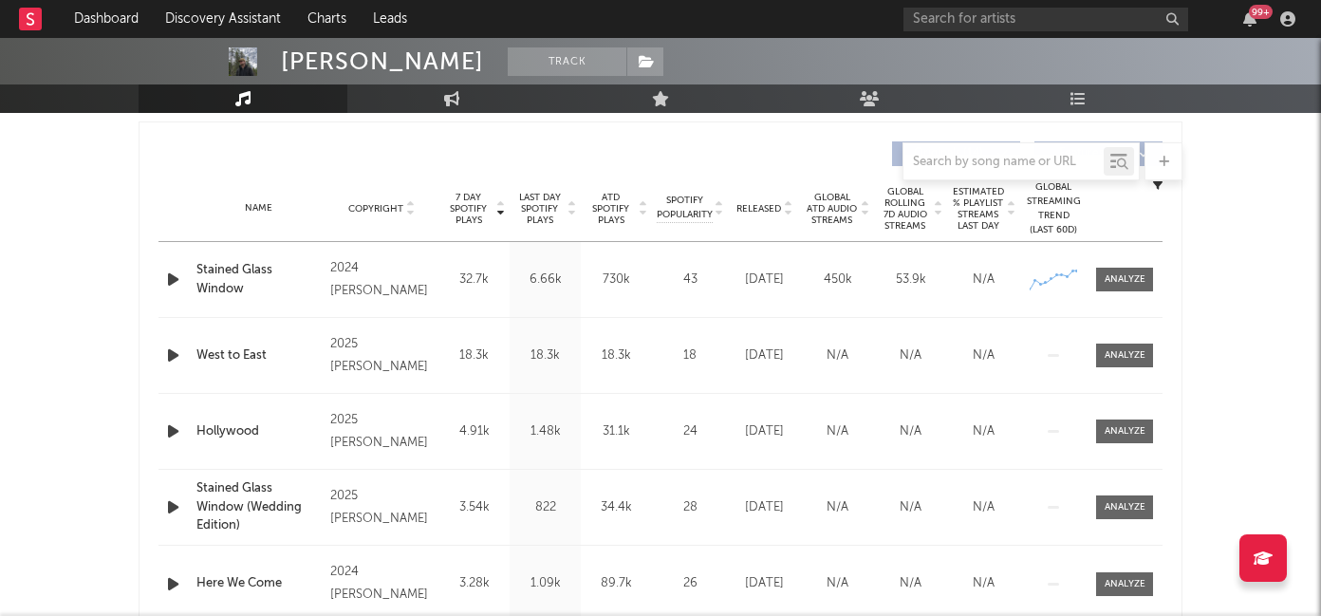
scroll to position [810, 0]
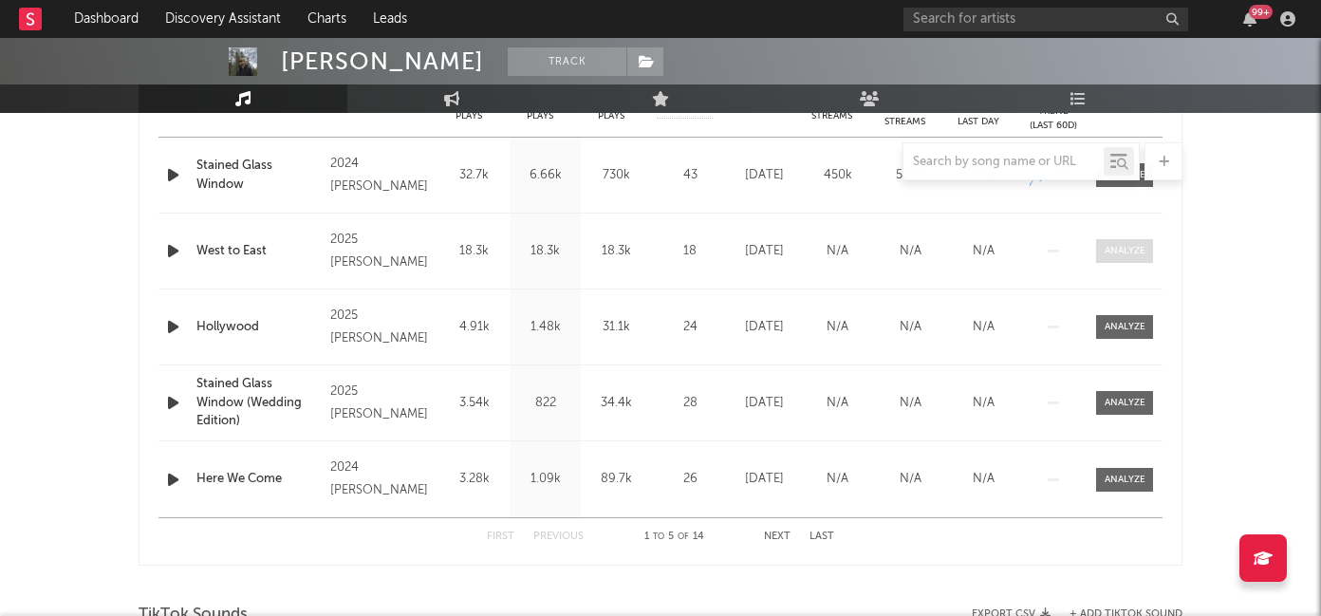
click at [1126, 256] on div at bounding box center [1125, 251] width 41 height 14
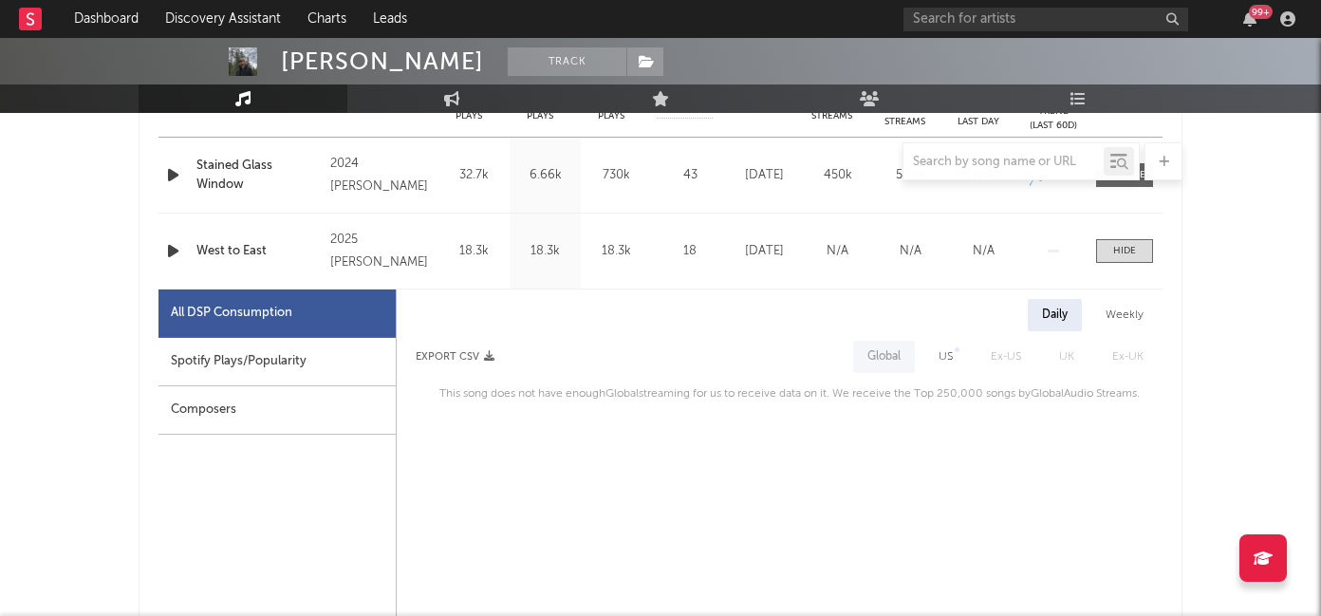
click at [325, 357] on div "Spotify Plays/Popularity" at bounding box center [276, 362] width 237 height 48
select select "1w"
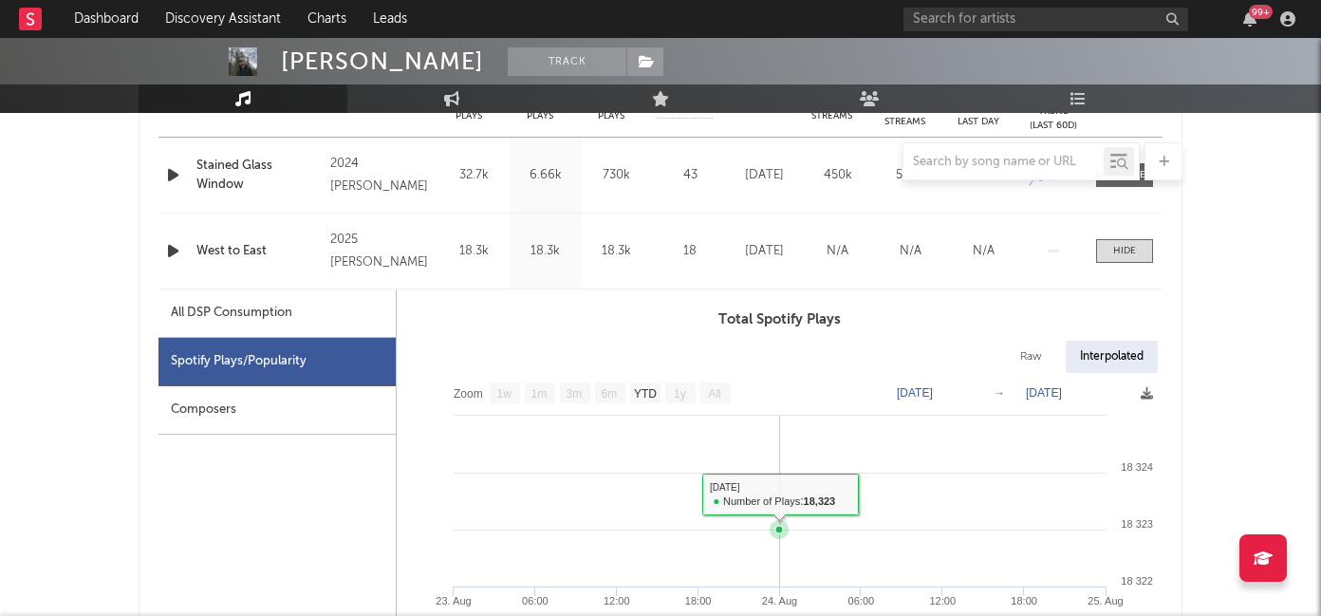
scroll to position [765, 0]
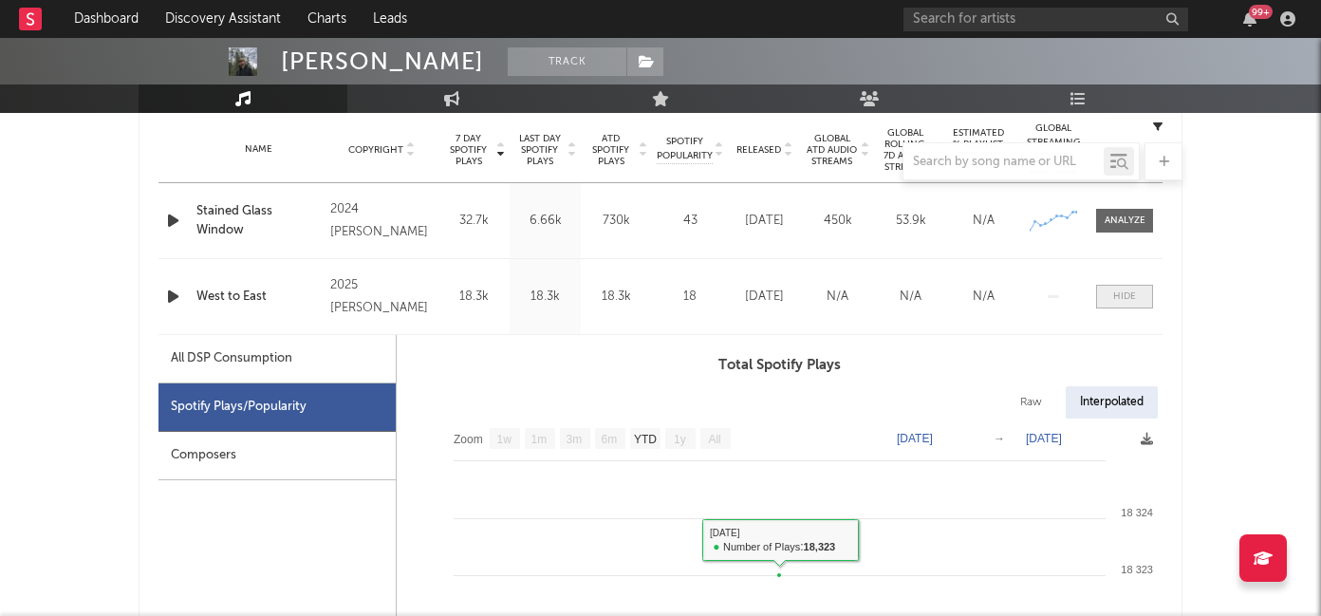
click at [1109, 298] on span at bounding box center [1124, 297] width 57 height 24
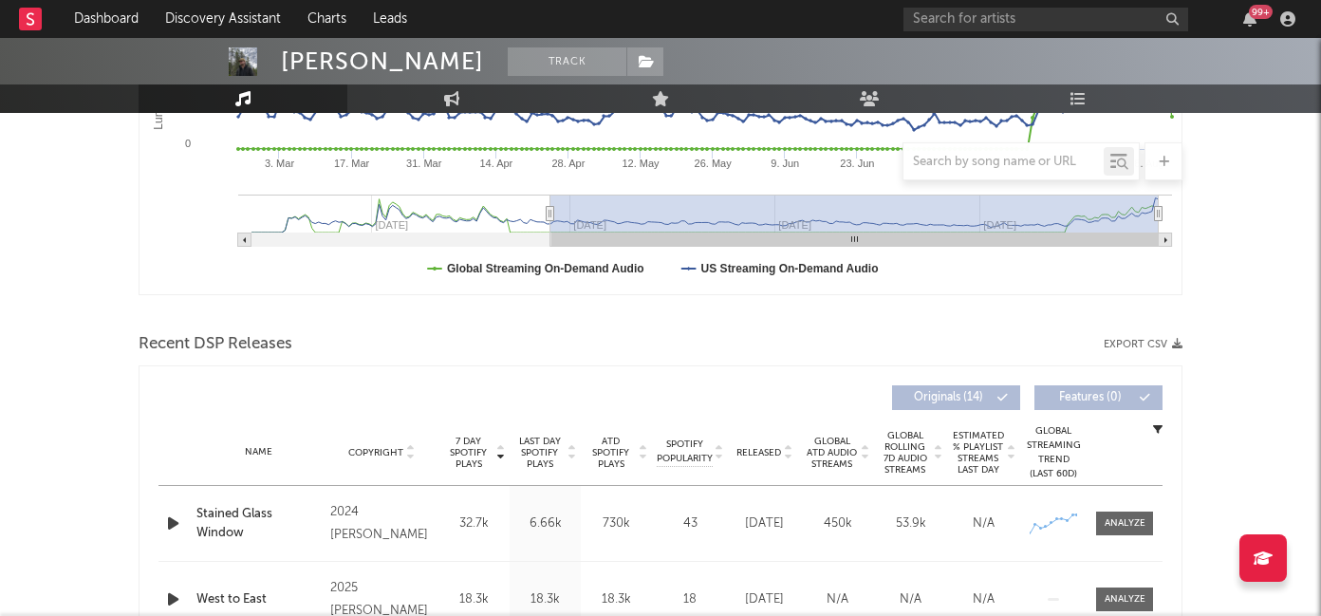
scroll to position [0, 0]
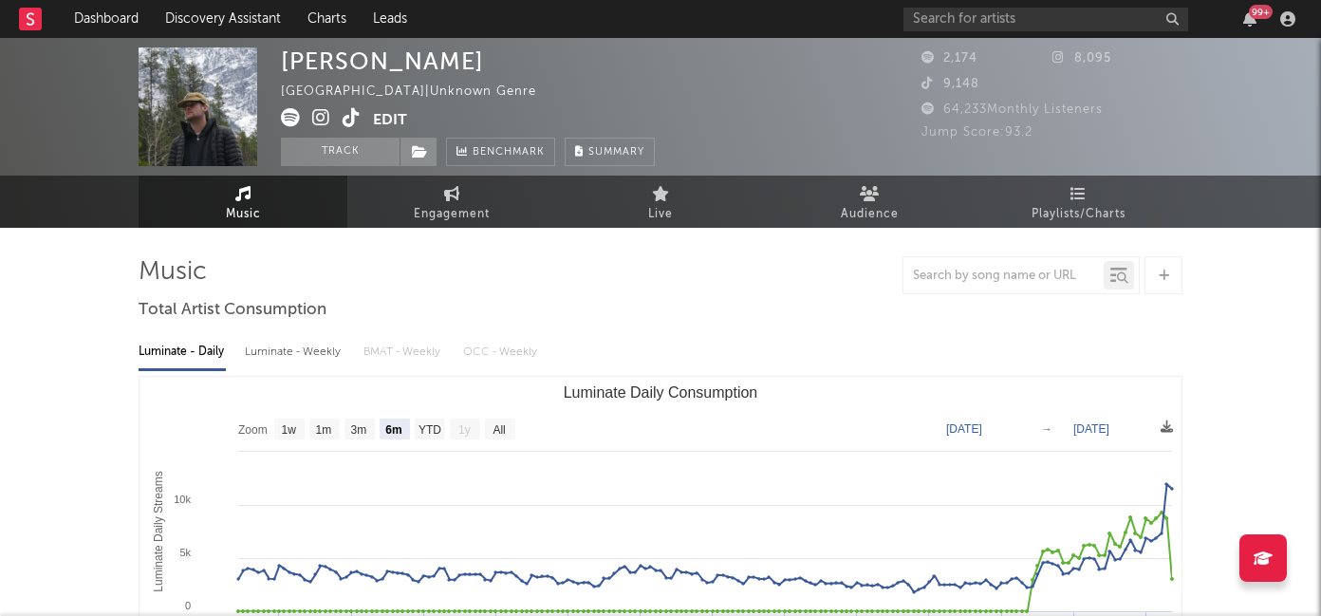
click at [323, 118] on icon at bounding box center [321, 117] width 18 height 19
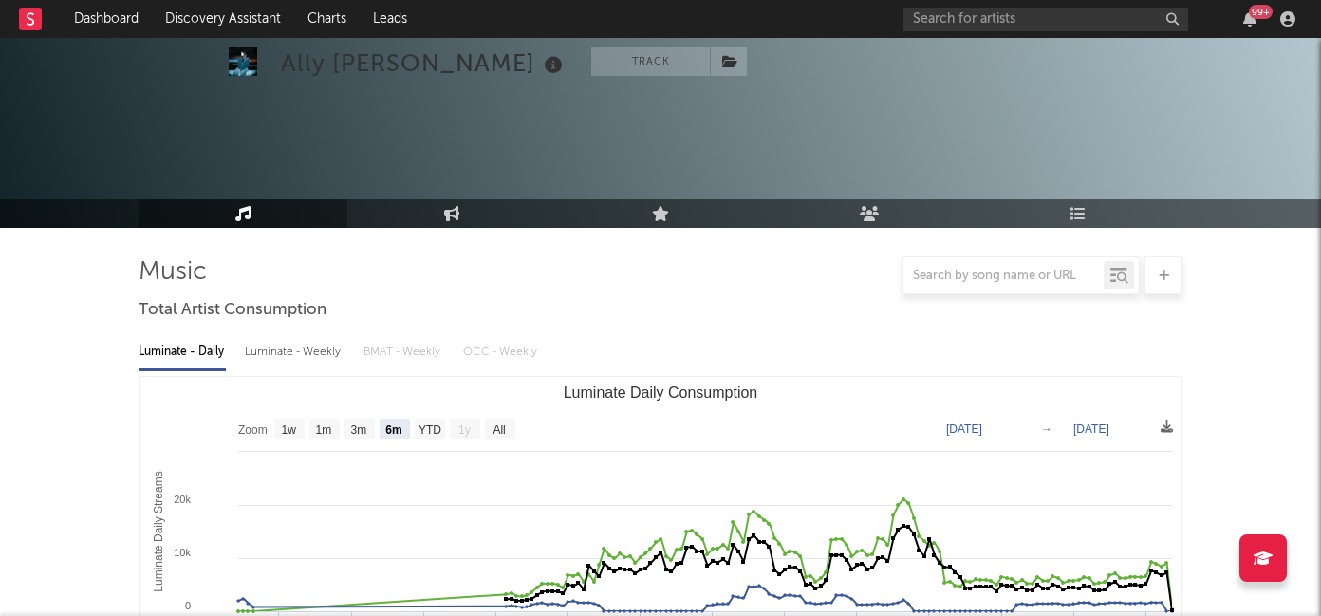
select select "6m"
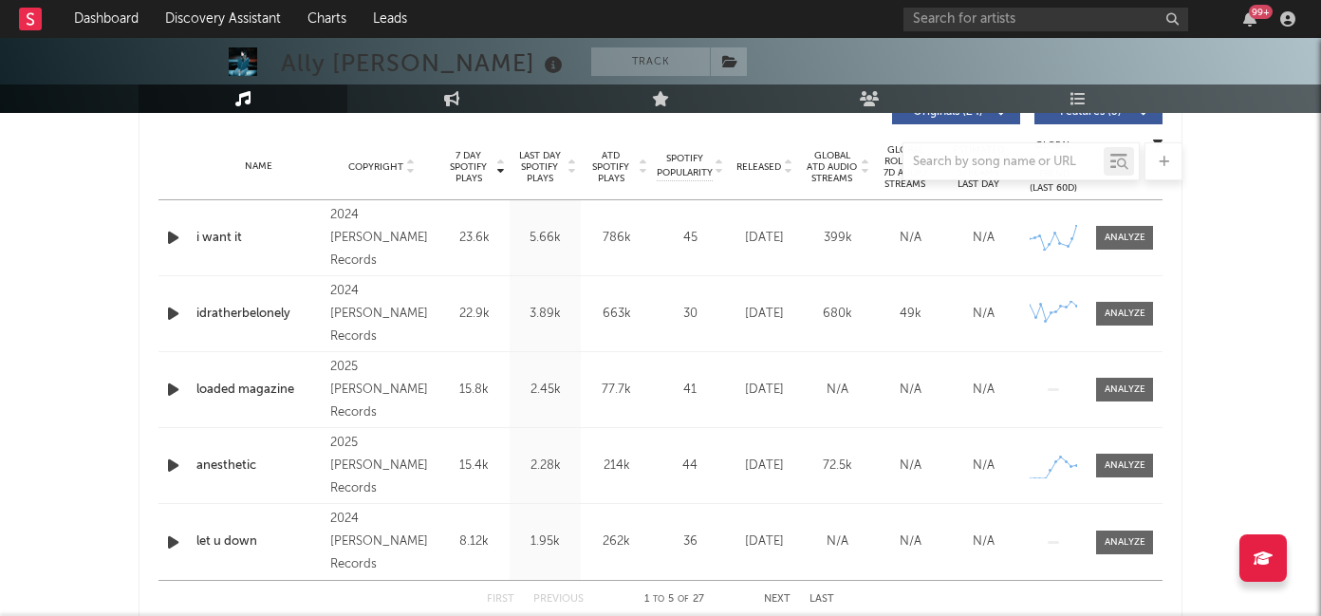
scroll to position [756, 0]
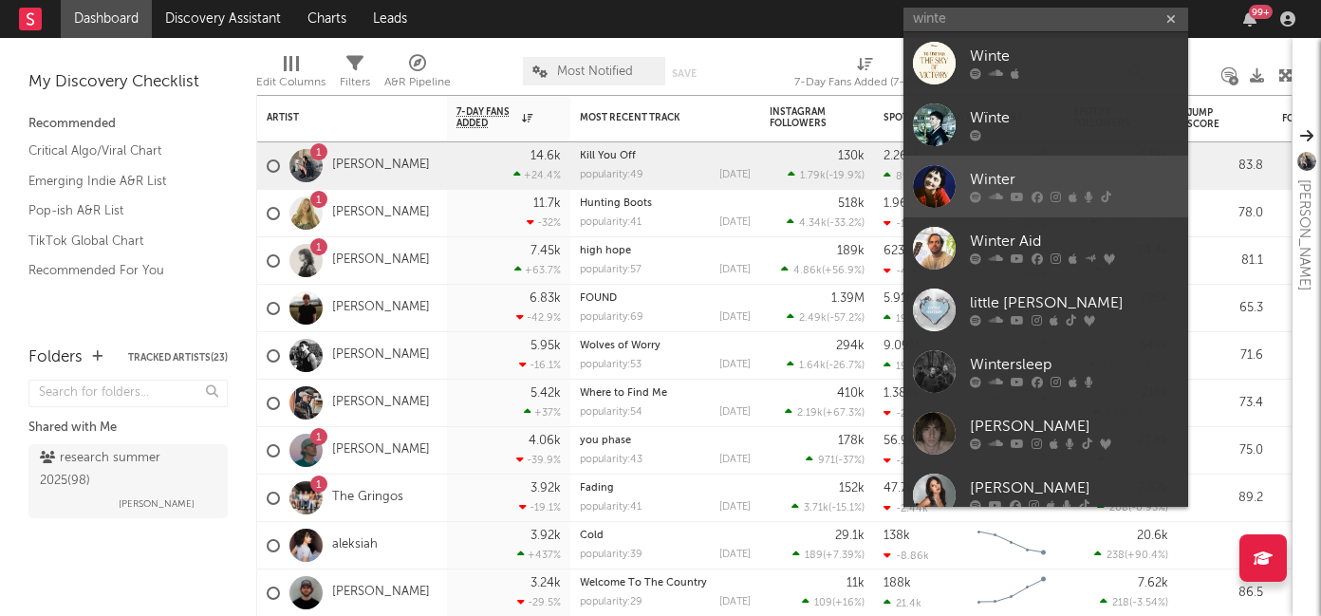
type input "winte"
click at [978, 183] on div "Winter" at bounding box center [1074, 180] width 209 height 23
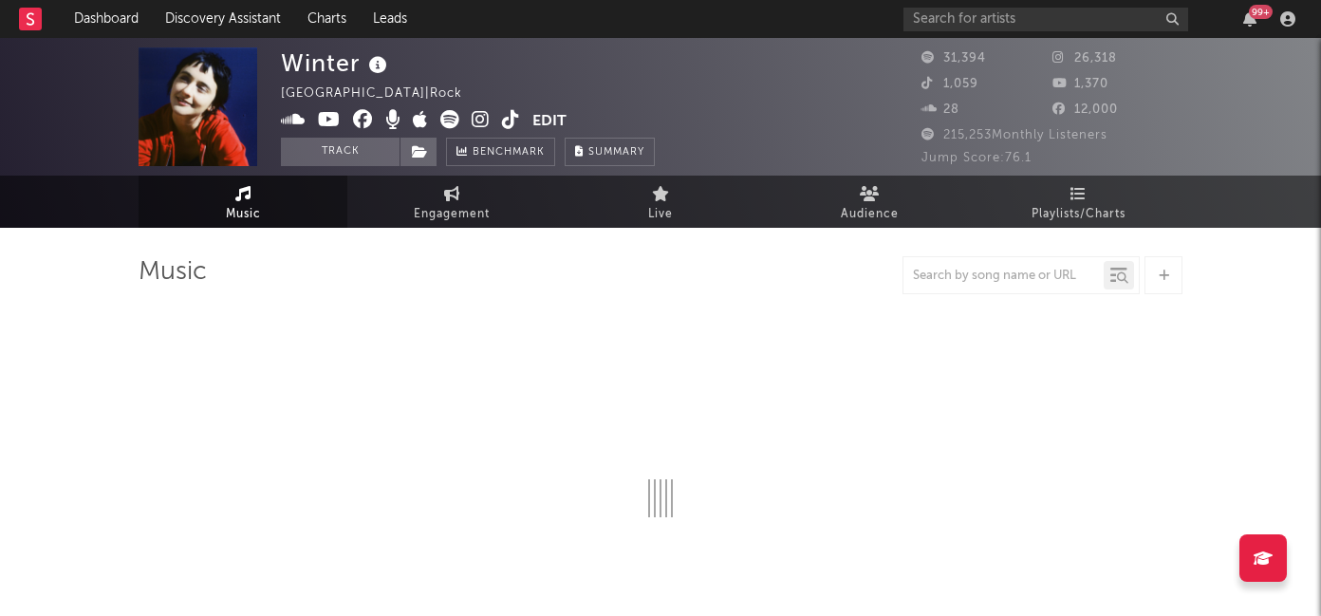
select select "6m"
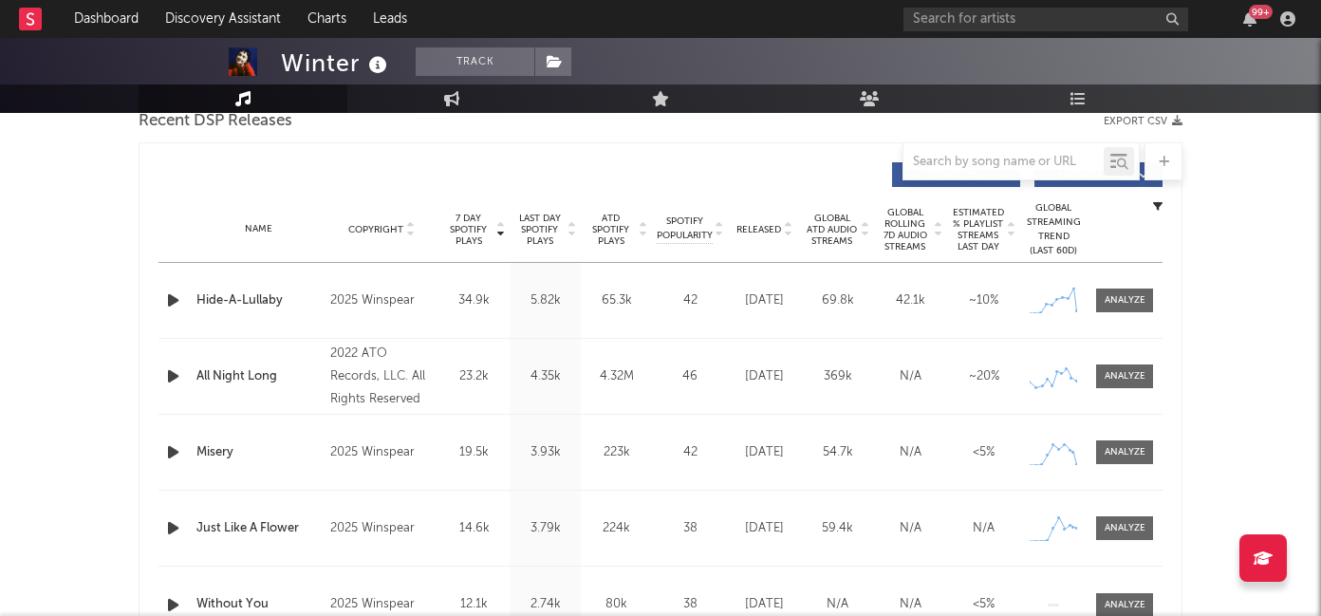
scroll to position [687, 0]
click at [751, 226] on span "Released" at bounding box center [758, 227] width 45 height 11
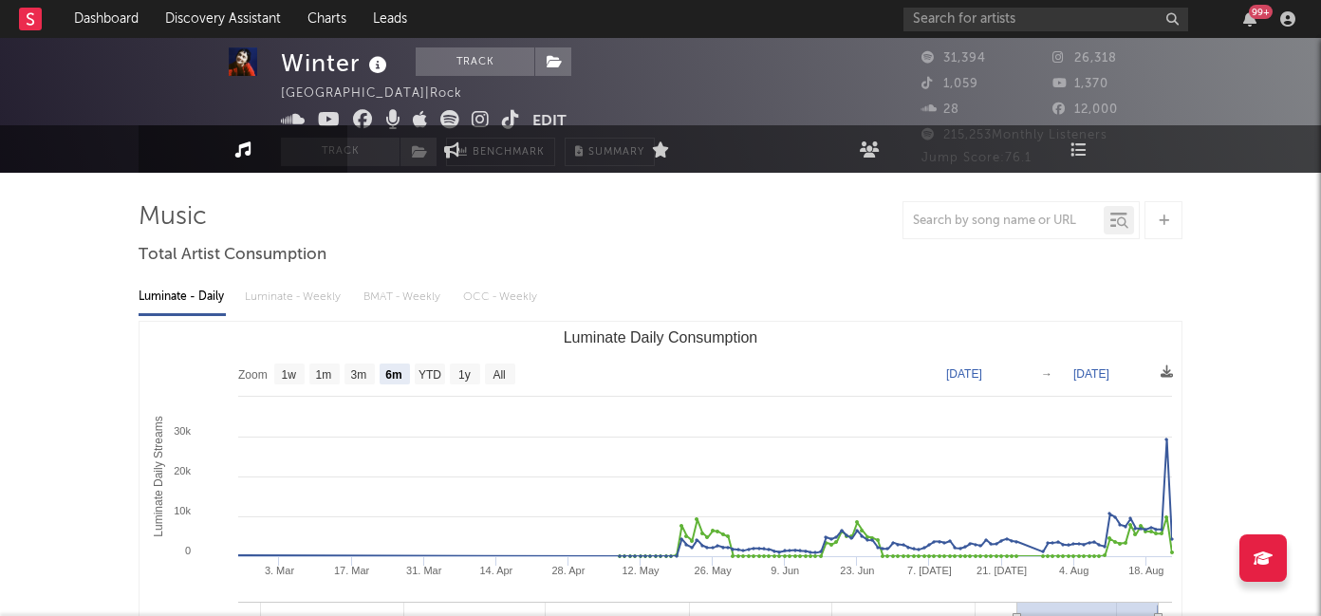
scroll to position [0, 0]
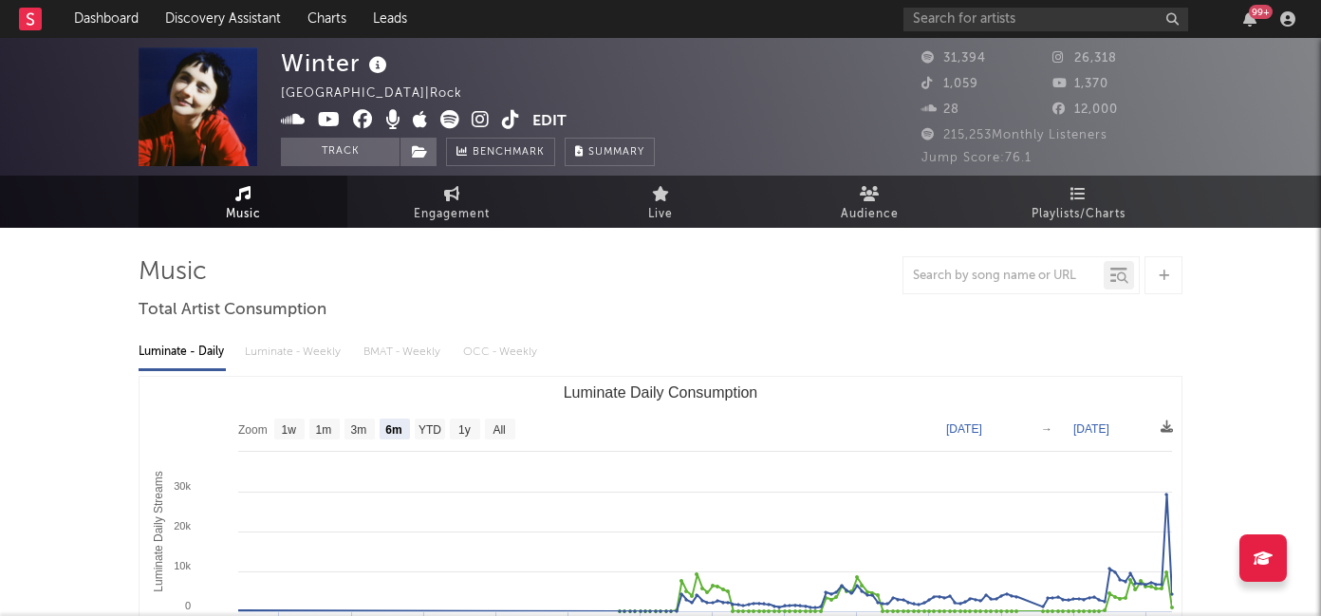
click at [475, 121] on icon at bounding box center [481, 119] width 18 height 19
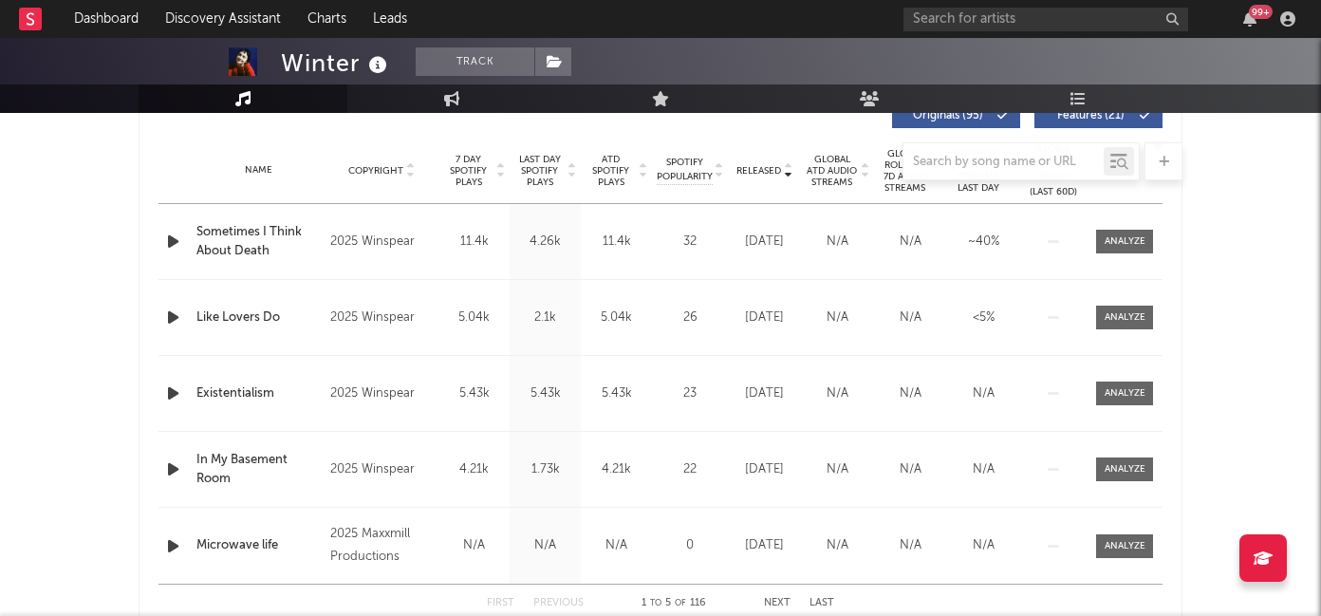
scroll to position [733, 0]
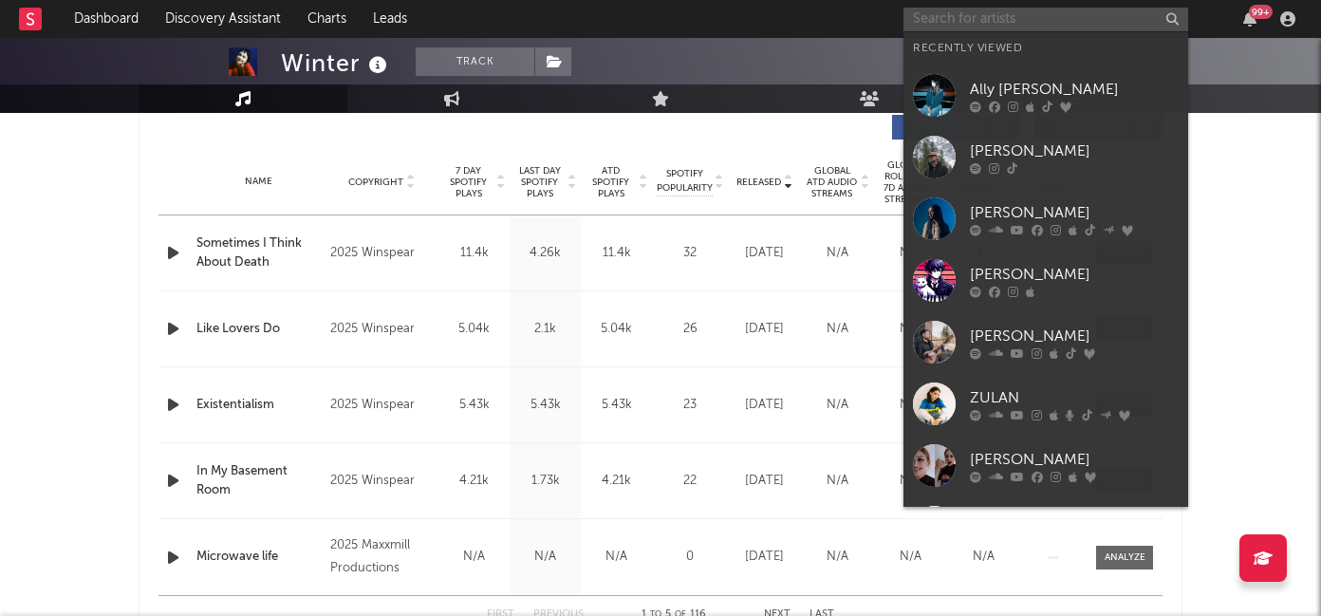
click at [998, 20] on input "text" at bounding box center [1045, 20] width 285 height 24
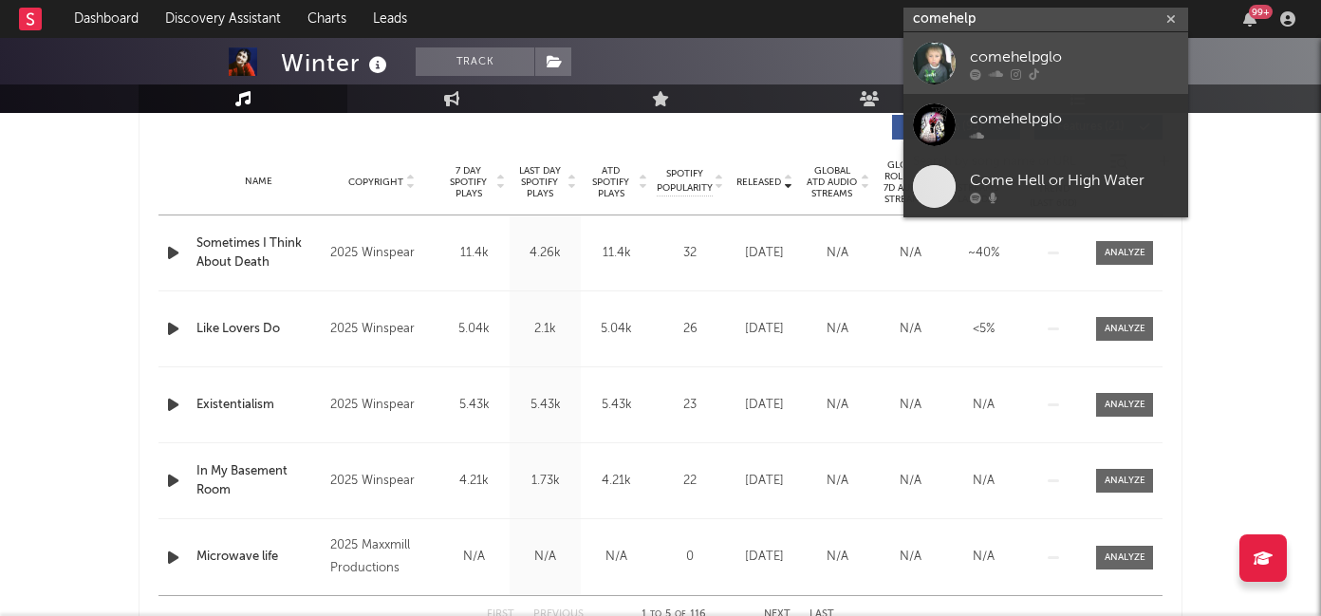
type input "comehelp"
click at [1010, 58] on div "comehelpglo" at bounding box center [1074, 57] width 209 height 23
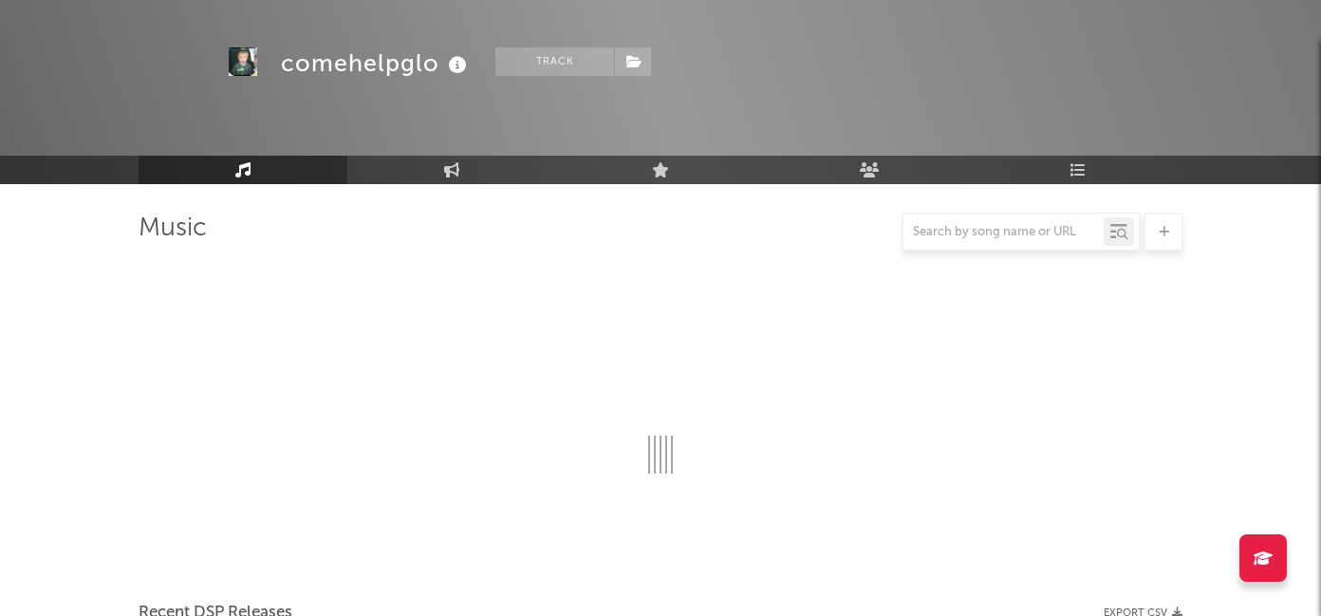
scroll to position [733, 0]
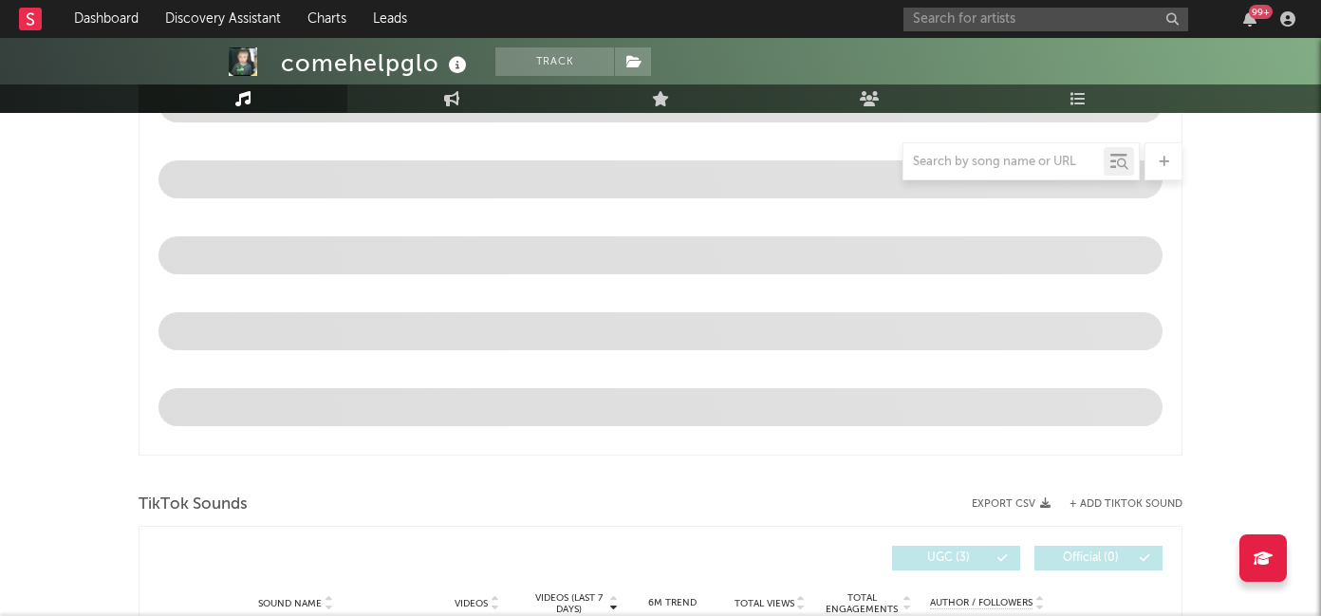
select select "1w"
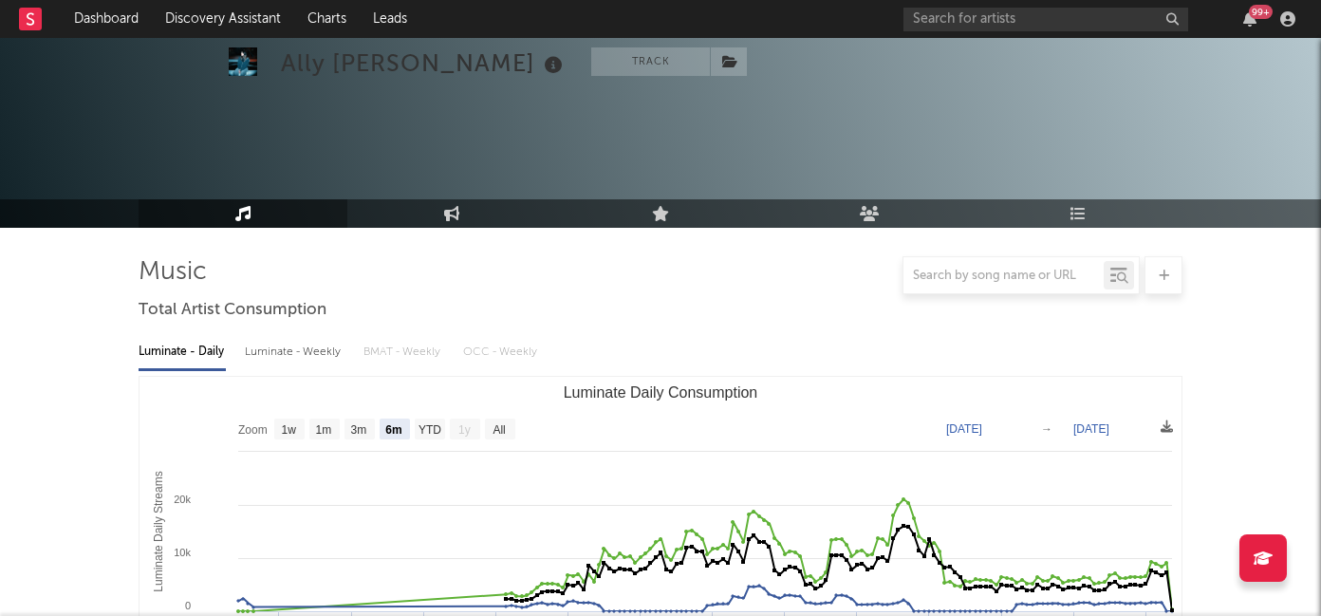
select select "6m"
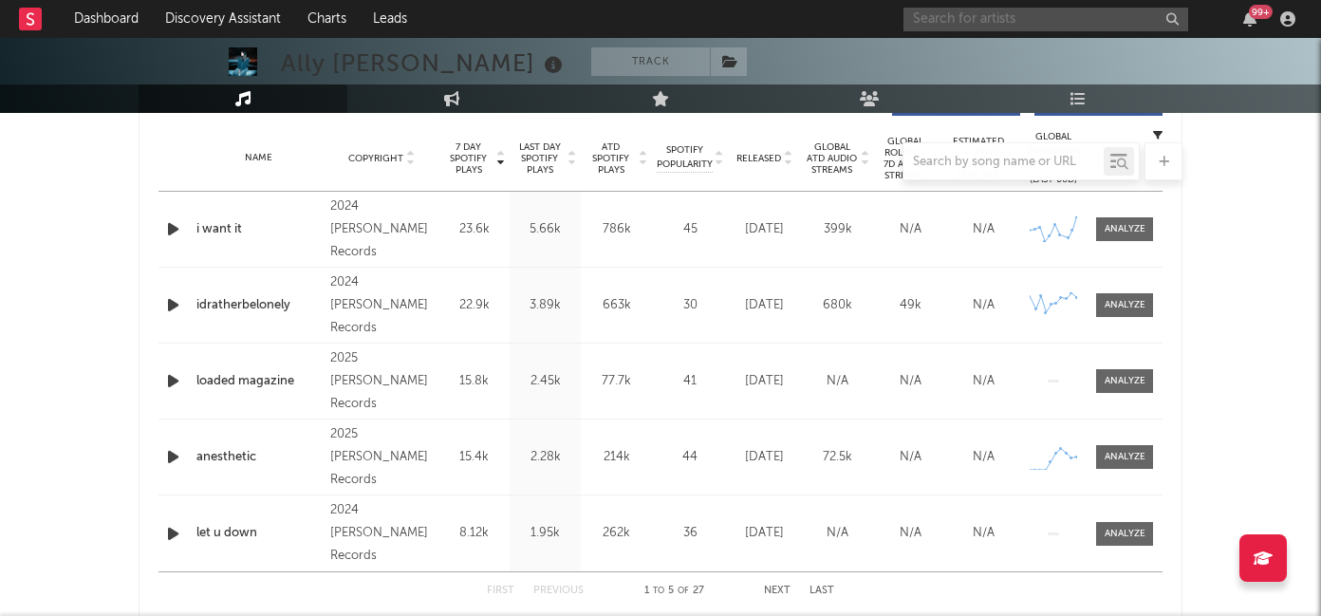
click at [948, 23] on input "text" at bounding box center [1045, 20] width 285 height 24
type input "after"
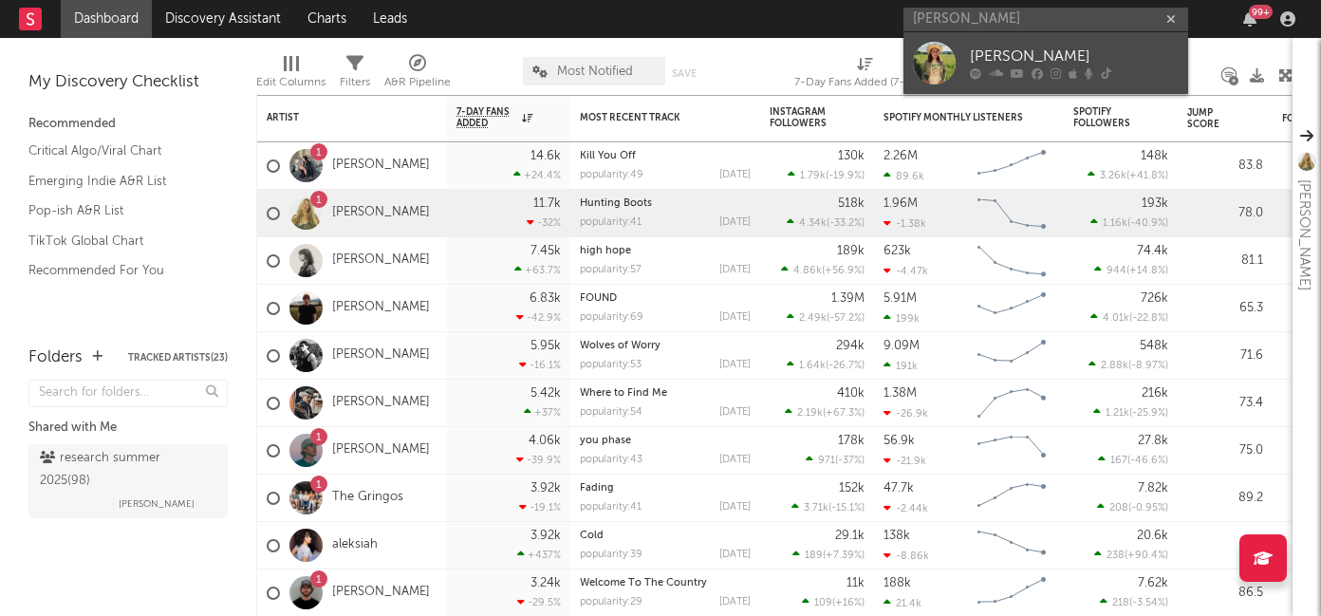
type input "[PERSON_NAME]"
click at [987, 57] on div "[PERSON_NAME]" at bounding box center [1074, 57] width 209 height 23
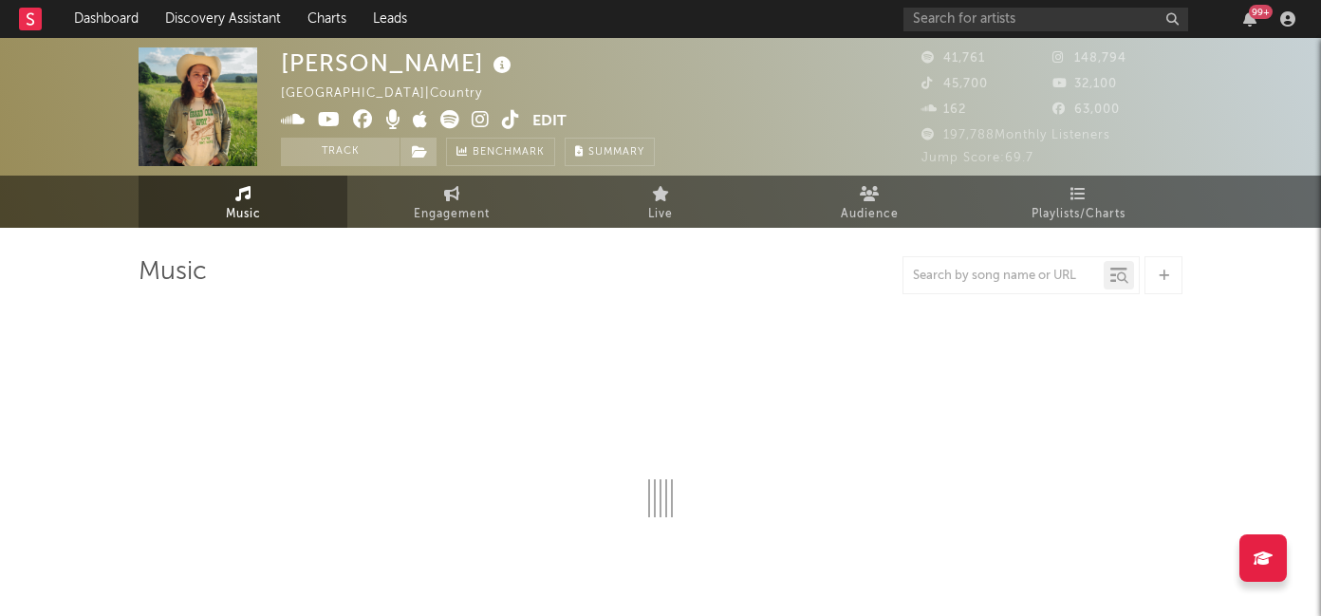
select select "6m"
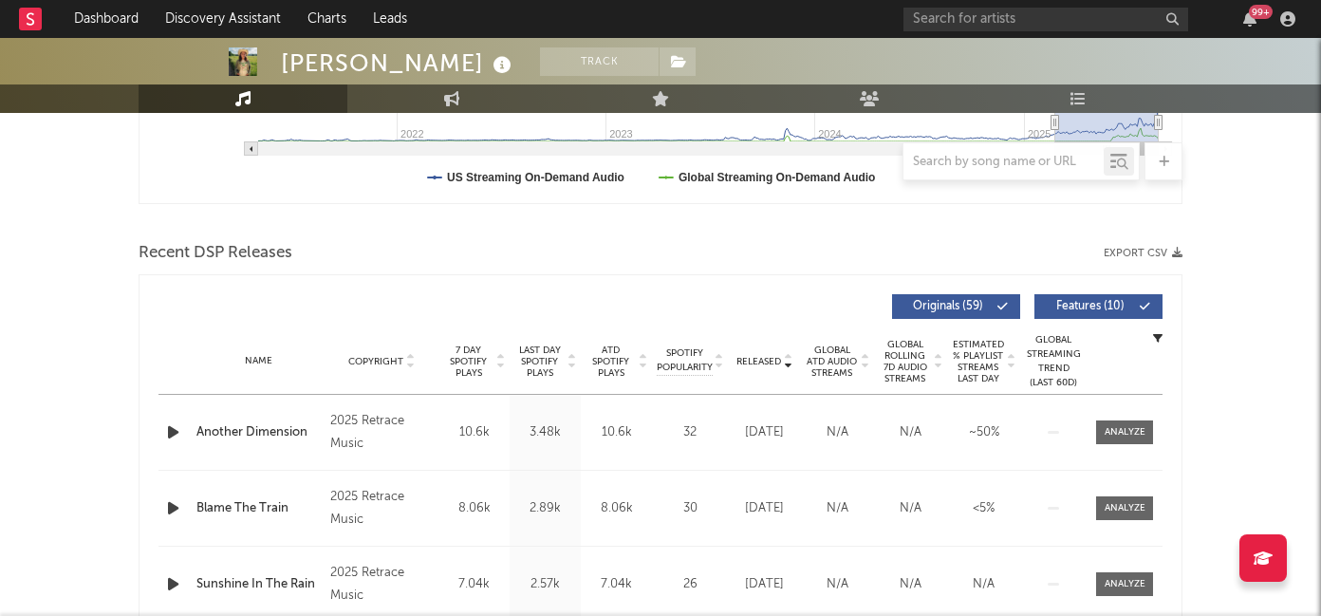
scroll to position [577, 0]
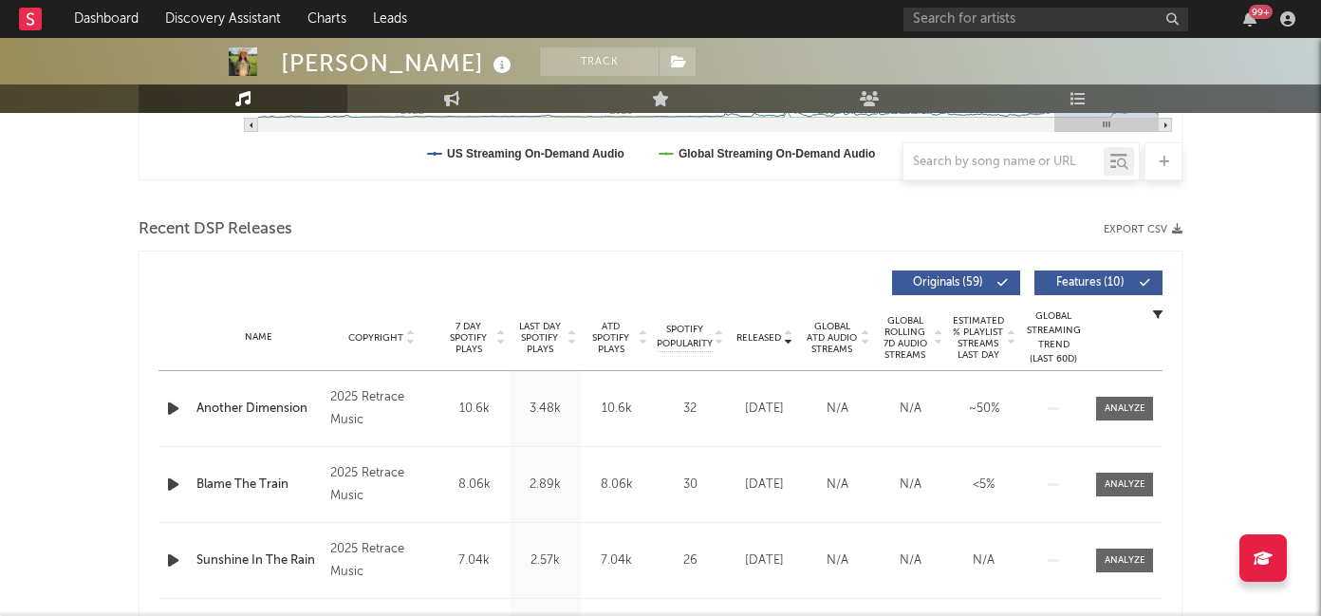
click at [458, 347] on span "7 Day Spotify Plays" at bounding box center [468, 338] width 50 height 34
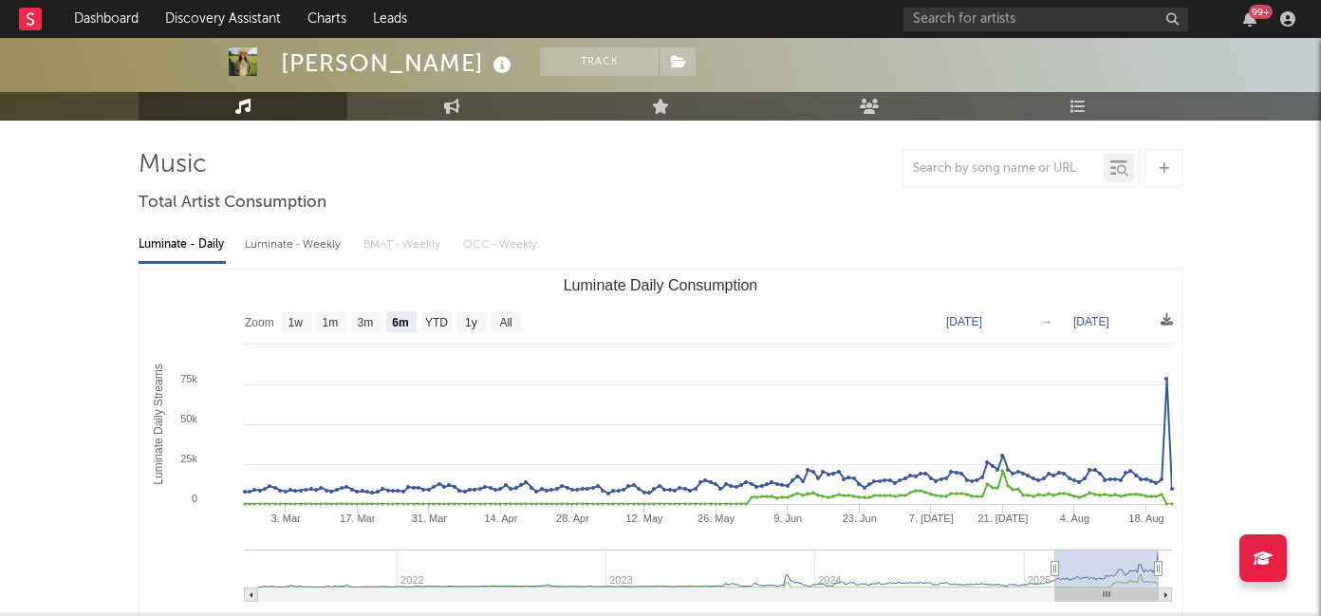
scroll to position [0, 0]
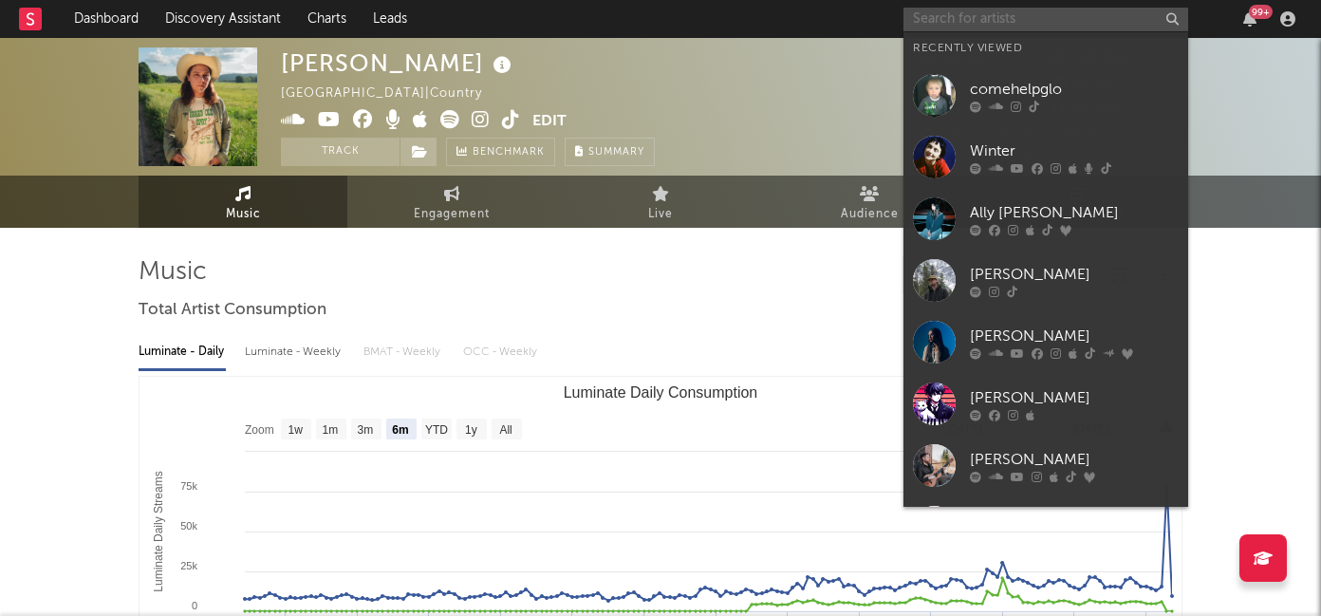
click at [960, 28] on input "text" at bounding box center [1045, 20] width 285 height 24
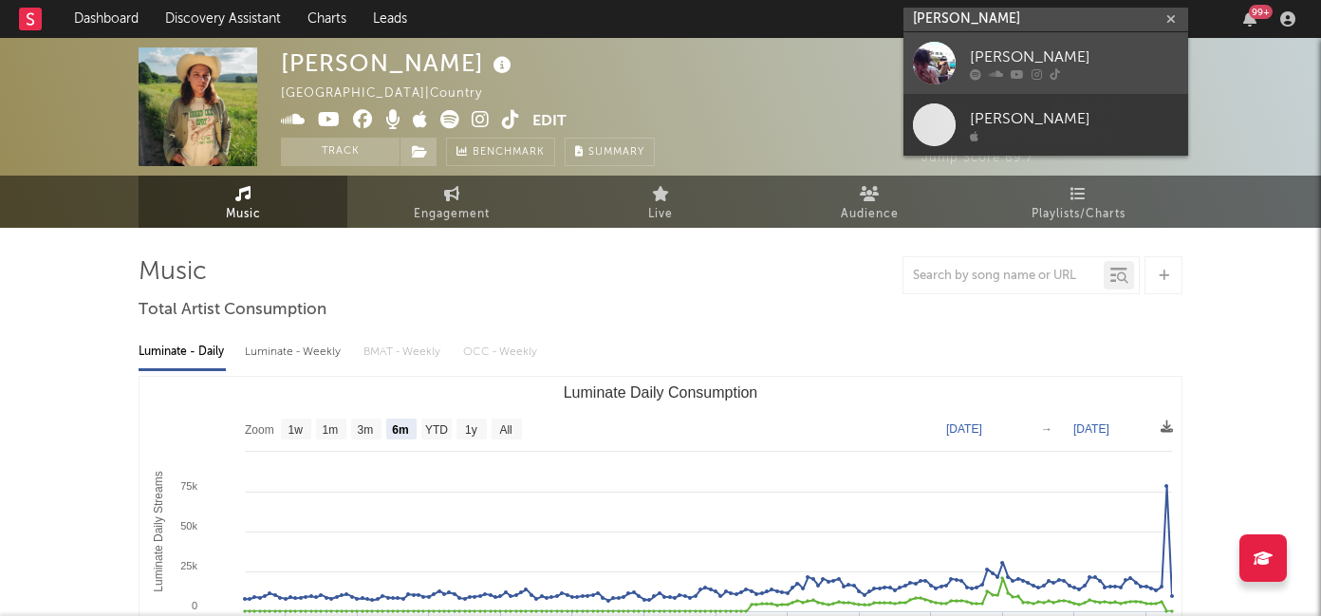
type input "[PERSON_NAME]"
click at [1023, 68] on div at bounding box center [1074, 73] width 209 height 11
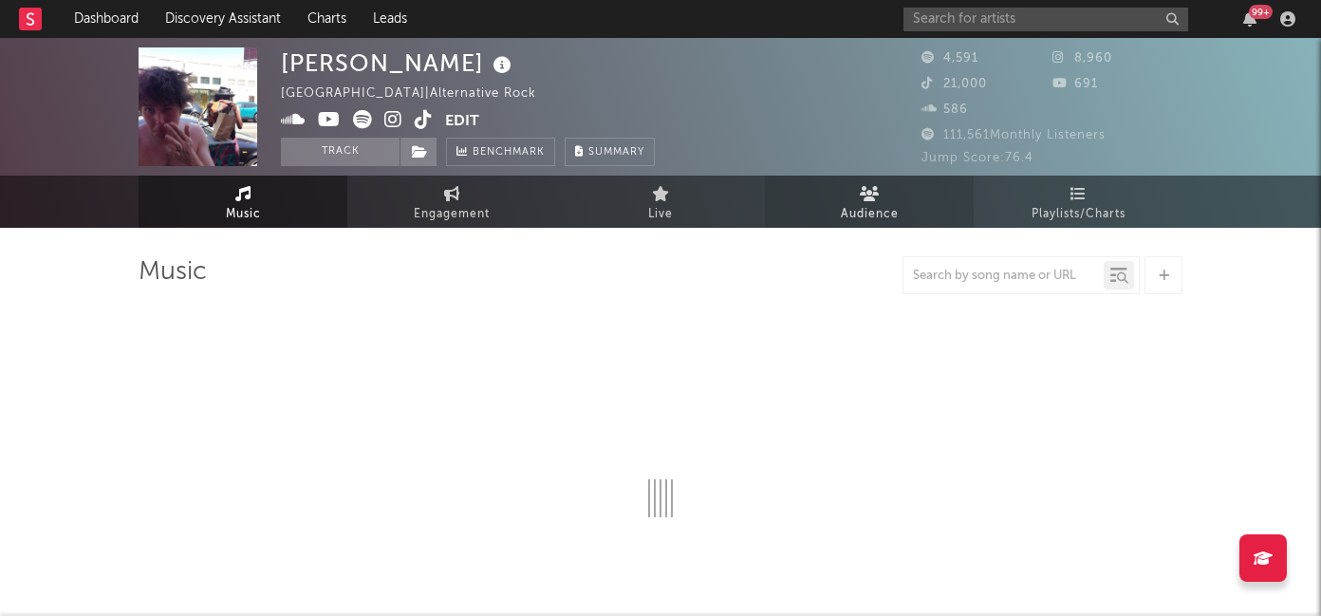
select select "6m"
